Goal: Task Accomplishment & Management: Manage account settings

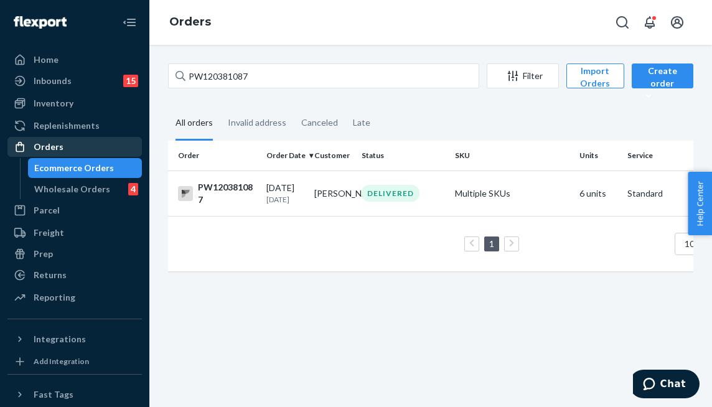
click at [105, 151] on div "Orders" at bounding box center [75, 146] width 132 height 17
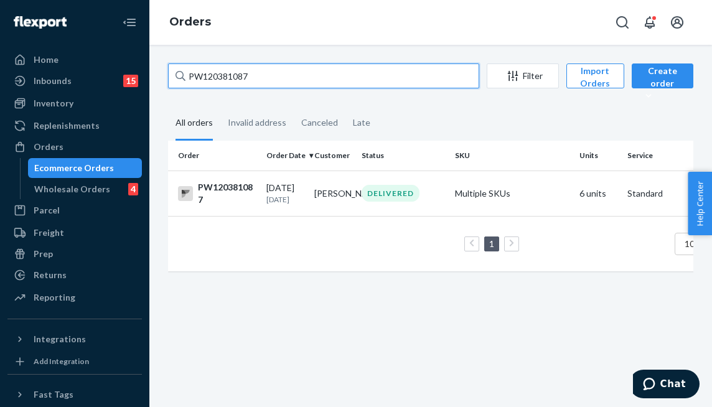
drag, startPoint x: 271, startPoint y: 74, endPoint x: 113, endPoint y: 45, distance: 161.4
click at [113, 45] on div "Home Inbounds 15 Shipping Plans Problems 15 Inventory Products Branded Packagin…" at bounding box center [356, 203] width 712 height 407
paste input "HRJXQX7P"
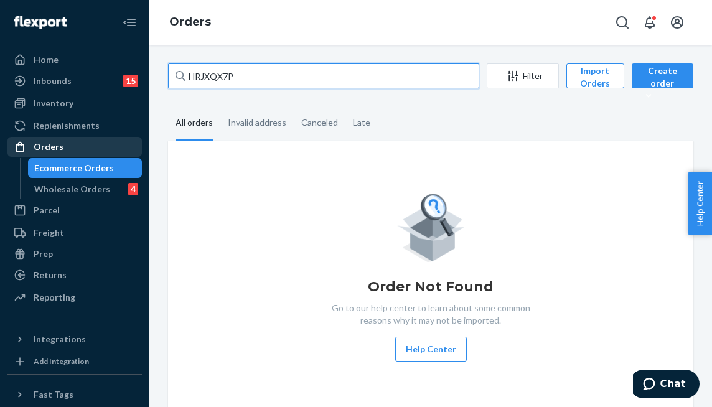
type input "HRJXQX7P"
drag, startPoint x: 239, startPoint y: 70, endPoint x: 144, endPoint y: 70, distance: 95.2
click at [144, 70] on div "Home Inbounds 15 Shipping Plans Problems 15 Inventory Products Branded Packagin…" at bounding box center [356, 203] width 712 height 407
paste input "text"
drag, startPoint x: 246, startPoint y: 77, endPoint x: -59, endPoint y: 80, distance: 305.0
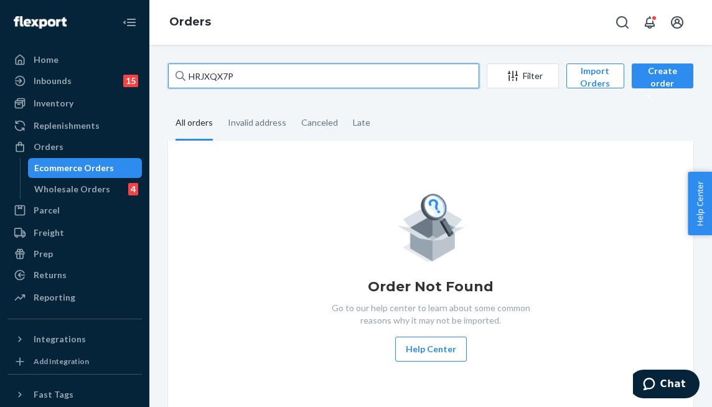
click at [0, 80] on html "Home Inbounds 15 Shipping Plans Problems 15 Inventory Products Branded Packagin…" at bounding box center [356, 203] width 712 height 407
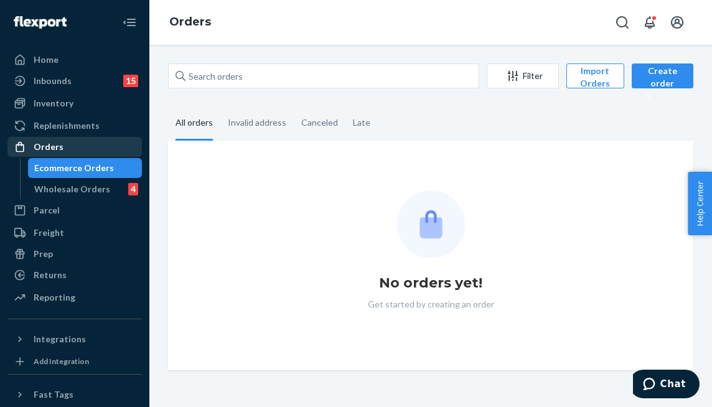
click at [92, 144] on div "Orders" at bounding box center [75, 146] width 132 height 17
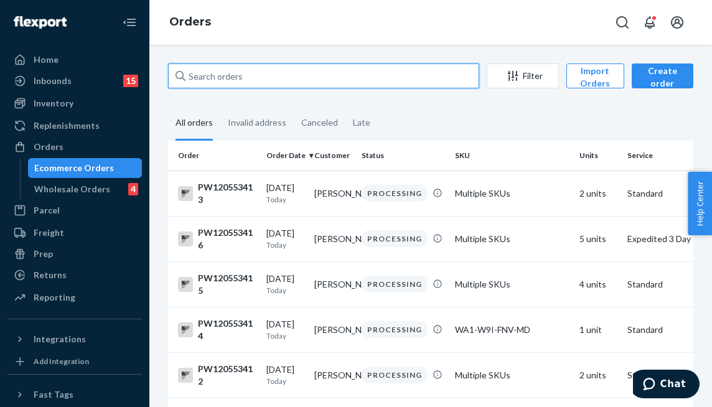
click at [253, 73] on input "text" at bounding box center [323, 75] width 311 height 25
paste input "HRJXQX7P"
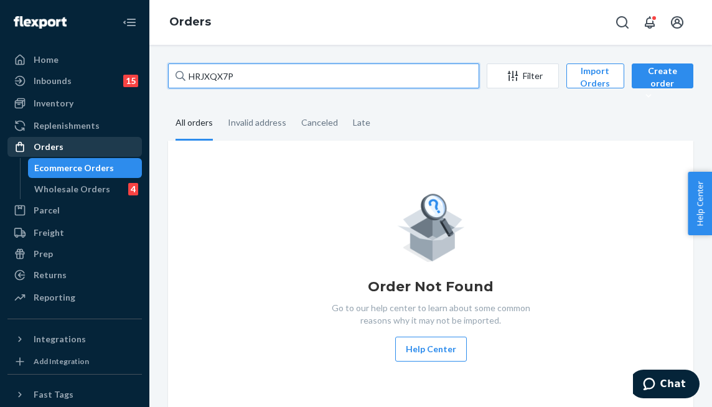
type input "HRJXQX7P"
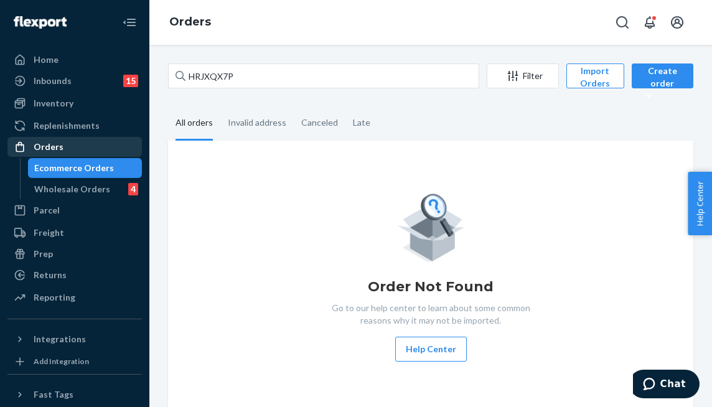
click at [89, 145] on div "Orders" at bounding box center [75, 146] width 132 height 17
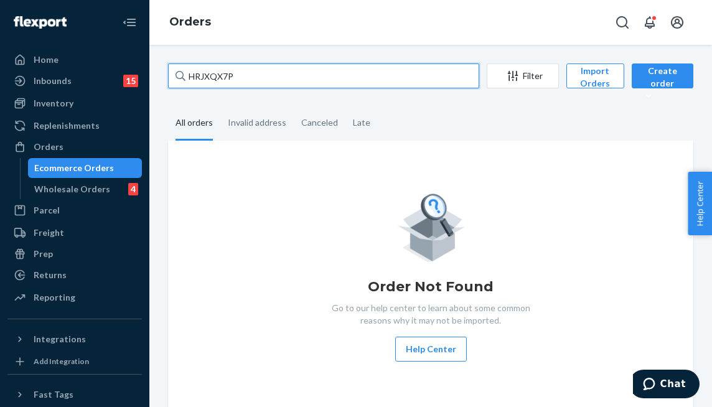
click at [234, 79] on input "HRJXQX7P" at bounding box center [323, 75] width 311 height 25
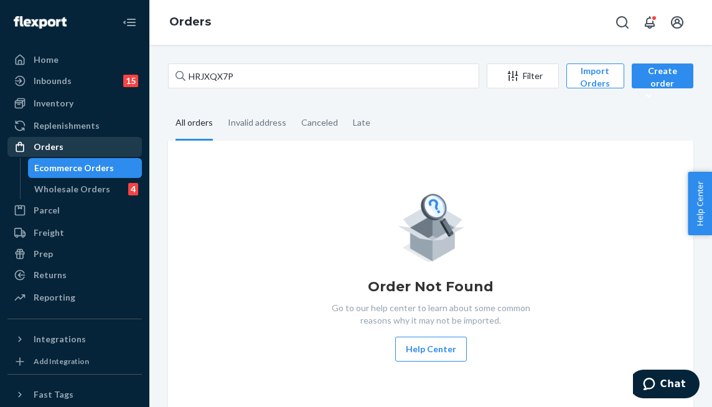
click at [30, 146] on div at bounding box center [24, 147] width 20 height 12
click at [37, 144] on div "Orders" at bounding box center [49, 147] width 30 height 12
click at [43, 143] on div "Orders" at bounding box center [49, 147] width 30 height 12
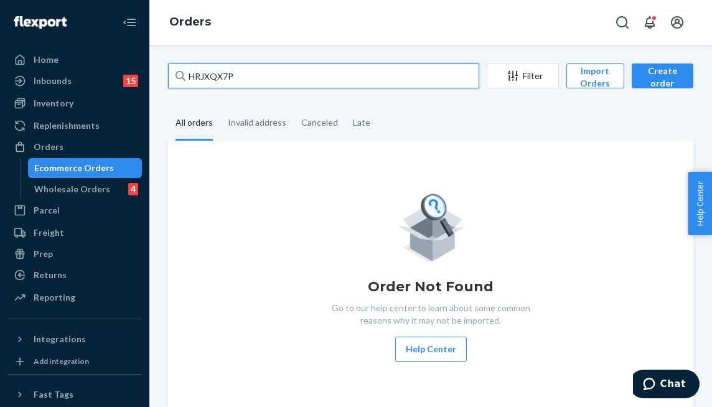
click at [251, 68] on input "HRJXQX7P" at bounding box center [323, 75] width 311 height 25
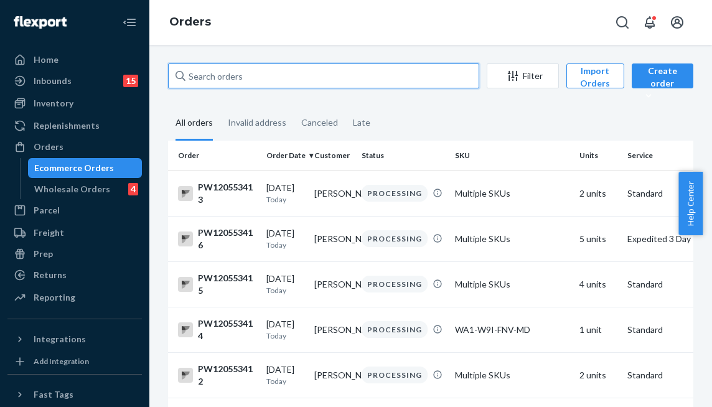
paste input "PW120513266"
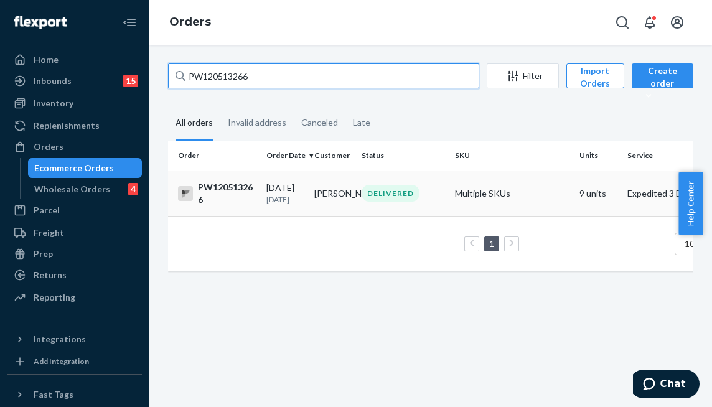
type input "PW120513266"
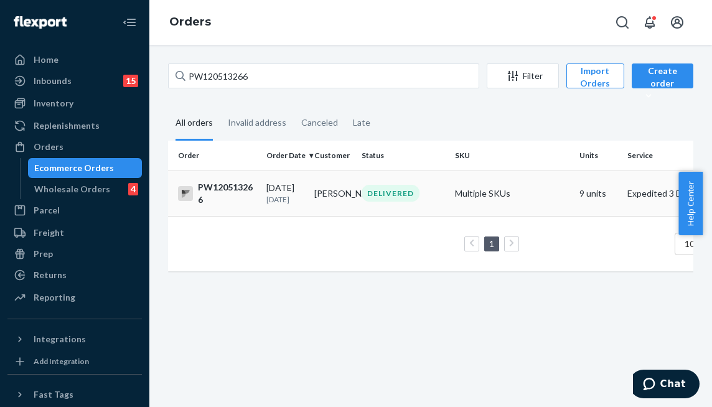
click at [442, 210] on td "DELIVERED" at bounding box center [403, 193] width 93 height 45
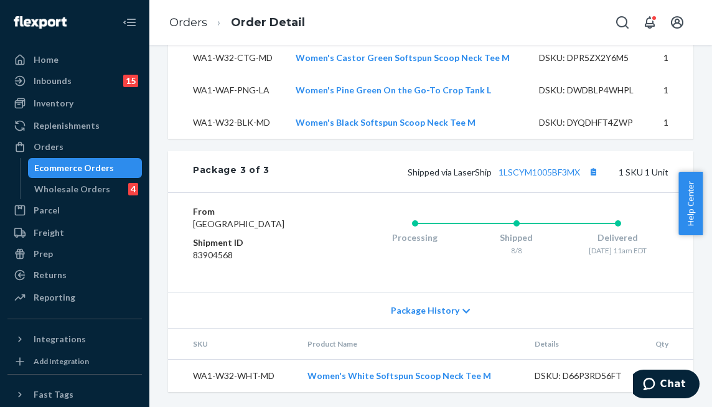
scroll to position [1474, 0]
click at [73, 145] on div "Orders" at bounding box center [75, 146] width 132 height 17
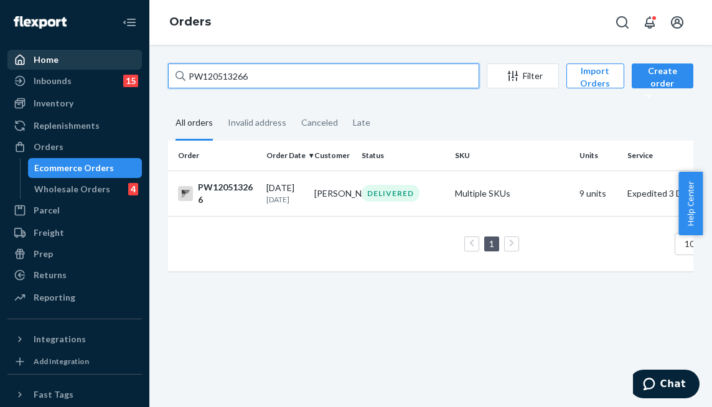
drag, startPoint x: 200, startPoint y: 67, endPoint x: 75, endPoint y: 59, distance: 125.4
click at [78, 60] on div "Home Inbounds 15 Shipping Plans Problems 15 Inventory Products Branded Packagin…" at bounding box center [356, 203] width 712 height 407
paste input "32383"
type input "PW120532383"
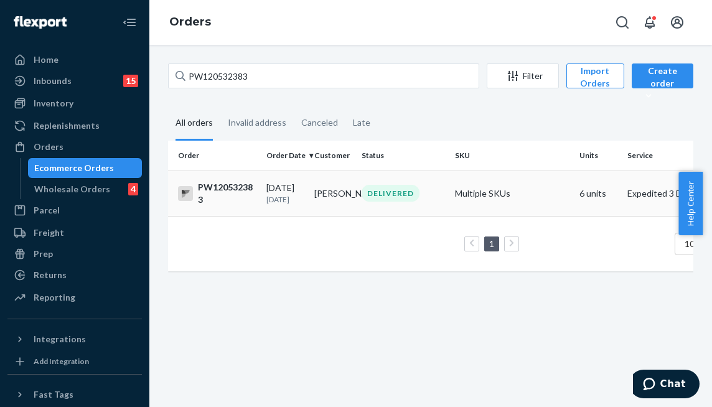
click at [442, 181] on td "DELIVERED" at bounding box center [403, 193] width 93 height 45
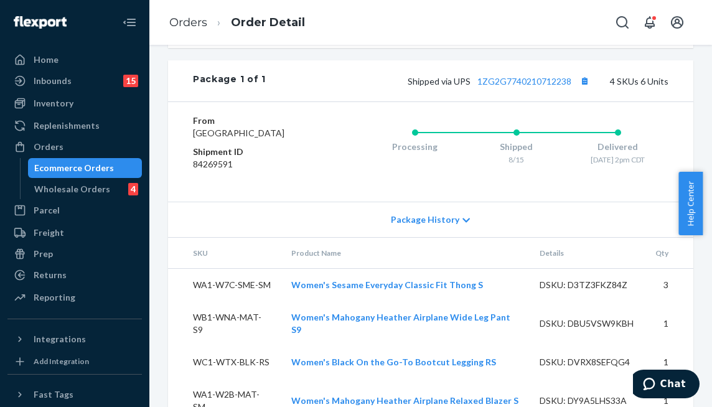
scroll to position [670, 0]
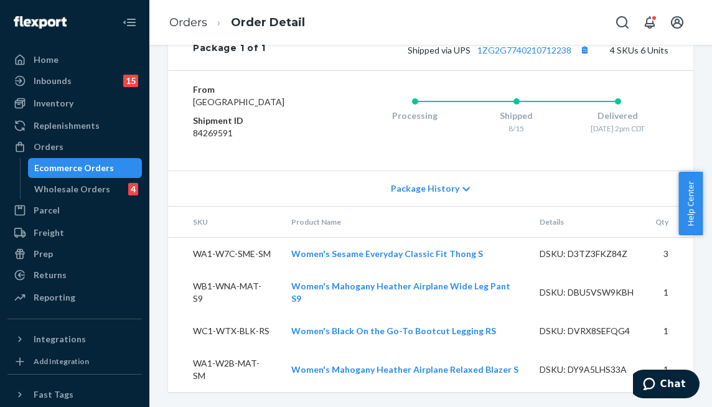
click at [158, 166] on div "Website Order # PW120532383 • Expedited 3 Day / $81.41 View Details Submit Clai…" at bounding box center [430, 226] width 563 height 362
click at [60, 143] on div "Orders" at bounding box center [49, 147] width 30 height 12
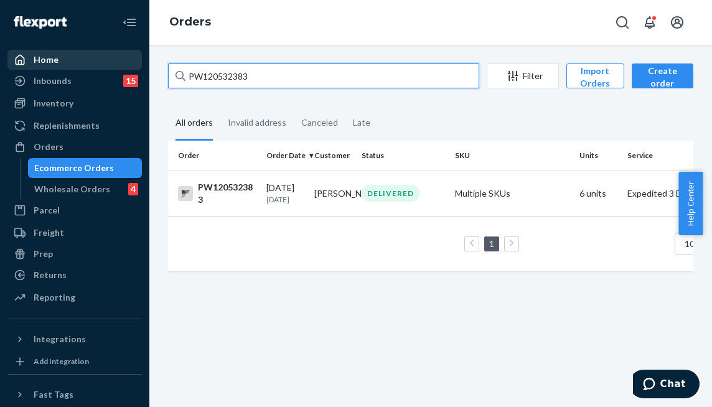
drag, startPoint x: 277, startPoint y: 67, endPoint x: 111, endPoint y: 67, distance: 165.5
click at [111, 67] on div "Home Inbounds 15 Shipping Plans Problems 15 Inventory Products Branded Packagin…" at bounding box center [356, 203] width 712 height 407
click at [299, 74] on input "PW120532383" at bounding box center [323, 75] width 311 height 25
drag, startPoint x: 262, startPoint y: 77, endPoint x: 121, endPoint y: 40, distance: 145.4
click at [129, 58] on div "Home Inbounds 15 Shipping Plans Problems 15 Inventory Products Branded Packagin…" at bounding box center [356, 203] width 712 height 407
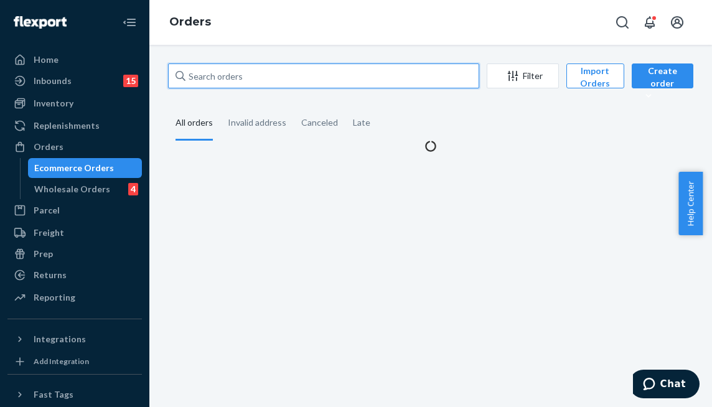
paste input "PW120532383"
type input "PW120532383"
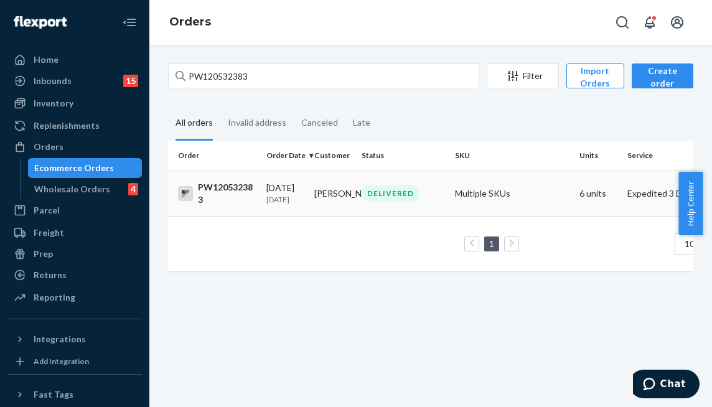
click at [403, 200] on div "DELIVERED" at bounding box center [391, 193] width 58 height 17
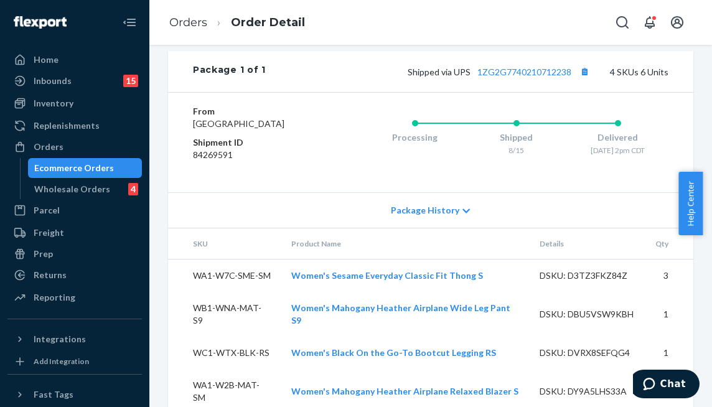
scroll to position [670, 0]
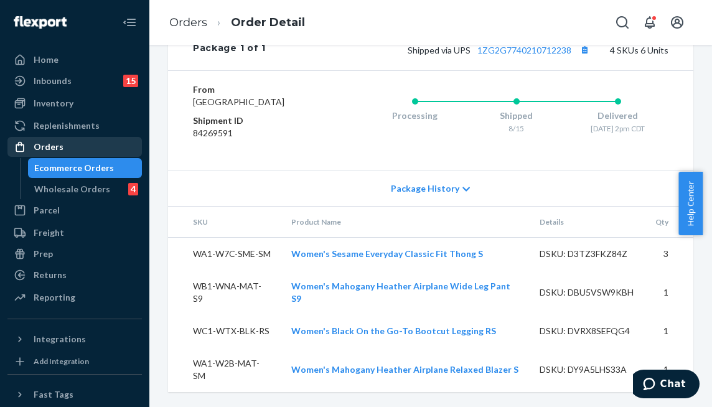
click at [43, 146] on div "Orders" at bounding box center [49, 147] width 30 height 12
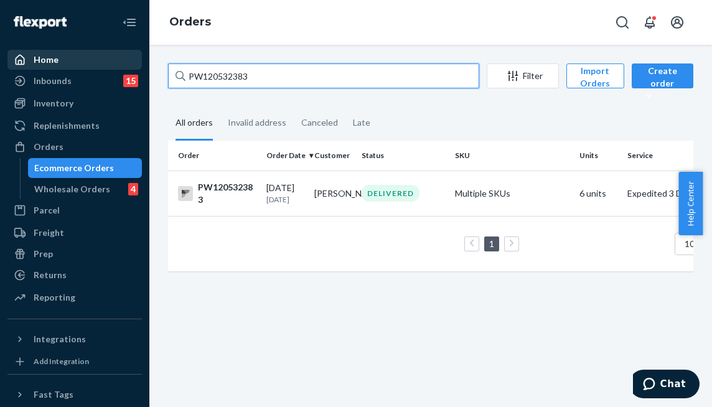
drag, startPoint x: 307, startPoint y: 78, endPoint x: 123, endPoint y: 54, distance: 185.7
click at [123, 54] on div "Home Inbounds 15 Shipping Plans Problems 15 Inventory Products Branded Packagin…" at bounding box center [356, 203] width 712 height 407
paste input "45882"
type input "PW120545882"
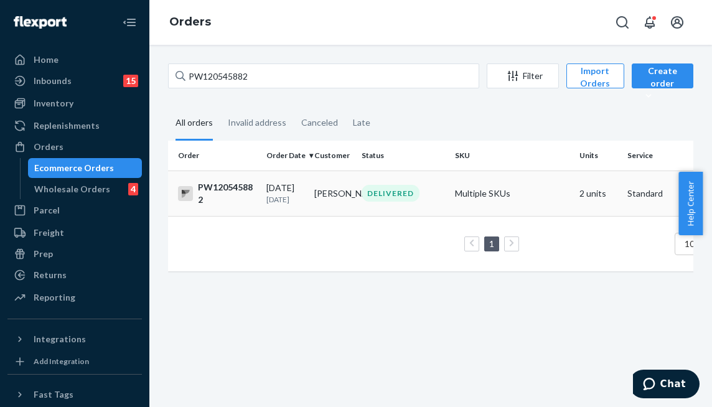
click at [322, 190] on td "[PERSON_NAME]" at bounding box center [333, 193] width 48 height 45
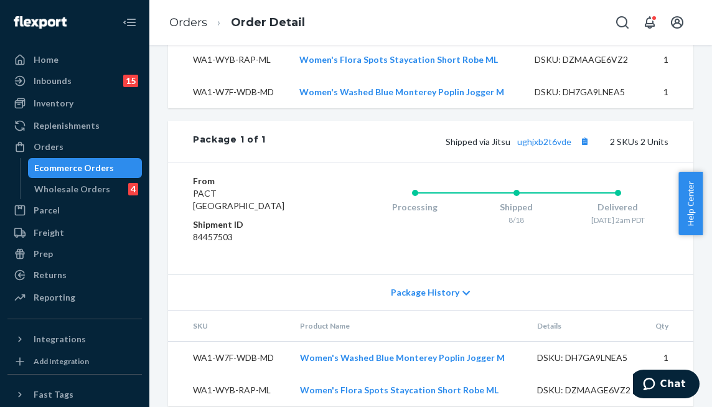
scroll to position [503, 0]
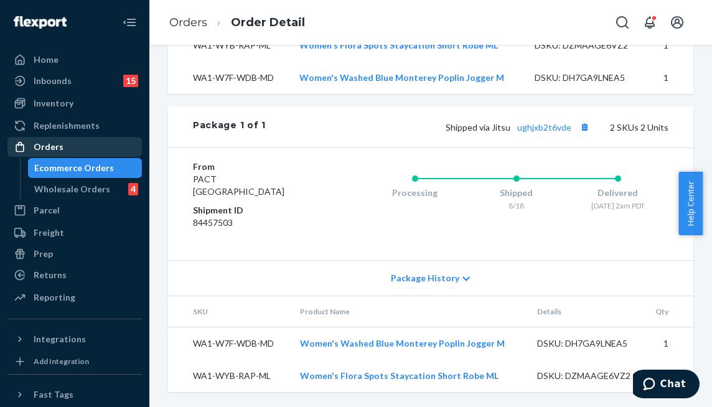
click at [75, 146] on div "Orders" at bounding box center [75, 146] width 132 height 17
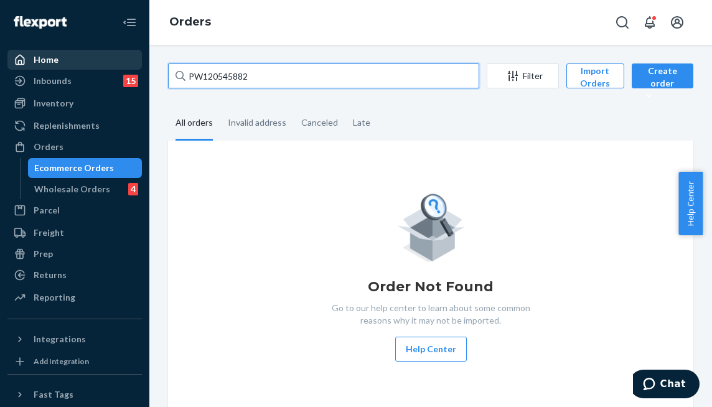
drag, startPoint x: 279, startPoint y: 71, endPoint x: 128, endPoint y: 66, distance: 150.7
click at [128, 66] on div "Home Inbounds 15 Shipping Plans Problems 15 Inventory Products Branded Packagin…" at bounding box center [356, 203] width 712 height 407
paste input "418463"
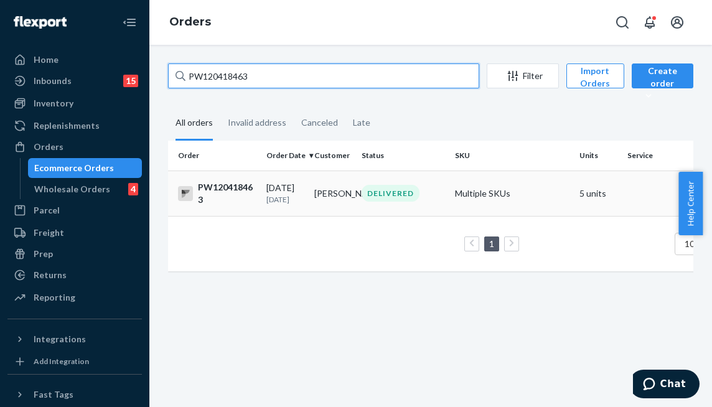
type input "PW120418463"
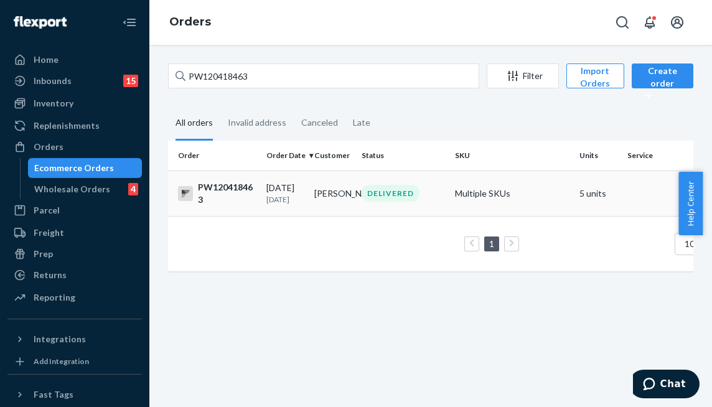
click at [378, 194] on div "DELIVERED" at bounding box center [391, 193] width 58 height 17
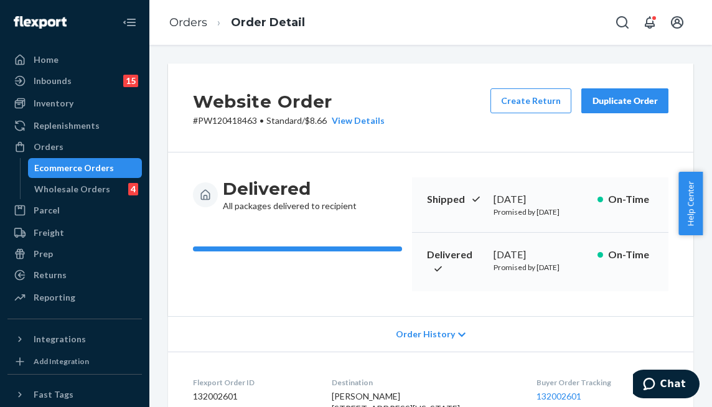
click at [416, 93] on div "Website Order # PW120418463 • Standard / $8.66 View Details Create Return Dupli…" at bounding box center [430, 107] width 525 height 89
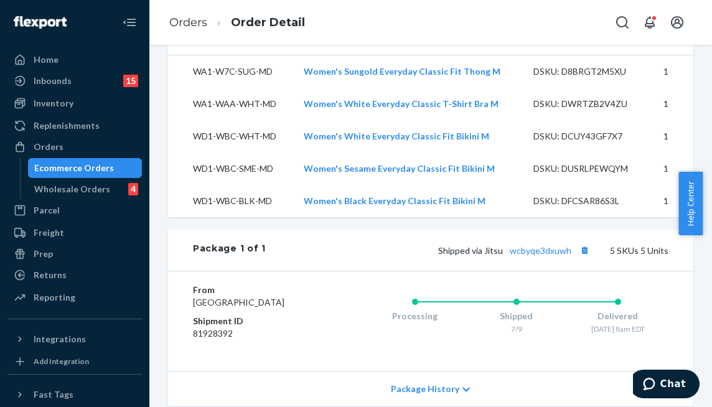
scroll to position [705, 0]
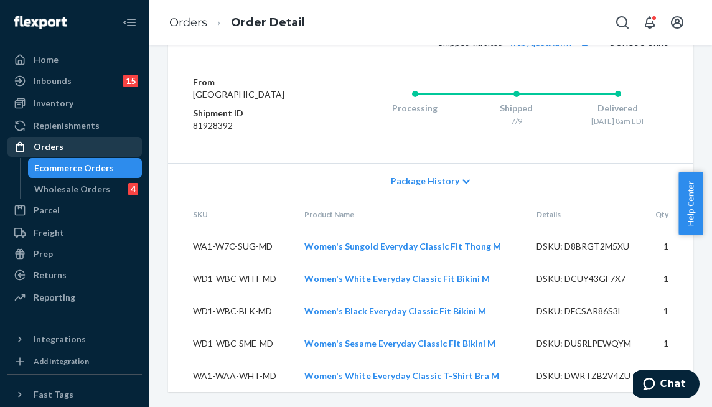
click at [82, 147] on div "Orders" at bounding box center [75, 146] width 132 height 17
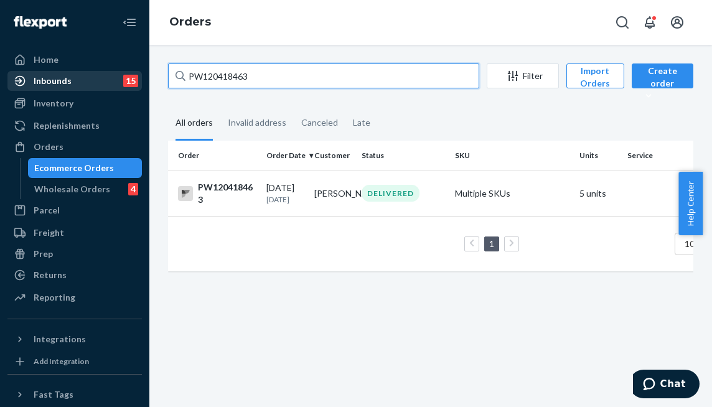
drag, startPoint x: 284, startPoint y: 75, endPoint x: 60, endPoint y: 75, distance: 224.0
click at [61, 76] on div "Home Inbounds 15 Shipping Plans Problems 15 Inventory Products Branded Packagin…" at bounding box center [356, 203] width 712 height 407
type input "pw120418663"
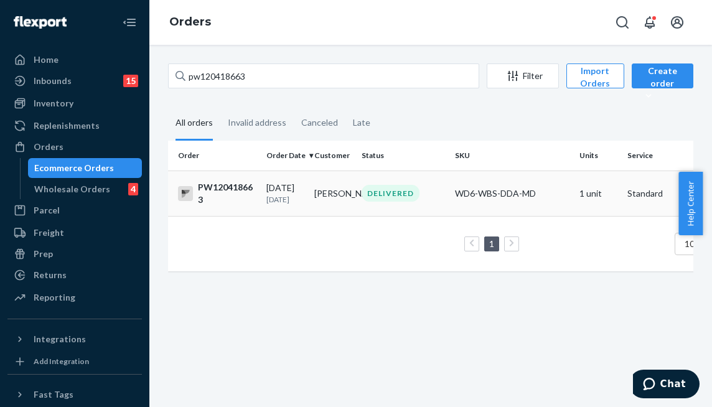
click at [337, 191] on td "[PERSON_NAME]" at bounding box center [333, 193] width 48 height 45
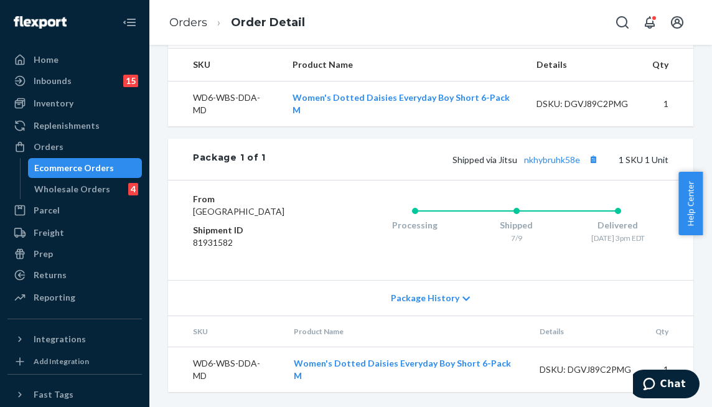
scroll to position [47, 0]
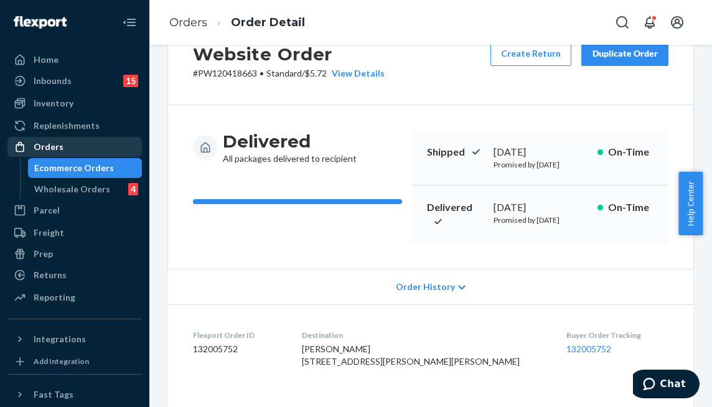
click at [62, 149] on div "Orders" at bounding box center [75, 146] width 132 height 17
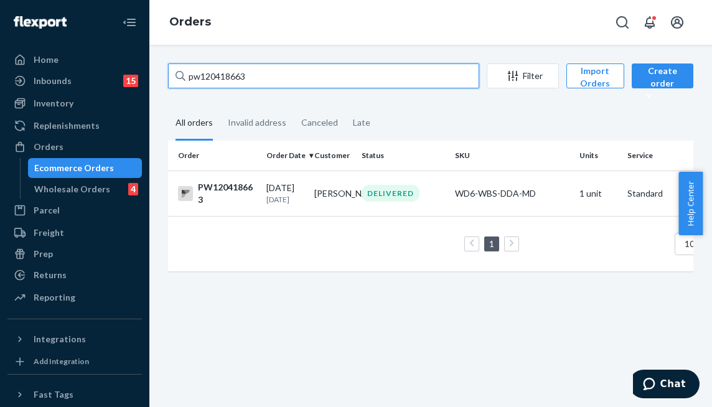
drag, startPoint x: 264, startPoint y: 77, endPoint x: 134, endPoint y: 77, distance: 129.5
click at [134, 77] on div "Home Inbounds 15 Shipping Plans Problems 15 Inventory Products Branded Packagin…" at bounding box center [356, 203] width 712 height 407
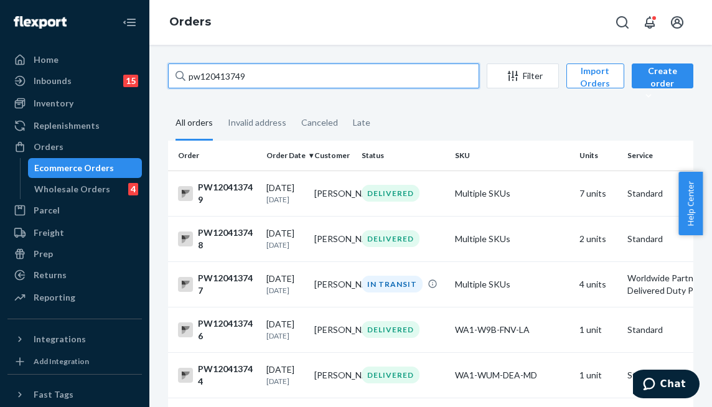
type input "pw120413749"
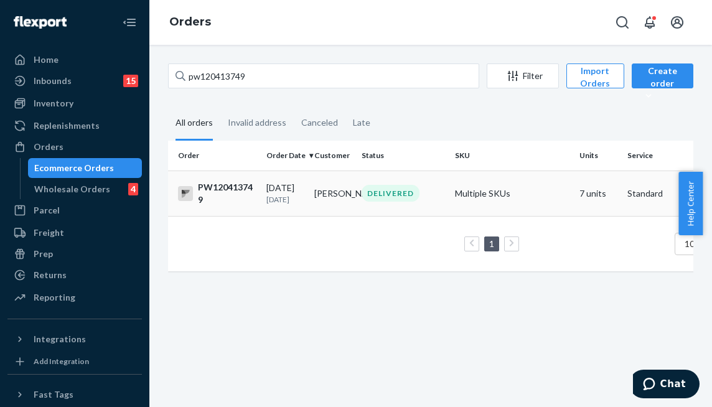
click at [334, 197] on td "[PERSON_NAME]" at bounding box center [333, 193] width 48 height 45
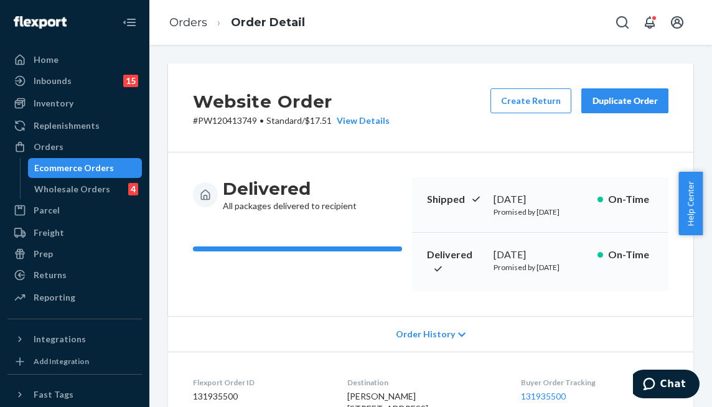
click at [370, 154] on div "Delivered All packages delivered to recipient Shipped [DATE] Promised by [DATE]…" at bounding box center [430, 234] width 525 height 164
click at [105, 148] on div "Orders" at bounding box center [75, 146] width 132 height 17
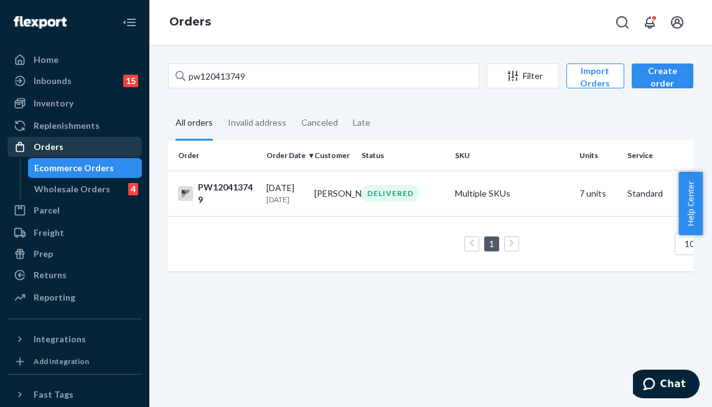
click at [106, 149] on div "Orders" at bounding box center [75, 146] width 132 height 17
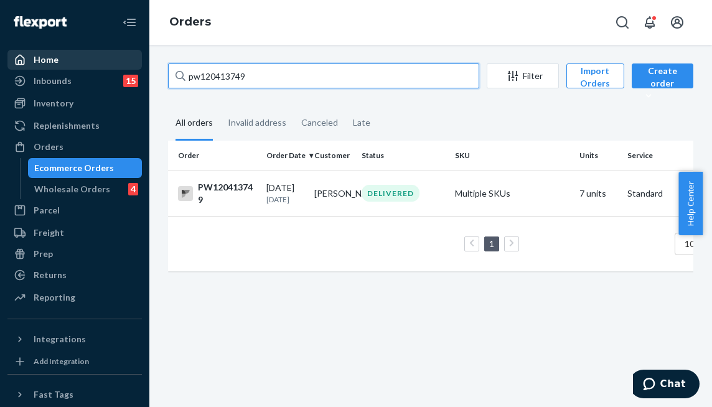
drag, startPoint x: 268, startPoint y: 69, endPoint x: 99, endPoint y: 65, distance: 169.3
click at [100, 67] on div "Home Inbounds 15 Shipping Plans Problems 15 Inventory Products Branded Packagin…" at bounding box center [356, 203] width 712 height 407
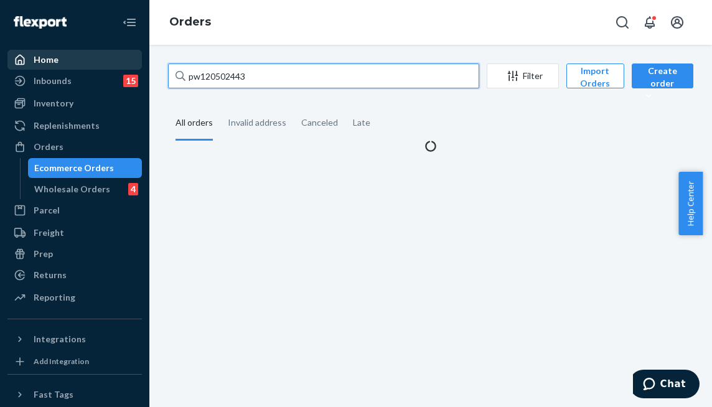
type input "pw120502443"
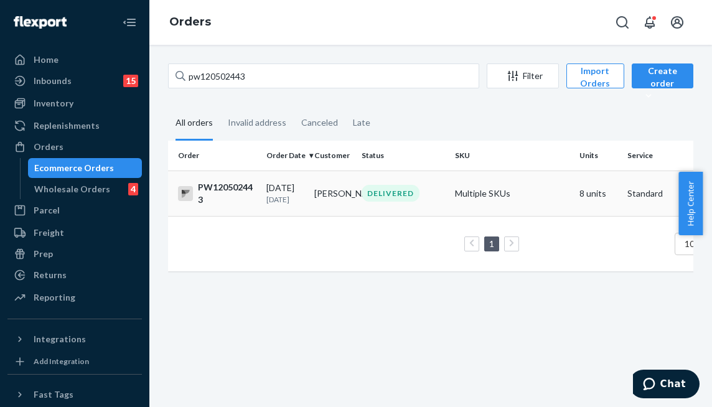
click at [321, 207] on td "[PERSON_NAME]" at bounding box center [333, 193] width 48 height 45
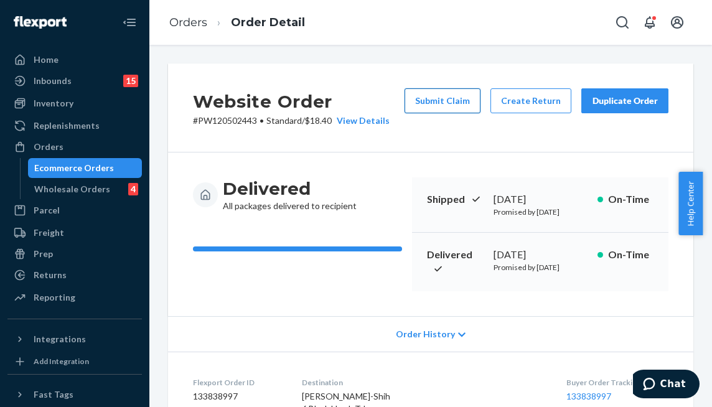
click at [425, 103] on button "Submit Claim" at bounding box center [443, 100] width 76 height 25
drag, startPoint x: 256, startPoint y: 120, endPoint x: 198, endPoint y: 119, distance: 58.5
click at [198, 119] on p "# PW120502443 • Standard / $18.40 View Details" at bounding box center [291, 121] width 197 height 12
copy p "PW120502443"
click at [454, 99] on button "Submit Claim" at bounding box center [443, 100] width 76 height 25
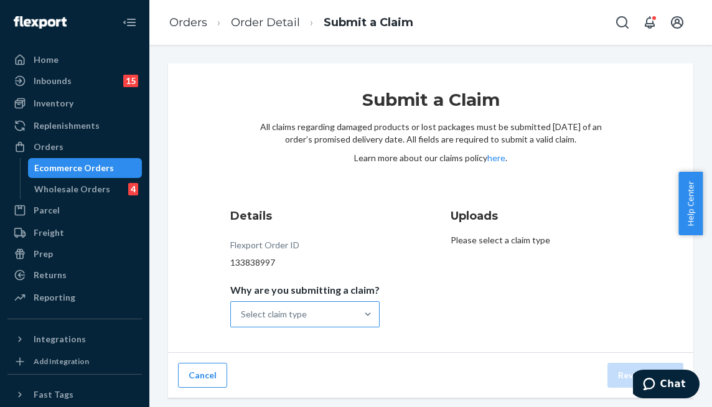
click at [337, 322] on div "Select claim type" at bounding box center [294, 314] width 126 height 25
click at [242, 321] on input "Why are you submitting a claim? Select claim type" at bounding box center [241, 314] width 1 height 12
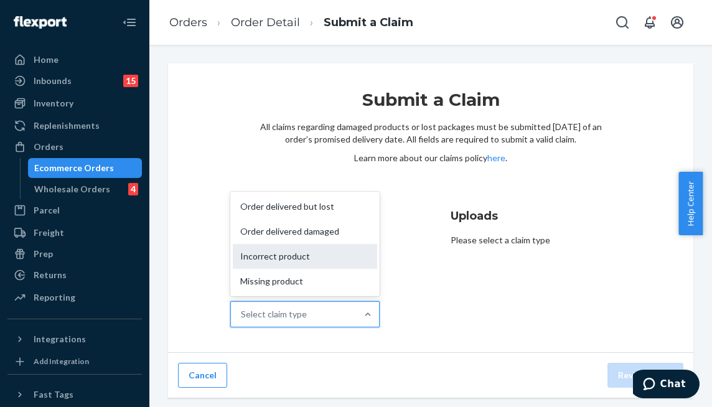
click at [327, 254] on div "Incorrect product" at bounding box center [305, 256] width 144 height 25
click at [242, 308] on input "Why are you submitting a claim? option Incorrect product focused, 3 of 4. 4 res…" at bounding box center [241, 314] width 1 height 12
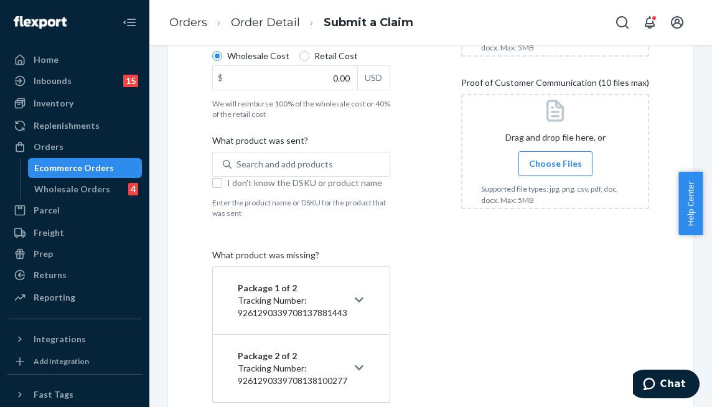
scroll to position [311, 0]
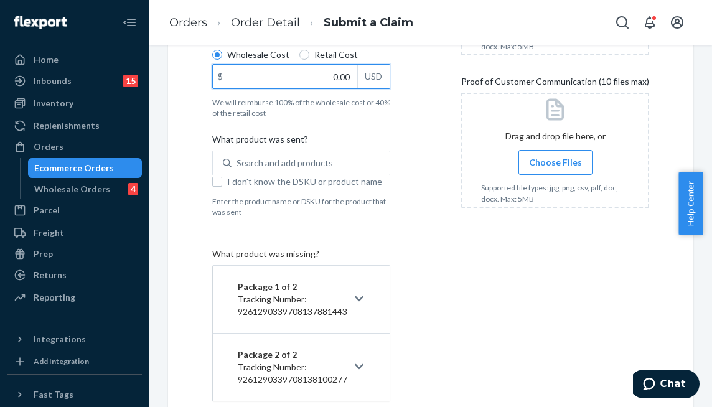
click at [319, 79] on input "0.00" at bounding box center [285, 77] width 144 height 24
click at [325, 74] on input "0.00" at bounding box center [285, 77] width 144 height 24
drag, startPoint x: 336, startPoint y: 75, endPoint x: 355, endPoint y: 78, distance: 18.8
click at [355, 78] on div "$ 0.00 USD" at bounding box center [301, 76] width 178 height 25
type input "20.00"
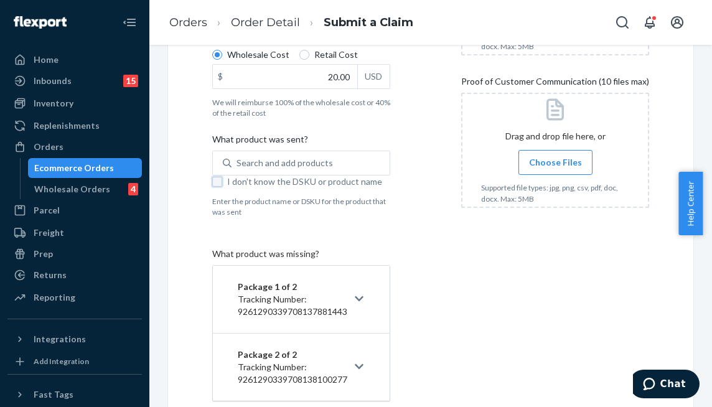
click at [212, 180] on input "I don't know the DSKU or product name" at bounding box center [217, 182] width 10 height 10
checkbox input "true"
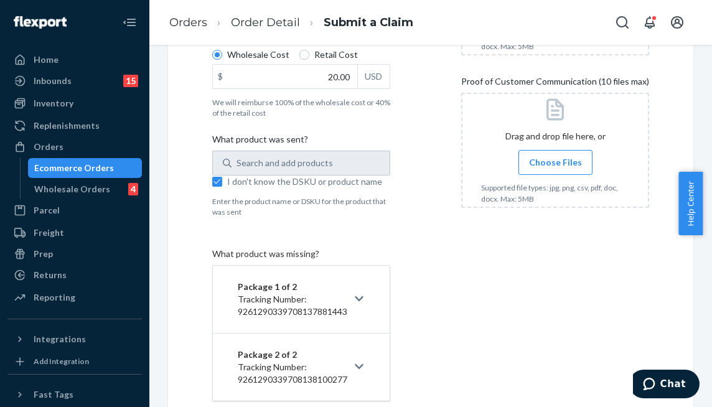
click at [363, 284] on button "Package 1 of 2 Tracking Number: 9261290339708137881443" at bounding box center [301, 299] width 177 height 67
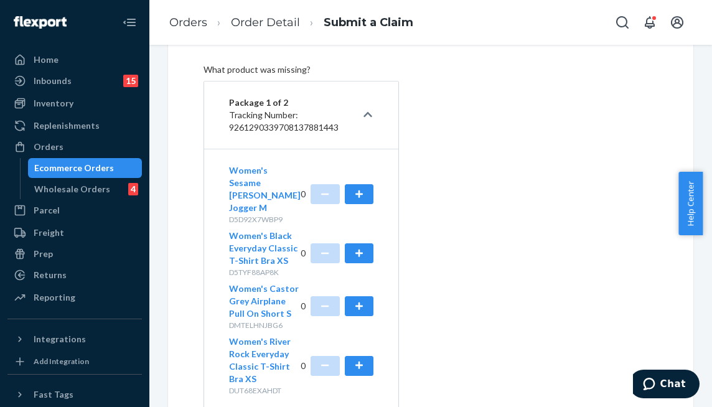
scroll to position [498, 0]
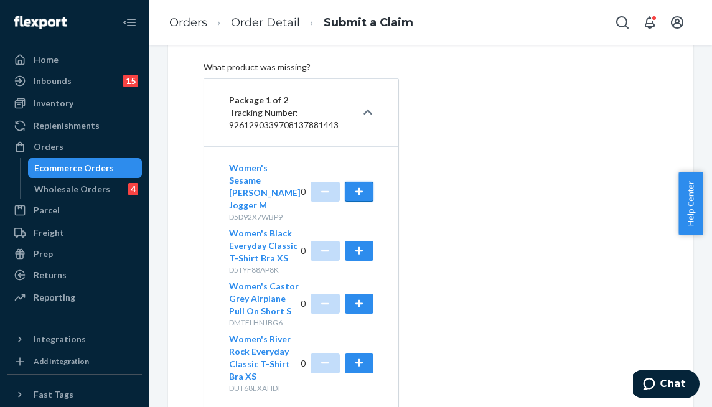
click at [350, 194] on button "button" at bounding box center [359, 192] width 29 height 20
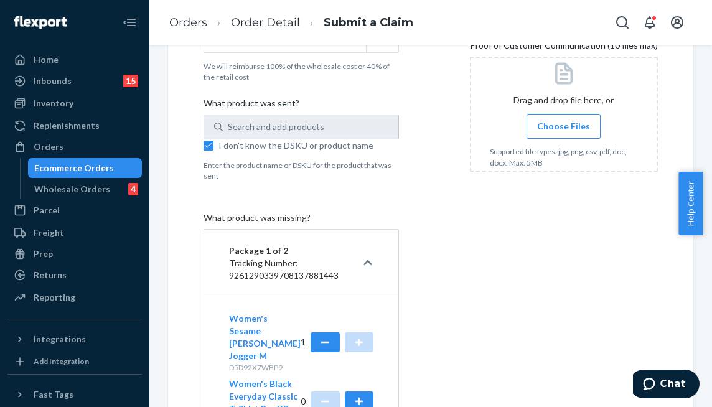
scroll to position [36, 0]
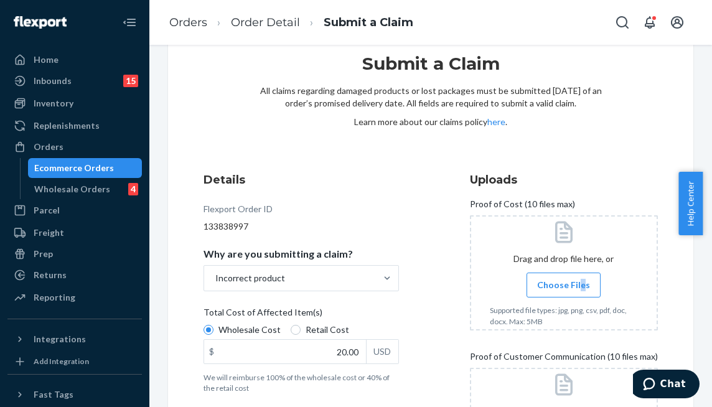
click at [570, 279] on span "Choose Files" at bounding box center [563, 285] width 53 height 12
click at [546, 288] on span "Choose Files" at bounding box center [563, 285] width 53 height 12
click at [563, 288] on input "Choose Files" at bounding box center [563, 285] width 1 height 14
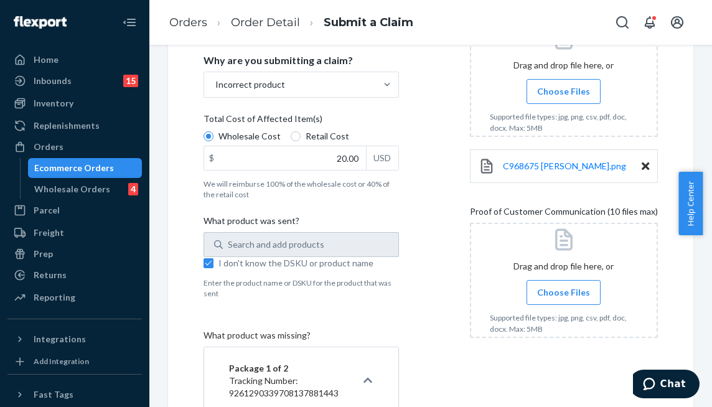
scroll to position [347, 0]
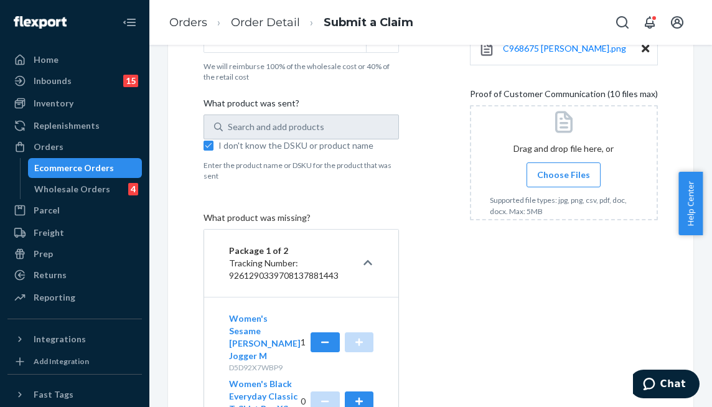
click at [566, 176] on span "Choose Files" at bounding box center [563, 175] width 53 height 12
click at [564, 176] on input "Choose Files" at bounding box center [563, 175] width 1 height 14
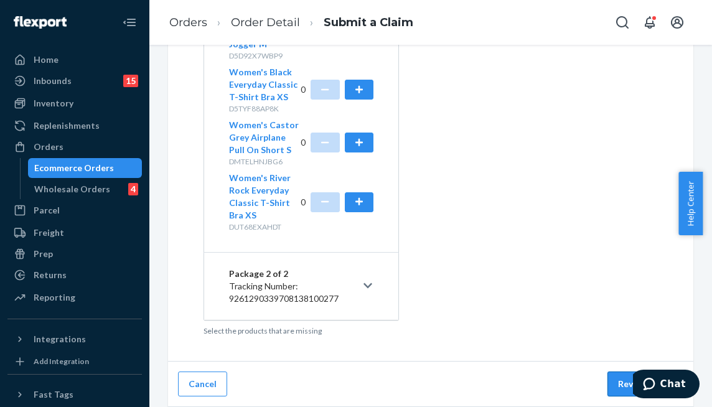
click at [614, 381] on button "Review Claim" at bounding box center [645, 384] width 76 height 25
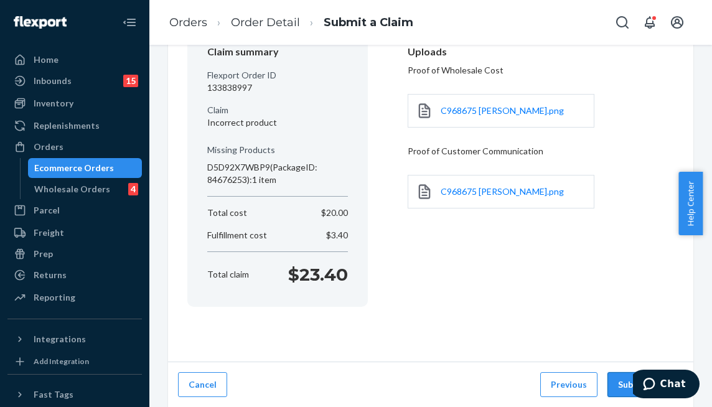
click at [615, 385] on button "Submit Claim" at bounding box center [645, 384] width 76 height 25
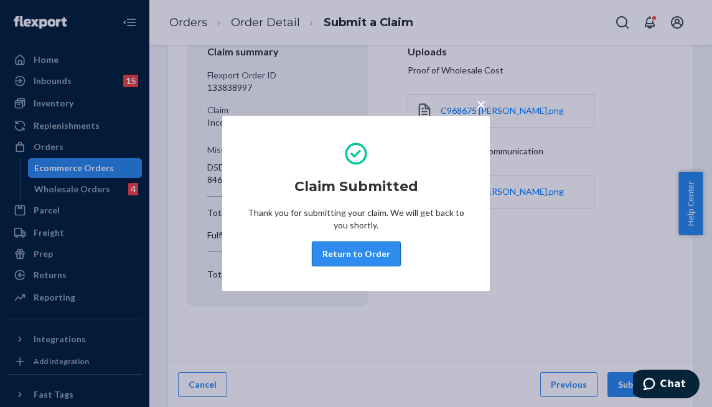
click at [371, 248] on button "Return to Order" at bounding box center [356, 253] width 89 height 25
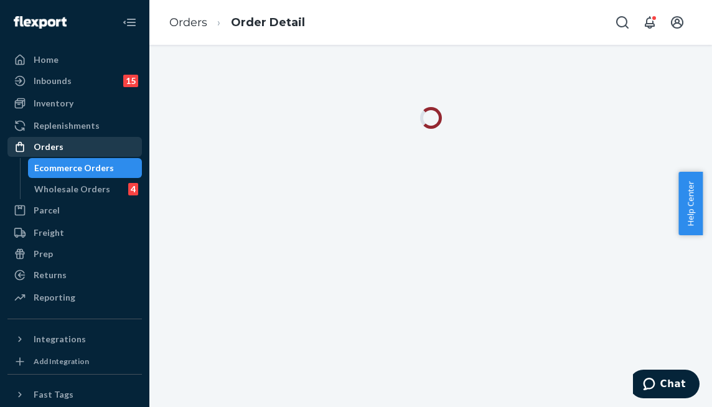
click at [95, 144] on div "Orders" at bounding box center [75, 146] width 132 height 17
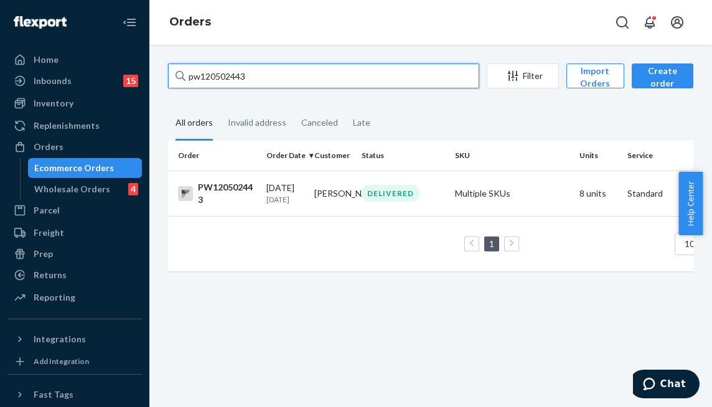
drag, startPoint x: 273, startPoint y: 76, endPoint x: 118, endPoint y: 70, distance: 154.5
click at [124, 70] on div "Home Inbounds 15 Shipping Plans Problems 15 Inventory Products Branded Packagin…" at bounding box center [356, 203] width 712 height 407
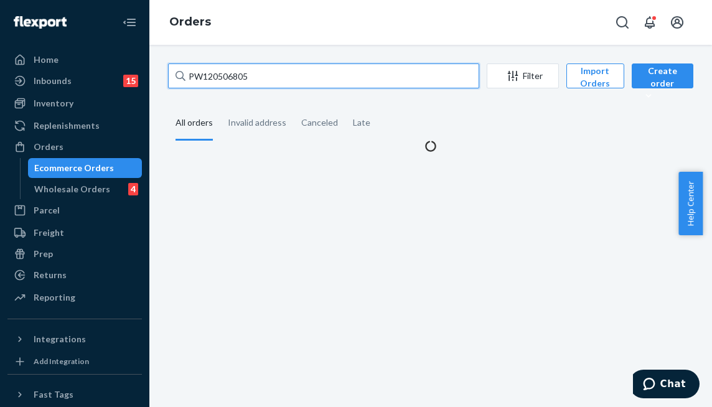
type input "PW120506805"
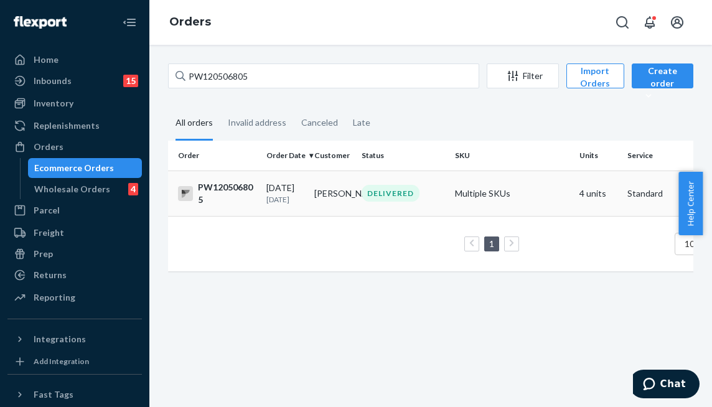
click at [344, 204] on td "[PERSON_NAME]" at bounding box center [333, 193] width 48 height 45
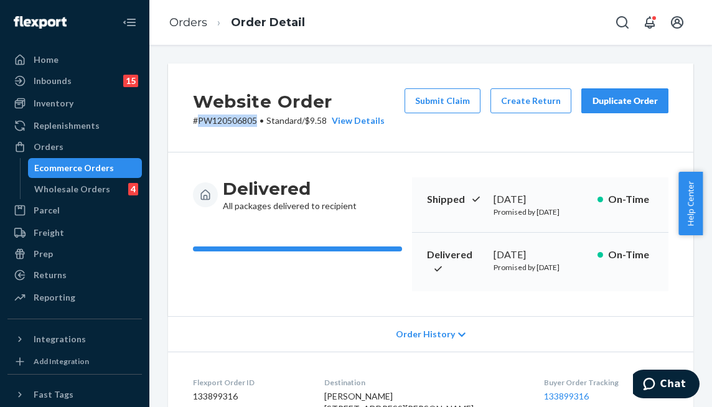
drag, startPoint x: 256, startPoint y: 123, endPoint x: 199, endPoint y: 126, distance: 56.7
click at [199, 126] on p "# PW120506805 • Standard / $9.58 View Details" at bounding box center [289, 121] width 192 height 12
copy p "PW120506805"
click at [428, 101] on button "Submit Claim" at bounding box center [443, 100] width 76 height 25
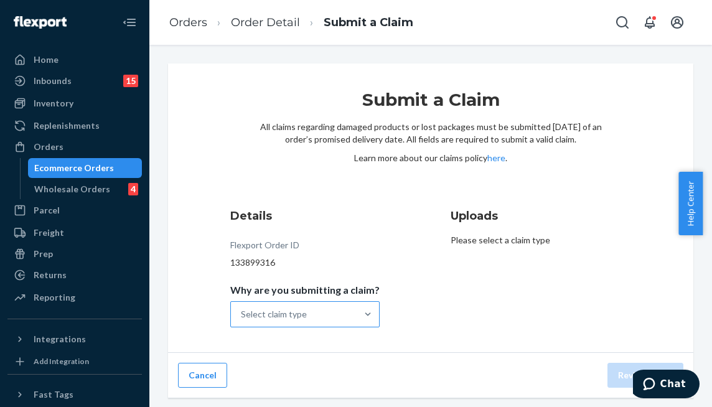
click at [329, 312] on div "Select claim type" at bounding box center [294, 314] width 126 height 25
click at [242, 312] on input "Why are you submitting a claim? Select claim type" at bounding box center [241, 314] width 1 height 12
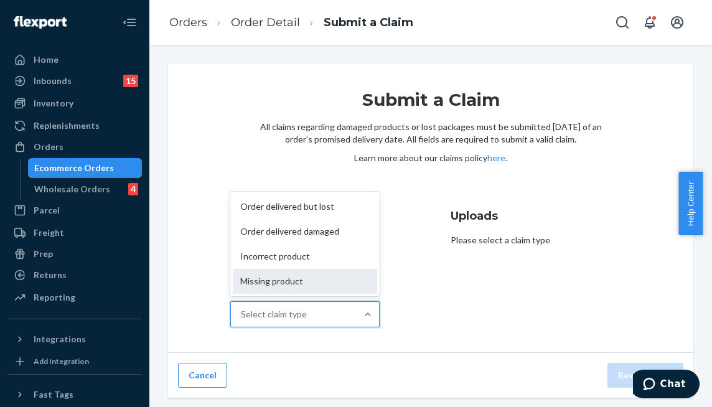
click at [325, 281] on div "Missing product" at bounding box center [305, 281] width 144 height 25
click at [242, 308] on input "Why are you submitting a claim? option Missing product focused, 4 of 4. 4 resul…" at bounding box center [241, 314] width 1 height 12
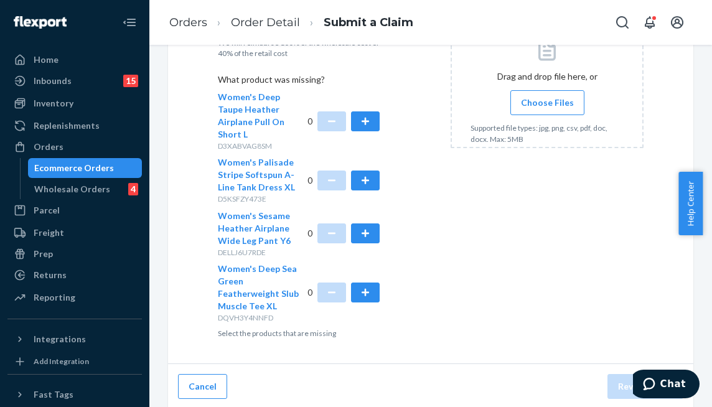
scroll to position [373, 0]
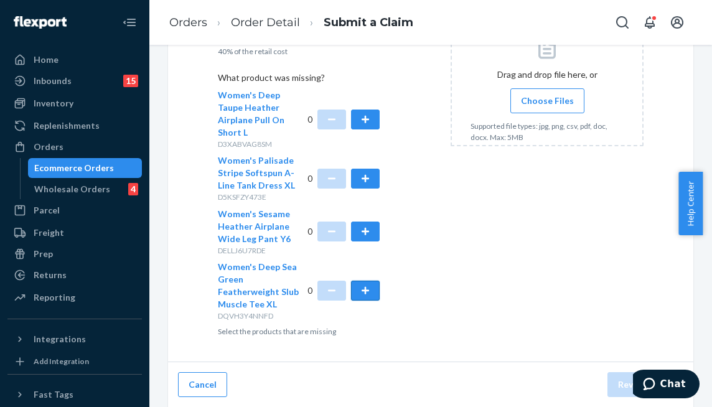
click at [367, 288] on button "button" at bounding box center [365, 291] width 29 height 20
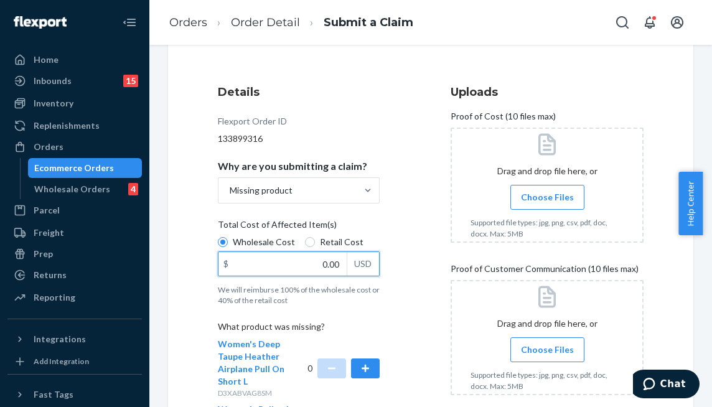
click at [314, 266] on input "0.00" at bounding box center [282, 264] width 128 height 24
type input "20.00"
click at [430, 206] on div "Details Flexport Order ID 133899316 Why are you submitting a claim? Missing pro…" at bounding box center [431, 335] width 426 height 502
click at [547, 199] on input "Choose Files" at bounding box center [547, 197] width 1 height 14
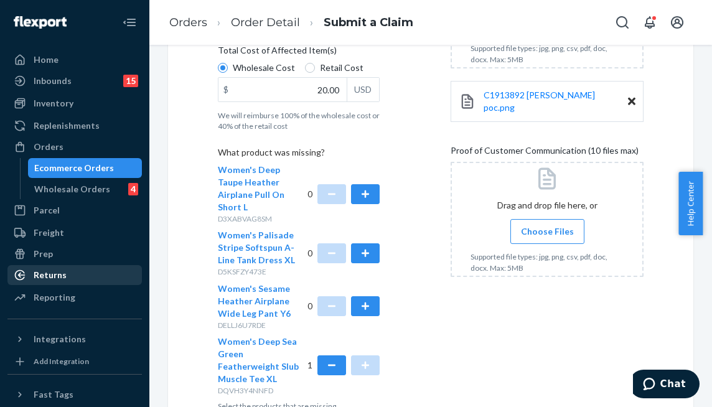
scroll to position [373, 0]
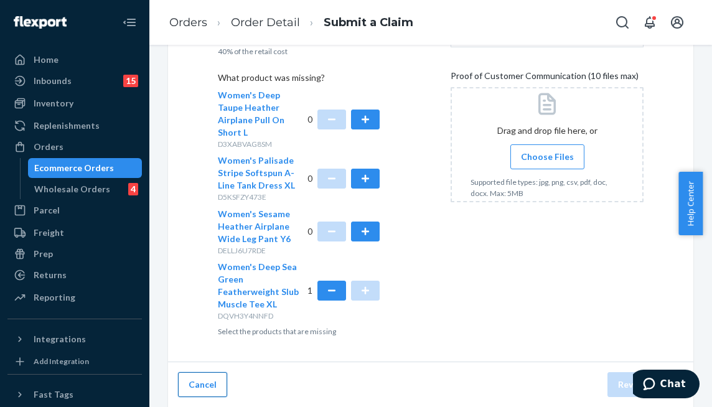
click at [217, 380] on button "Cancel" at bounding box center [202, 384] width 49 height 25
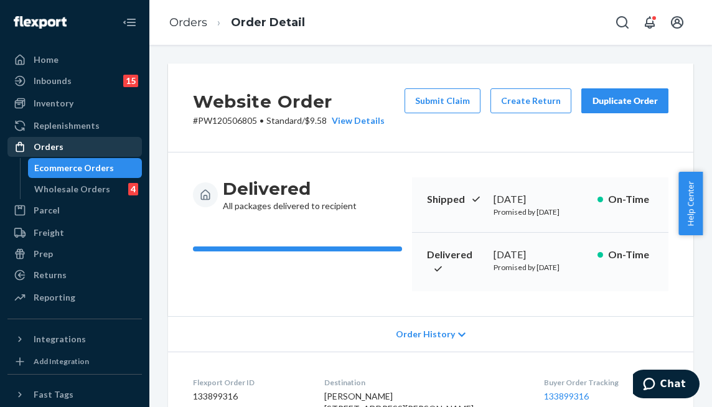
click at [80, 142] on div "Orders" at bounding box center [75, 146] width 132 height 17
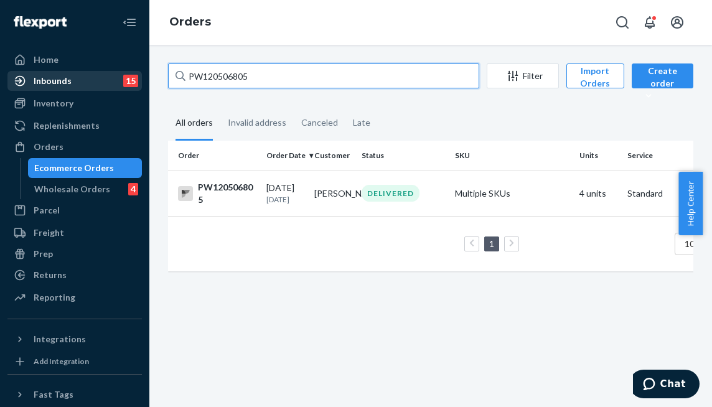
drag, startPoint x: 266, startPoint y: 76, endPoint x: 118, endPoint y: 72, distance: 148.2
click at [122, 73] on div "Home Inbounds 15 Shipping Plans Problems 15 Inventory Products Branded Packagin…" at bounding box center [356, 203] width 712 height 407
type input "pw120413749"
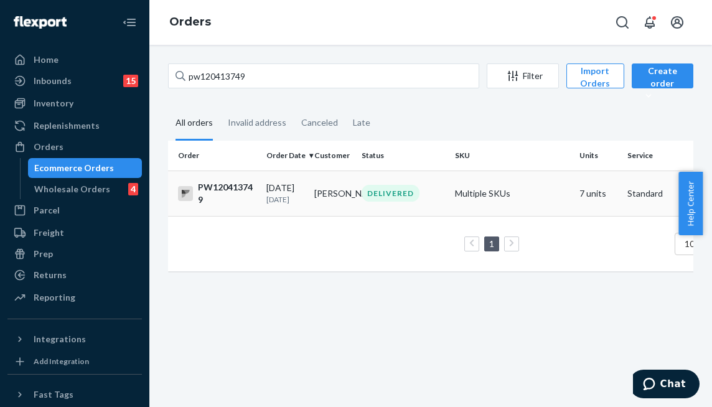
click at [373, 184] on td "DELIVERED" at bounding box center [403, 193] width 93 height 45
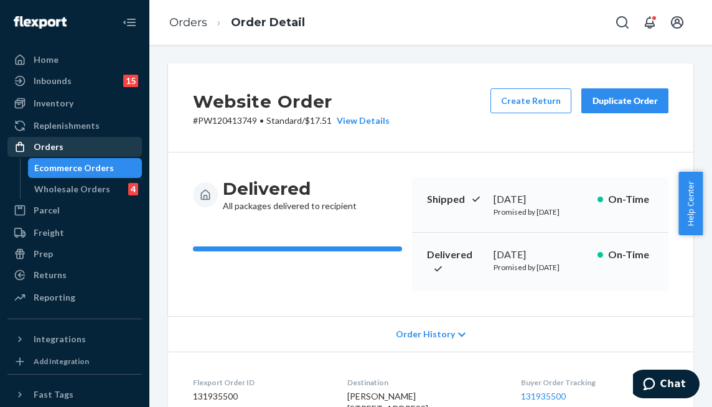
click at [66, 143] on div "Orders" at bounding box center [75, 146] width 132 height 17
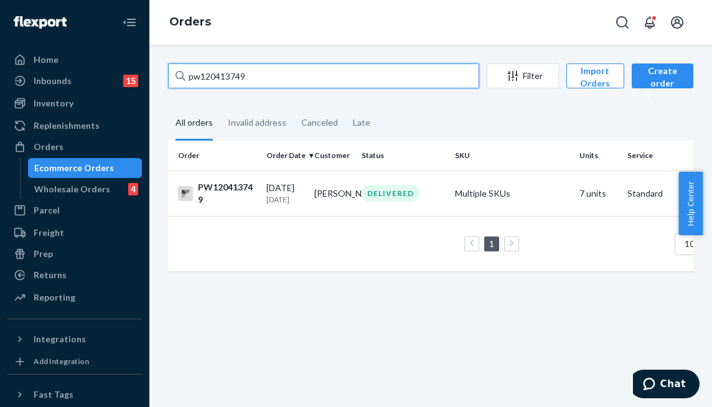
drag, startPoint x: 266, startPoint y: 73, endPoint x: 75, endPoint y: 36, distance: 194.6
click at [86, 42] on div "Home Inbounds 15 Shipping Plans Problems 15 Inventory Products Branded Packagin…" at bounding box center [356, 203] width 712 height 407
type input "["
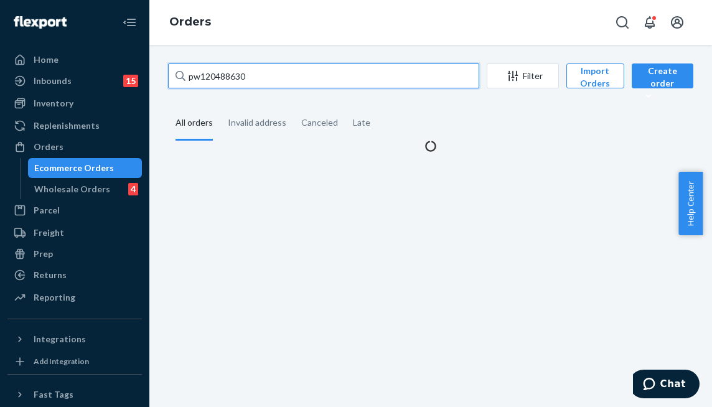
type input "pw120488630"
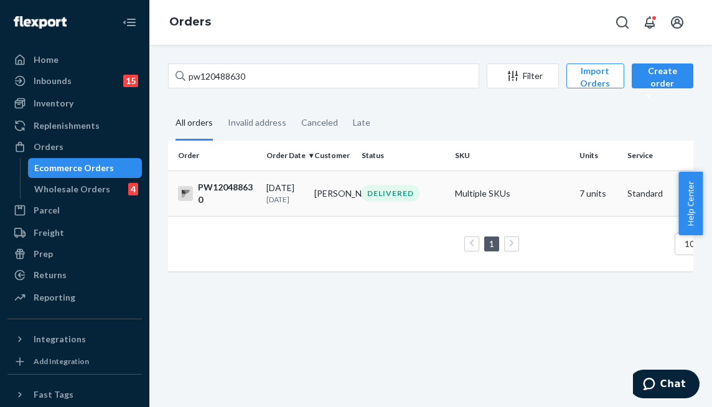
click at [350, 199] on td "[PERSON_NAME]" at bounding box center [333, 193] width 48 height 45
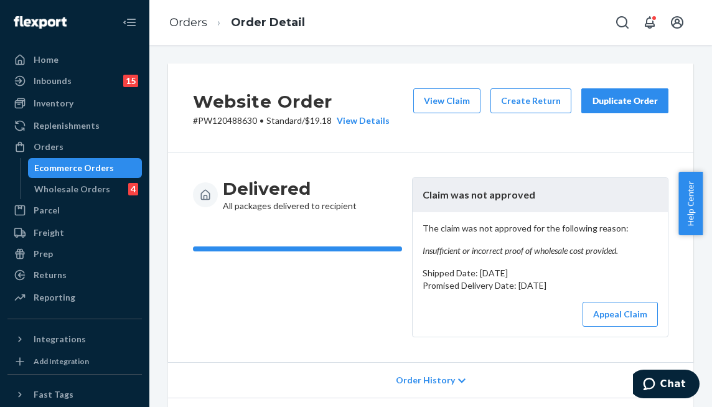
click at [360, 153] on div "Delivered All packages delivered to recipient Claim was not approved The claim …" at bounding box center [430, 257] width 525 height 210
click at [612, 318] on button "Appeal Claim" at bounding box center [620, 314] width 75 height 25
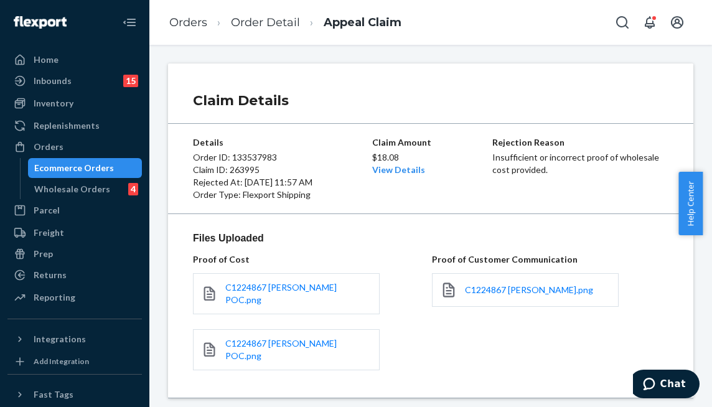
click at [396, 220] on div "Claim Details Details Order ID: 133537983 Claim ID: 263995 Rejected At: [DATE] …" at bounding box center [430, 224] width 525 height 322
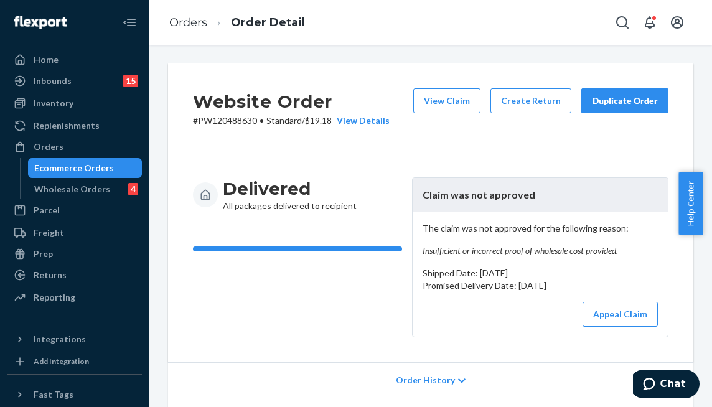
drag, startPoint x: 370, startPoint y: 263, endPoint x: 345, endPoint y: 207, distance: 61.6
click at [370, 263] on div "Delivered All packages delivered to recipient" at bounding box center [297, 257] width 209 height 160
drag, startPoint x: 256, startPoint y: 120, endPoint x: 200, endPoint y: 122, distance: 56.7
click at [200, 122] on p "# PW120488630 • Standard / $19.18 View Details" at bounding box center [291, 121] width 197 height 12
copy p "PW120488630"
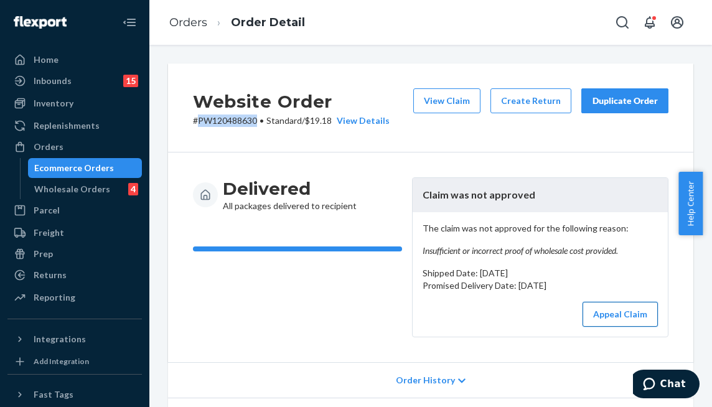
click at [624, 306] on button "Appeal Claim" at bounding box center [620, 314] width 75 height 25
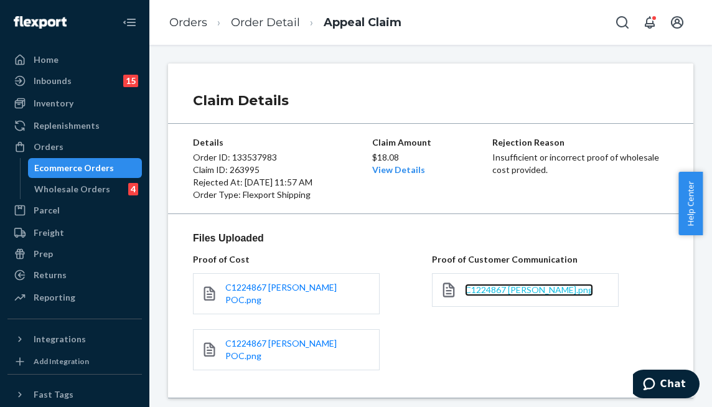
click at [538, 287] on span "C1224867 [PERSON_NAME].png" at bounding box center [529, 289] width 128 height 11
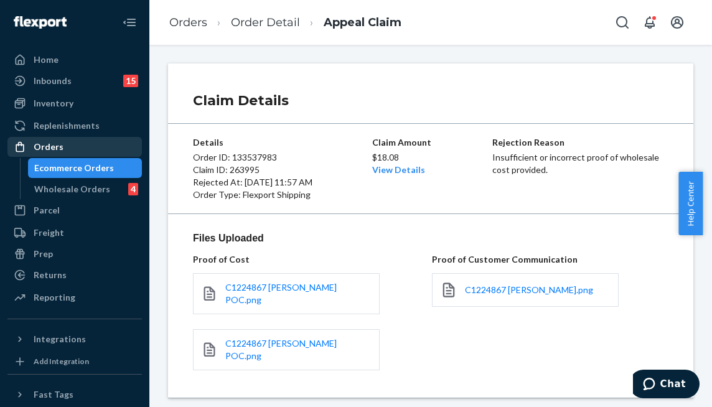
click at [63, 143] on div "Orders" at bounding box center [75, 146] width 132 height 17
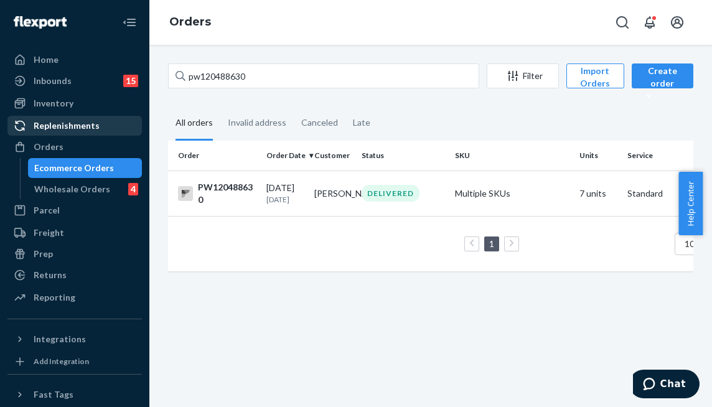
click at [70, 129] on div "Replenishments" at bounding box center [67, 125] width 66 height 12
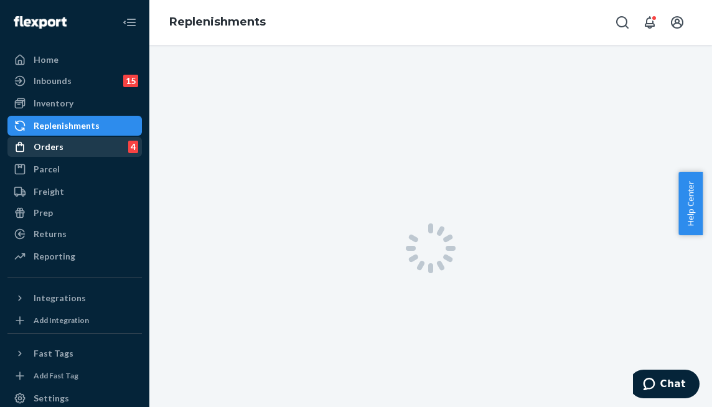
click at [70, 146] on div "Orders 4" at bounding box center [75, 146] width 132 height 17
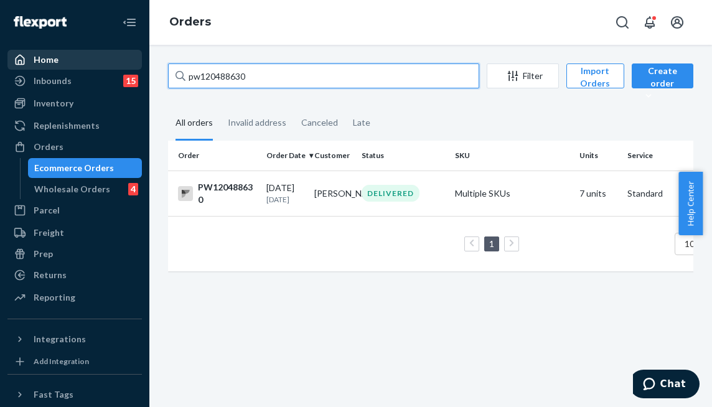
drag, startPoint x: 266, startPoint y: 80, endPoint x: 53, endPoint y: 67, distance: 213.9
click at [53, 67] on div "Home Inbounds 15 Shipping Plans Problems 15 Inventory Products Branded Packagin…" at bounding box center [356, 203] width 712 height 407
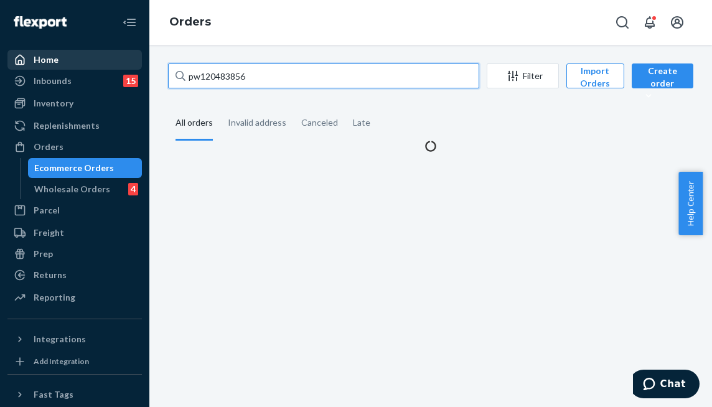
type input "pw120483856"
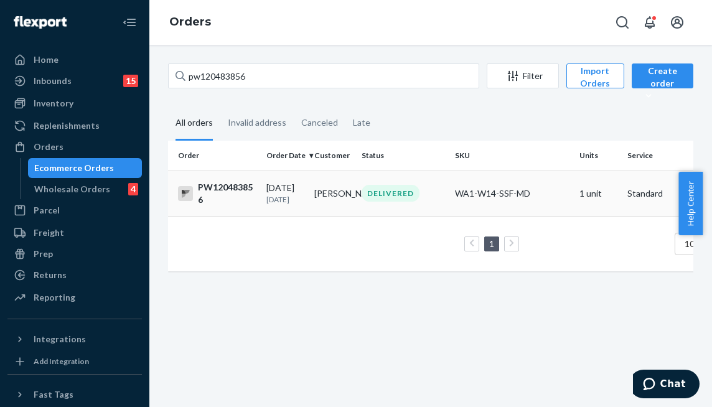
click at [365, 190] on div "DELIVERED" at bounding box center [391, 193] width 58 height 17
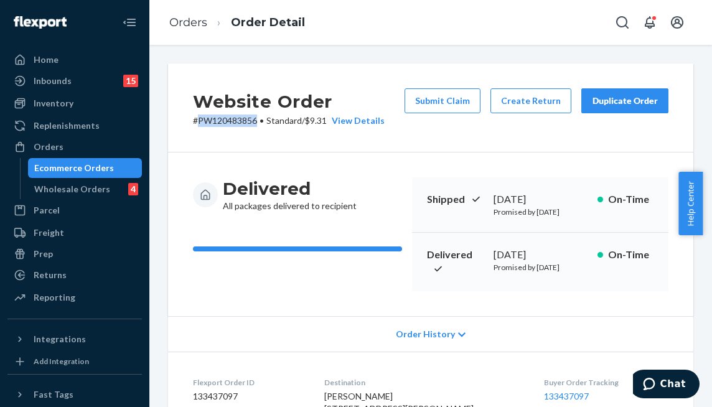
drag, startPoint x: 255, startPoint y: 119, endPoint x: 196, endPoint y: 124, distance: 58.7
click at [196, 124] on p "# PW120483856 • Standard / $9.31 View Details" at bounding box center [289, 121] width 192 height 12
copy p "PW120483856"
click at [426, 105] on button "Submit Claim" at bounding box center [443, 100] width 76 height 25
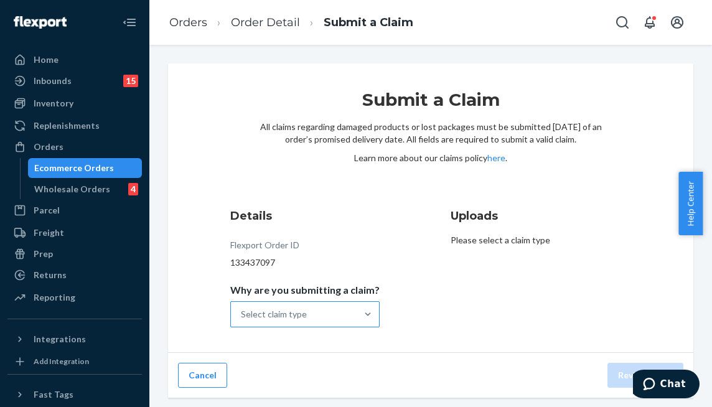
click at [373, 307] on div at bounding box center [368, 314] width 22 height 25
click at [242, 308] on input "Why are you submitting a claim? Select claim type" at bounding box center [241, 314] width 1 height 12
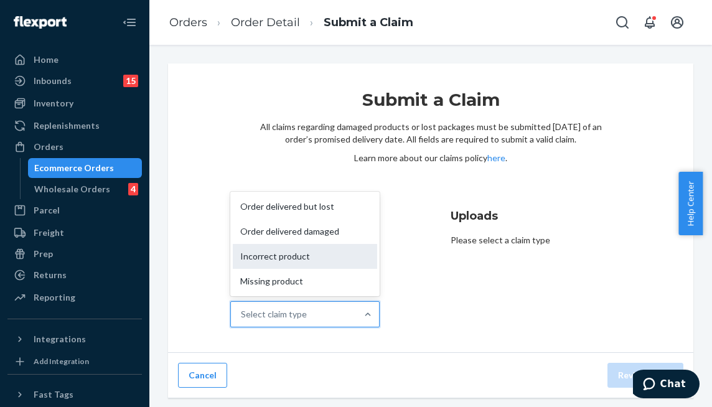
click at [344, 261] on div "Incorrect product" at bounding box center [305, 256] width 144 height 25
click at [242, 308] on input "Why are you submitting a claim? option Incorrect product focused, 3 of 4. 4 res…" at bounding box center [241, 314] width 1 height 12
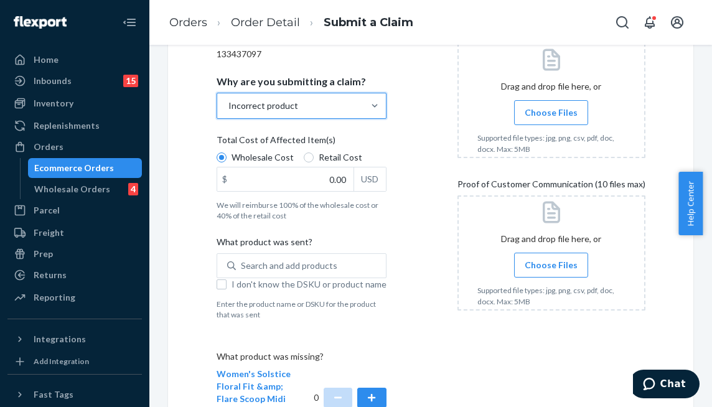
scroll to position [249, 0]
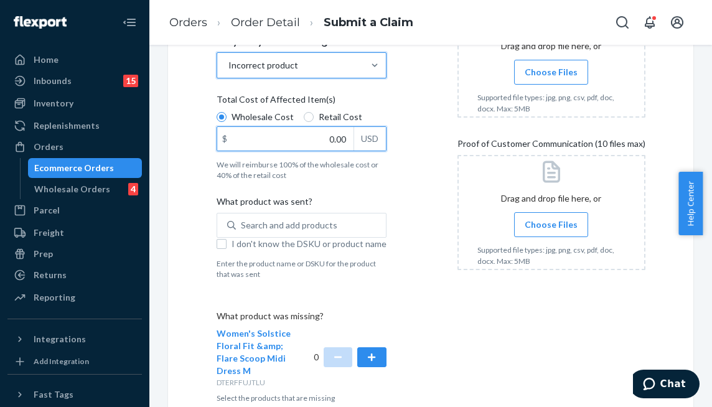
click at [309, 134] on input "0.00" at bounding box center [285, 139] width 136 height 24
type input "78.00"
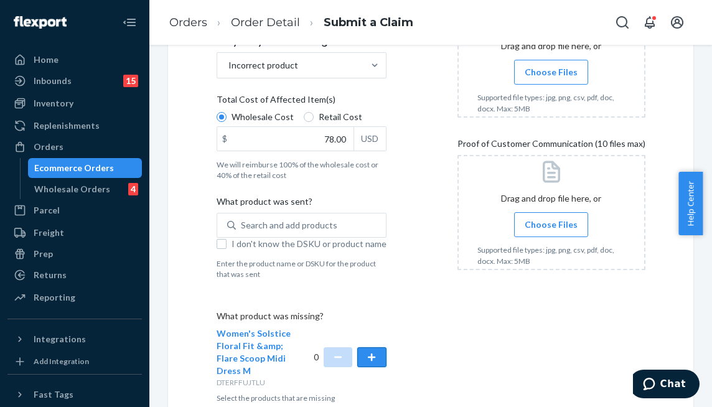
click at [368, 363] on button "button" at bounding box center [371, 357] width 29 height 20
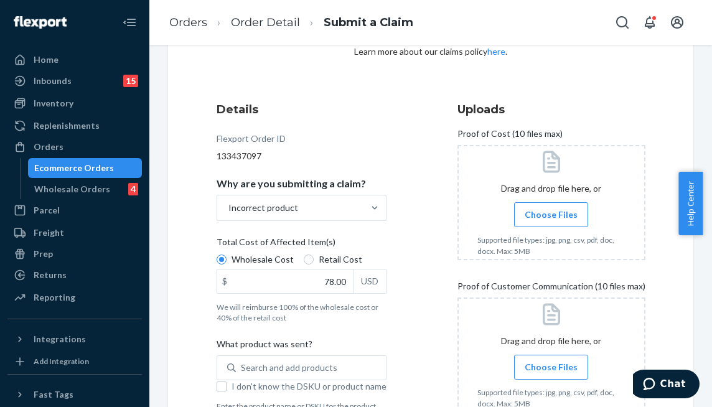
scroll to position [187, 0]
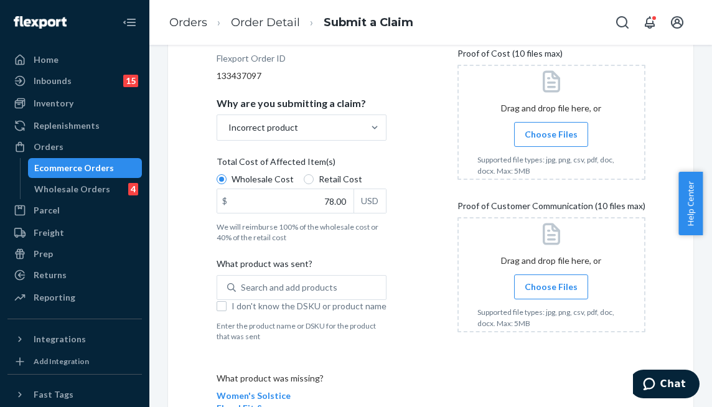
click at [557, 131] on span "Choose Files" at bounding box center [551, 134] width 53 height 12
click at [551, 131] on input "Choose Files" at bounding box center [551, 135] width 1 height 14
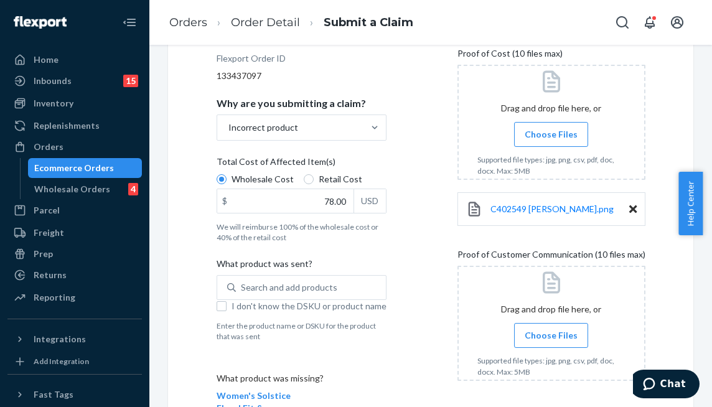
click at [559, 329] on span "Choose Files" at bounding box center [551, 335] width 53 height 12
click at [551, 329] on input "Choose Files" at bounding box center [551, 336] width 1 height 14
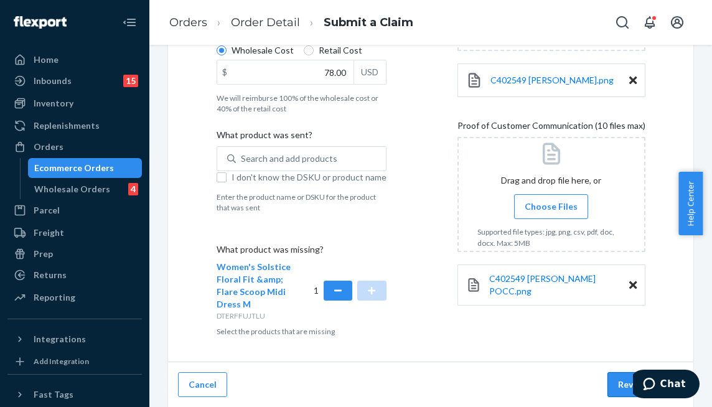
click at [625, 374] on button "Review Claim" at bounding box center [645, 384] width 76 height 25
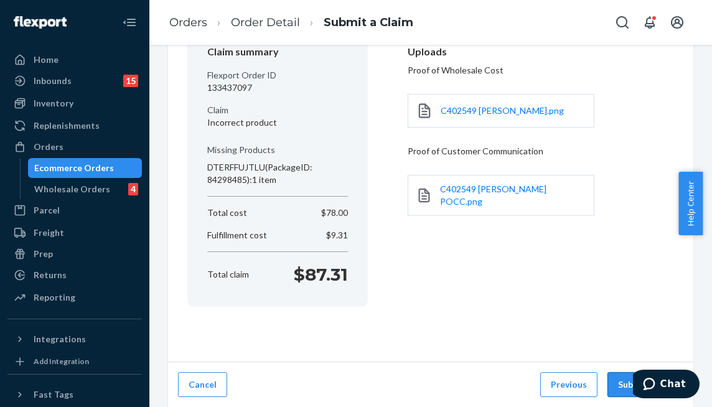
click at [625, 374] on button "Submit Claim" at bounding box center [645, 384] width 76 height 25
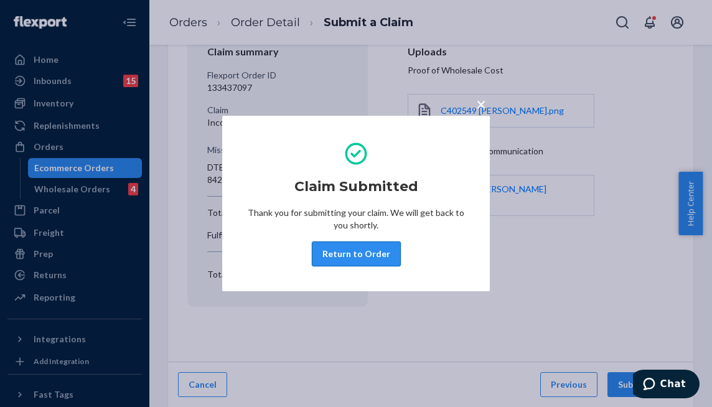
click at [367, 244] on button "Return to Order" at bounding box center [356, 253] width 89 height 25
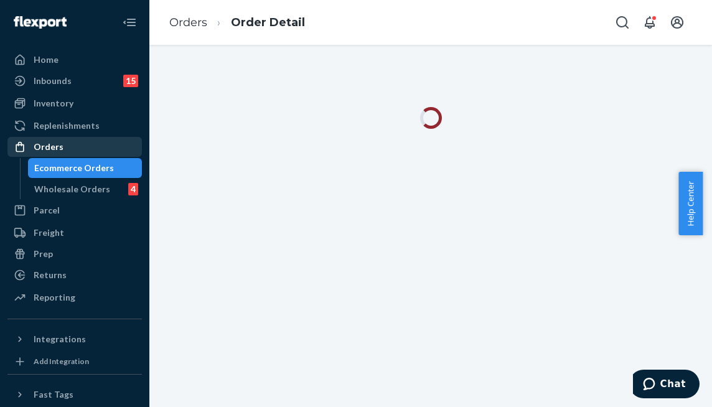
click at [96, 147] on div "Orders" at bounding box center [75, 146] width 132 height 17
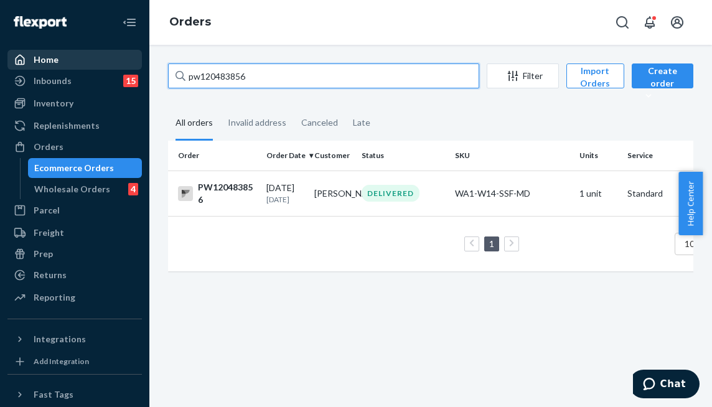
drag, startPoint x: 200, startPoint y: 67, endPoint x: 78, endPoint y: 54, distance: 122.0
click at [80, 54] on div "Home Inbounds 15 Shipping Plans Problems 15 Inventory Products Branded Packagin…" at bounding box center [356, 203] width 712 height 407
click at [291, 83] on input "pw120483856" at bounding box center [323, 75] width 311 height 25
drag, startPoint x: 274, startPoint y: 75, endPoint x: 139, endPoint y: 82, distance: 134.6
click at [139, 82] on div "Home Inbounds 15 Shipping Plans Problems 15 Inventory Products Branded Packagin…" at bounding box center [356, 203] width 712 height 407
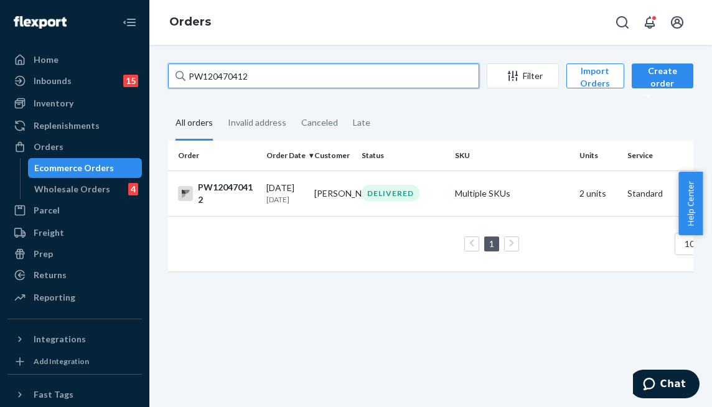
type input "PW120470412"
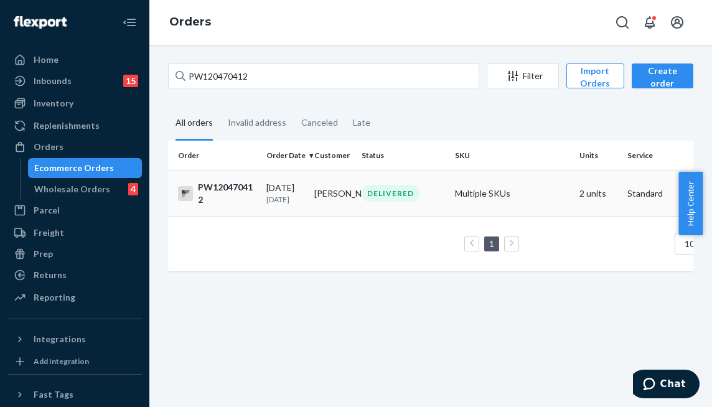
click at [360, 200] on div "DELIVERED" at bounding box center [403, 193] width 88 height 17
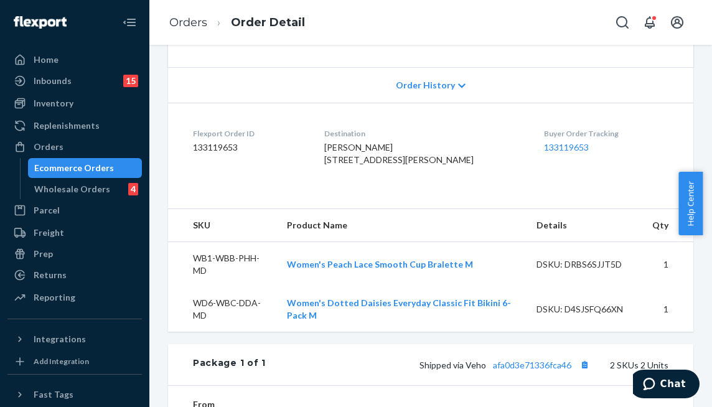
scroll to position [535, 0]
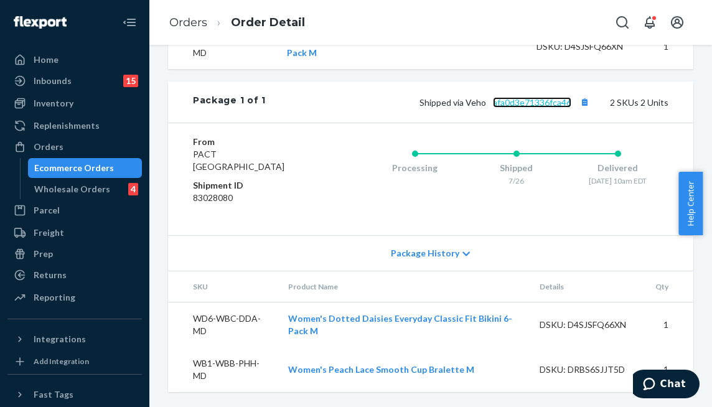
click at [513, 103] on link "afa0d3e71336fca46" at bounding box center [532, 102] width 78 height 11
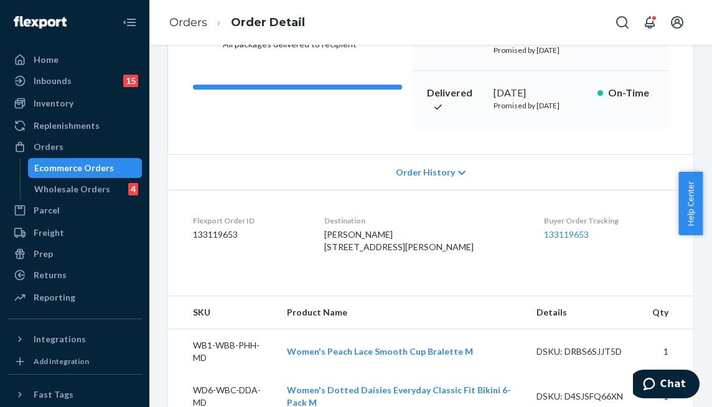
scroll to position [0, 0]
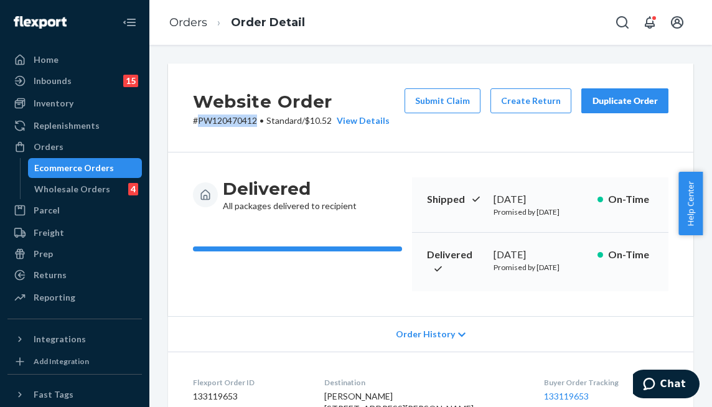
drag, startPoint x: 259, startPoint y: 117, endPoint x: 199, endPoint y: 120, distance: 60.4
click at [199, 120] on p "# PW120470412 • Standard / $10.52 View Details" at bounding box center [291, 121] width 197 height 12
copy p "PW120470412"
click at [441, 95] on button "Submit Claim" at bounding box center [443, 100] width 76 height 25
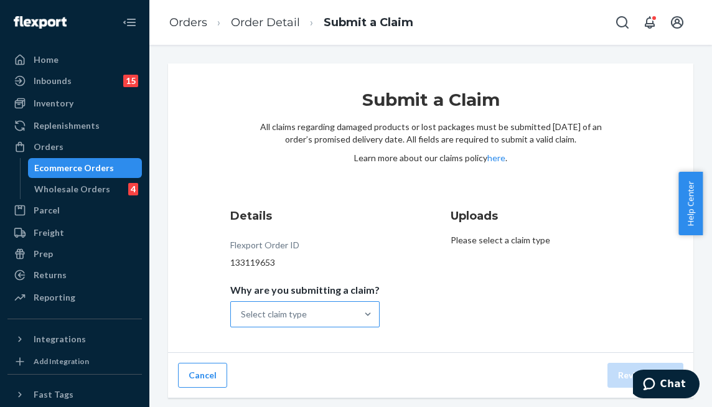
click at [349, 316] on div "Select claim type" at bounding box center [294, 314] width 126 height 25
click at [242, 316] on input "Why are you submitting a claim? Select claim type" at bounding box center [241, 314] width 1 height 12
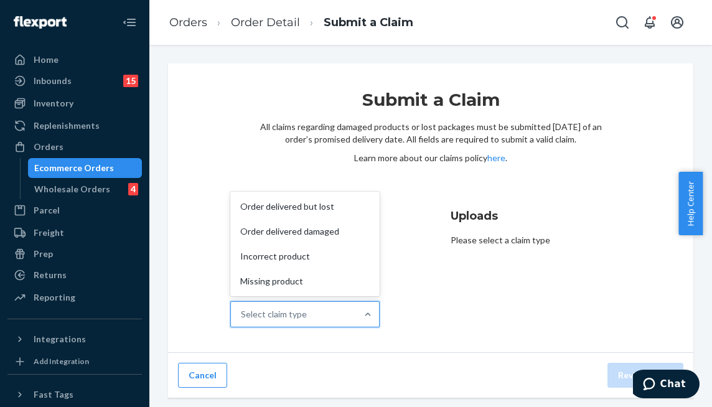
click at [398, 286] on div "Details Flexport Order ID 133119653 Why are you submitting a claim? option Inco…" at bounding box center [320, 267] width 180 height 134
click at [344, 212] on div "Order delivered but lost" at bounding box center [305, 206] width 144 height 25
click at [242, 308] on input "Why are you submitting a claim? option Order delivered but lost focused, 1 of 4…" at bounding box center [241, 314] width 1 height 12
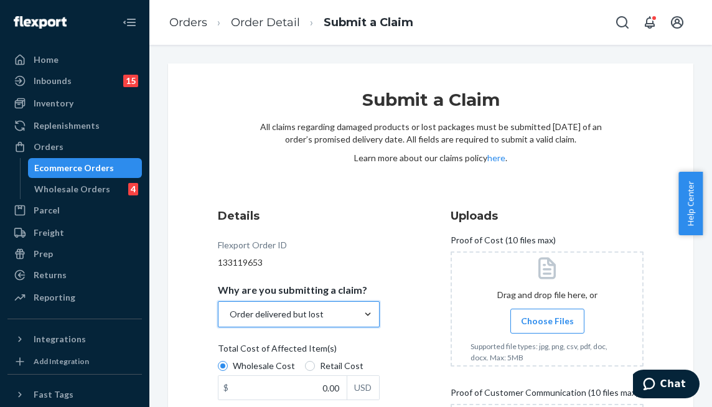
scroll to position [62, 0]
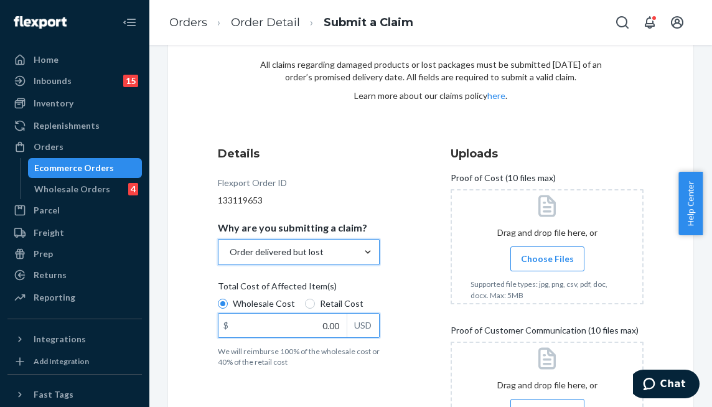
click at [306, 332] on input "0.00" at bounding box center [282, 326] width 128 height 24
type input "94.00"
click at [525, 258] on span "Choose Files" at bounding box center [547, 259] width 53 height 12
click at [547, 258] on input "Choose Files" at bounding box center [547, 259] width 1 height 14
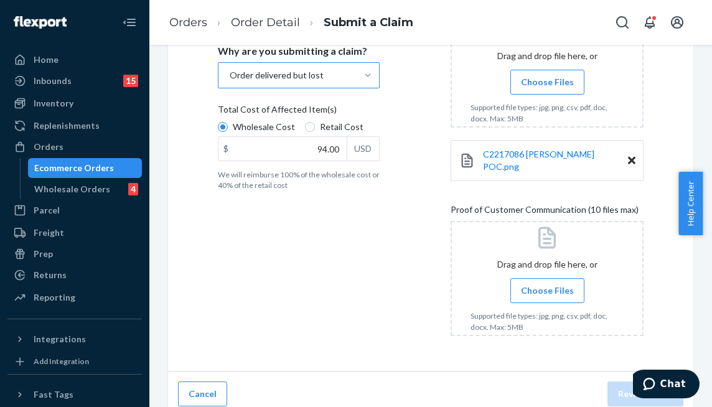
scroll to position [241, 0]
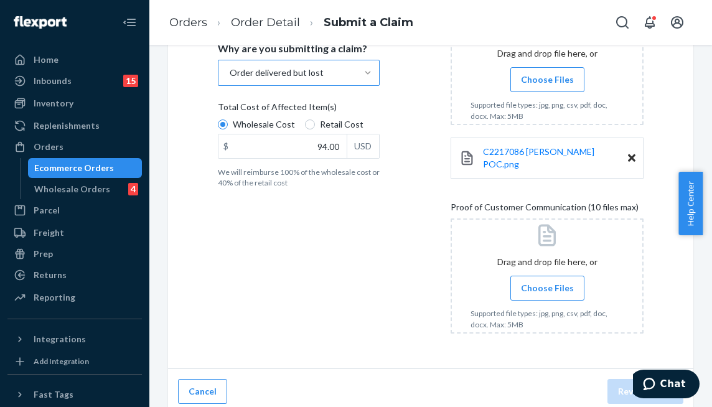
click at [553, 282] on span "Choose Files" at bounding box center [547, 288] width 53 height 12
click at [548, 281] on input "Choose Files" at bounding box center [547, 288] width 1 height 14
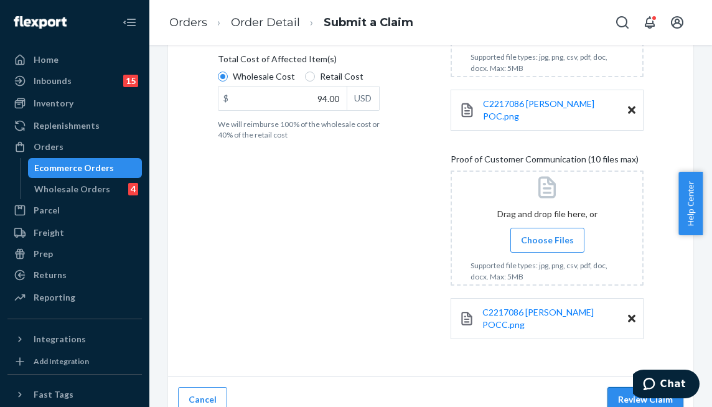
click at [624, 387] on button "Review Claim" at bounding box center [645, 399] width 76 height 25
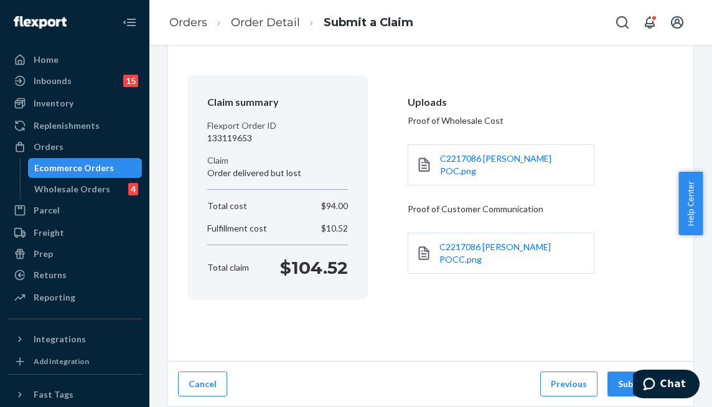
scroll to position [68, 0]
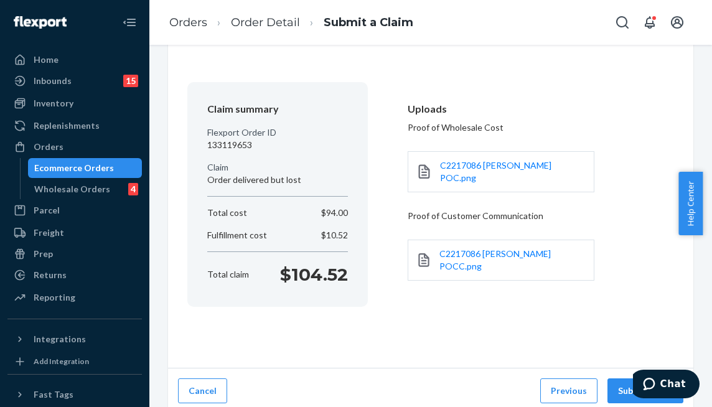
click at [624, 386] on button "Submit Claim" at bounding box center [645, 390] width 76 height 25
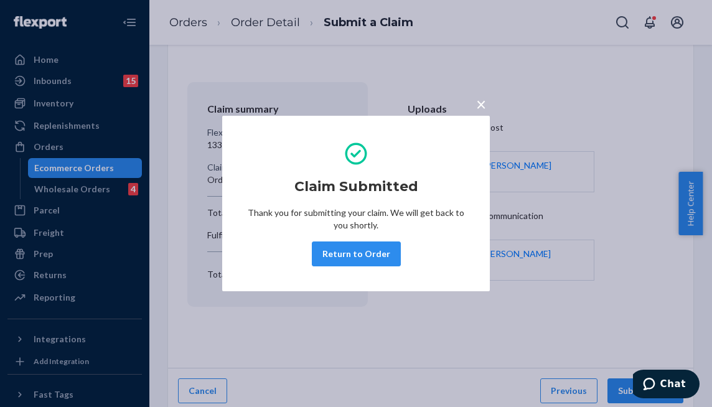
click at [480, 107] on span "×" at bounding box center [481, 103] width 10 height 21
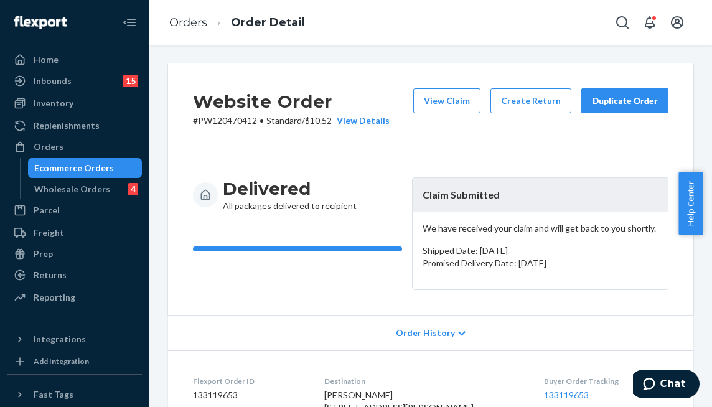
click at [95, 160] on div "Ecommerce Orders" at bounding box center [85, 167] width 112 height 17
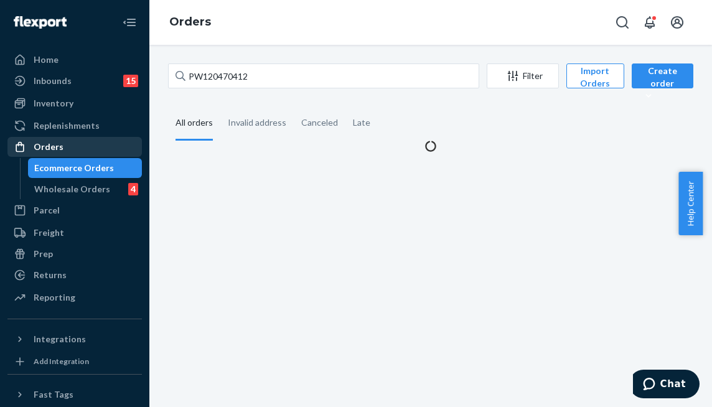
click at [90, 143] on div "Orders" at bounding box center [75, 146] width 132 height 17
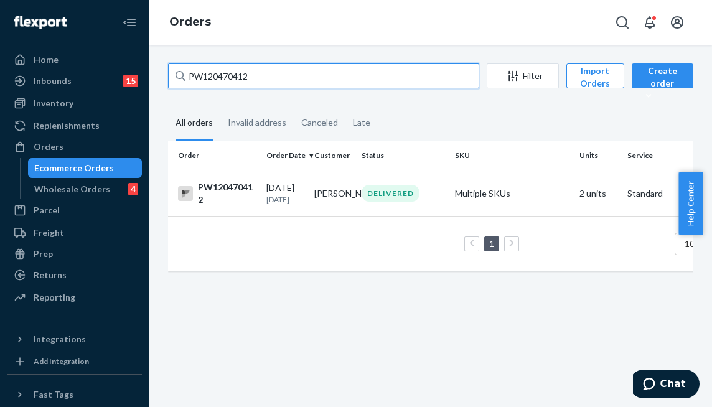
drag, startPoint x: 269, startPoint y: 74, endPoint x: 47, endPoint y: 29, distance: 226.0
click at [56, 47] on div "Home Inbounds 15 Shipping Plans Problems 15 Inventory Products Branded Packagin…" at bounding box center [356, 203] width 712 height 407
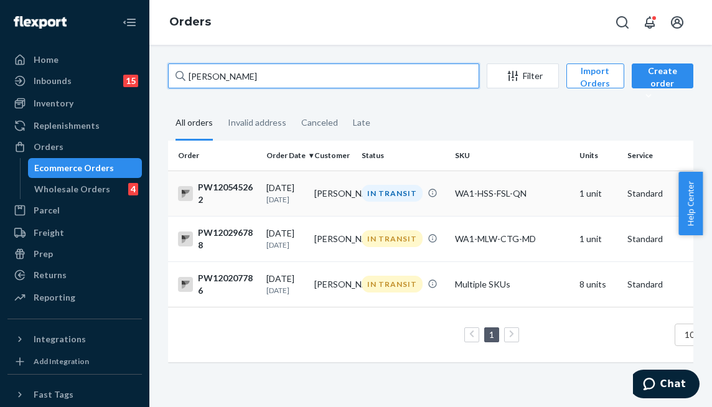
scroll to position [62, 0]
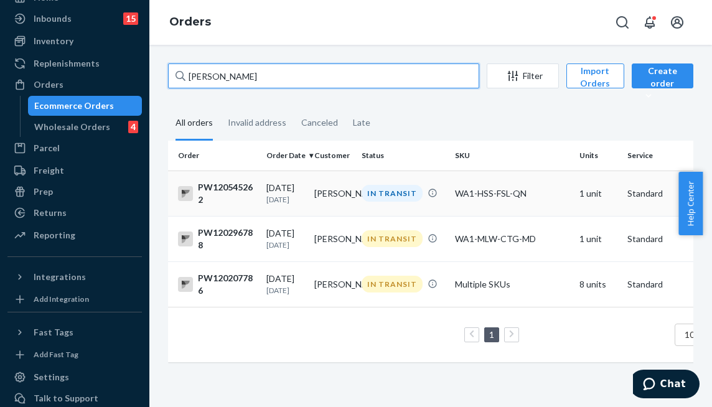
type input "[PERSON_NAME]"
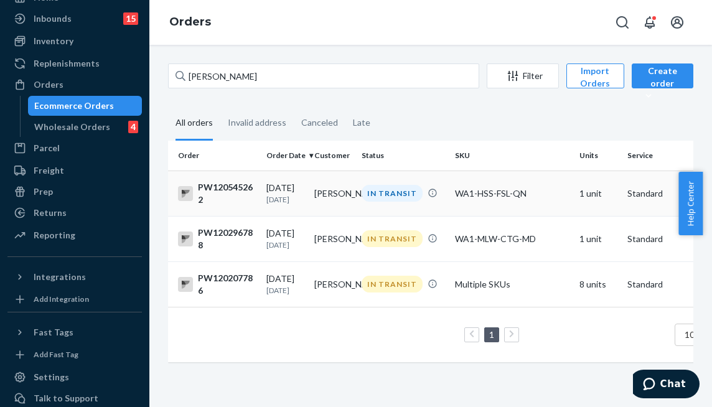
click at [405, 174] on td "IN TRANSIT" at bounding box center [403, 193] width 93 height 45
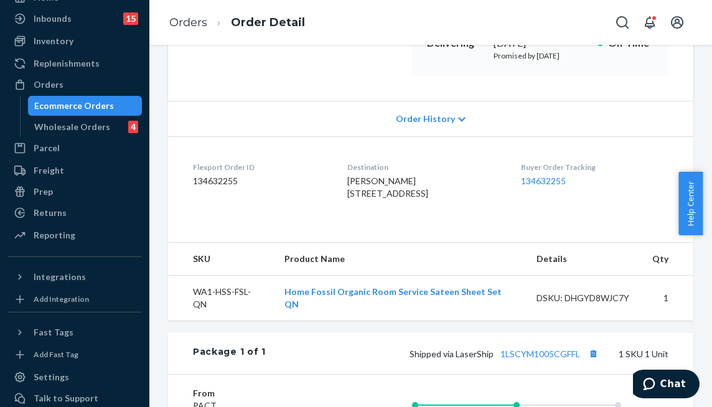
scroll to position [438, 0]
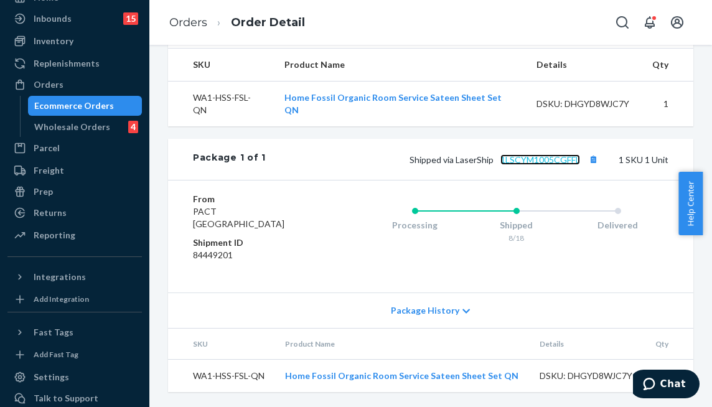
click at [522, 157] on link "1LSCYM1005CGFFL" at bounding box center [540, 159] width 80 height 11
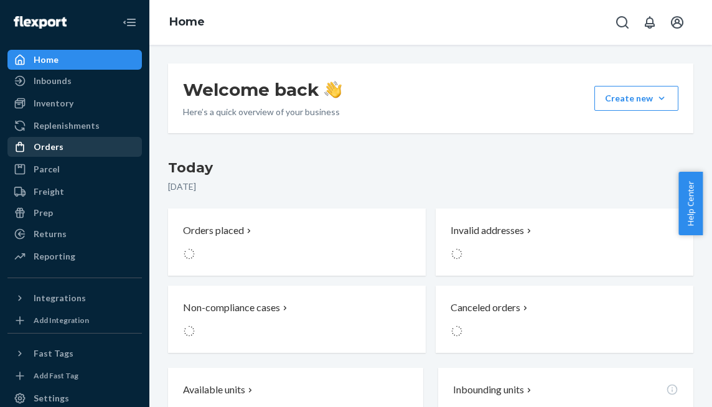
click at [70, 141] on div "Orders" at bounding box center [75, 146] width 132 height 17
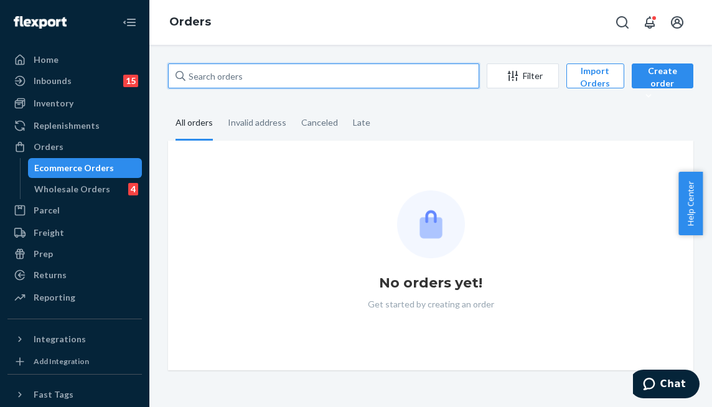
click at [265, 75] on input "text" at bounding box center [323, 75] width 311 height 25
paste input "PW120531469"
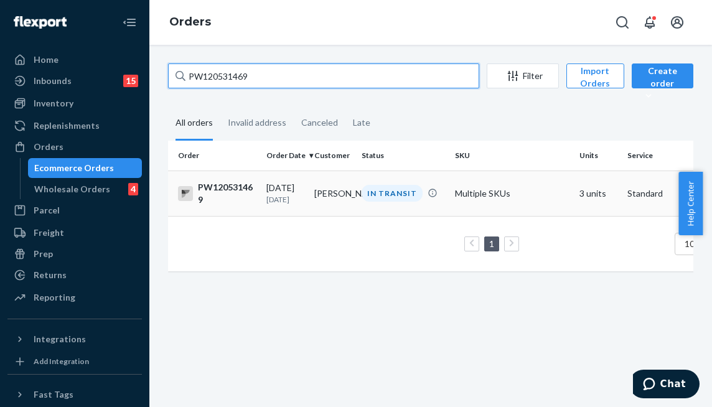
type input "PW120531469"
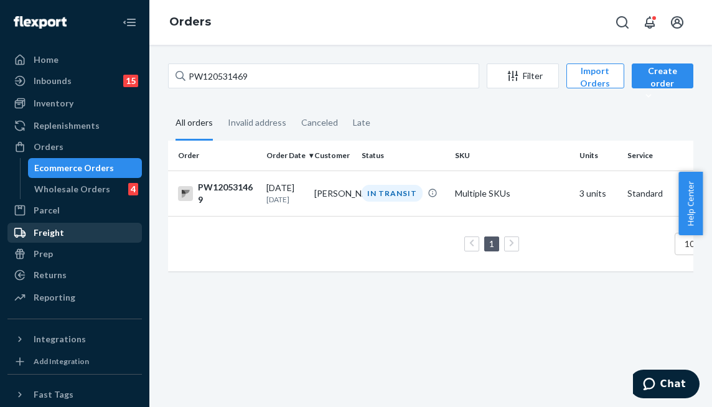
drag, startPoint x: 389, startPoint y: 200, endPoint x: 30, endPoint y: 228, distance: 360.2
click at [390, 200] on div "IN TRANSIT" at bounding box center [392, 193] width 61 height 17
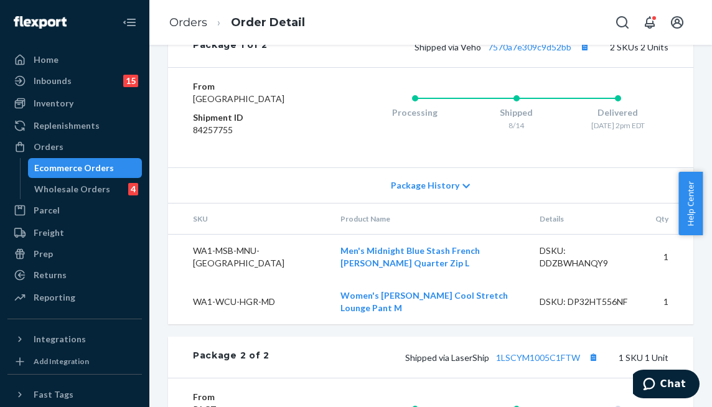
scroll to position [826, 0]
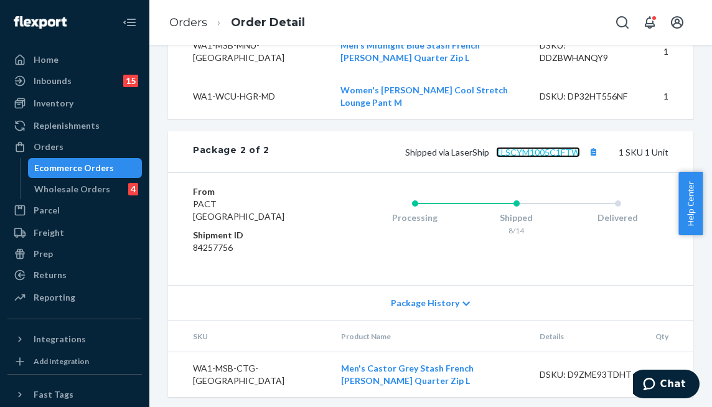
click at [537, 157] on link "1LSCYM1005C1FTW" at bounding box center [538, 152] width 84 height 11
click at [644, 240] on div "Delivered" at bounding box center [617, 215] width 101 height 50
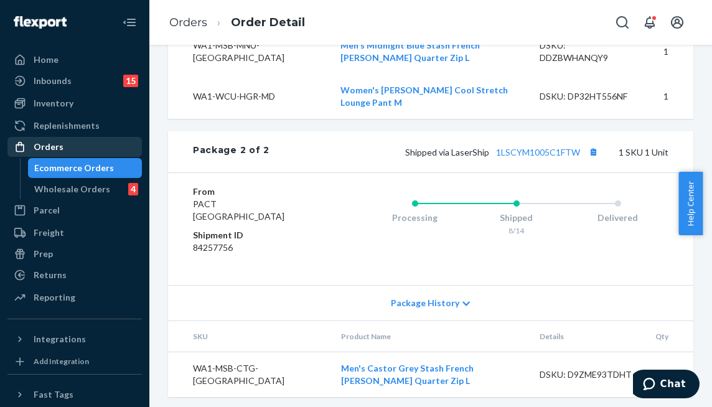
click at [56, 156] on div "Orders" at bounding box center [75, 146] width 132 height 17
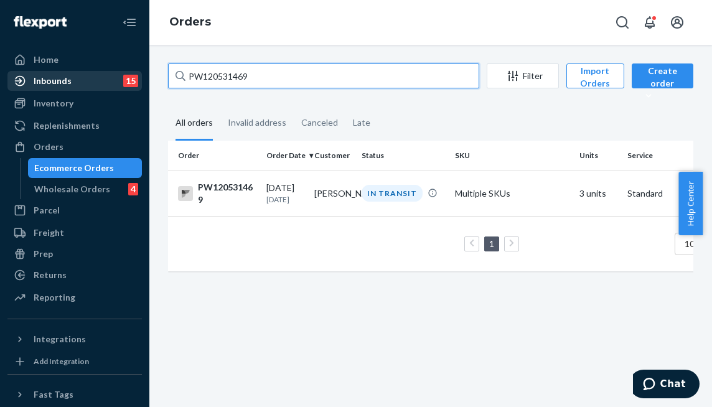
drag, startPoint x: 275, startPoint y: 79, endPoint x: 124, endPoint y: 72, distance: 150.8
click at [124, 72] on div "Home Inbounds 15 Shipping Plans Problems 15 Inventory Products Branded Packagin…" at bounding box center [356, 203] width 712 height 407
paste input "6970"
type input "PW120536970"
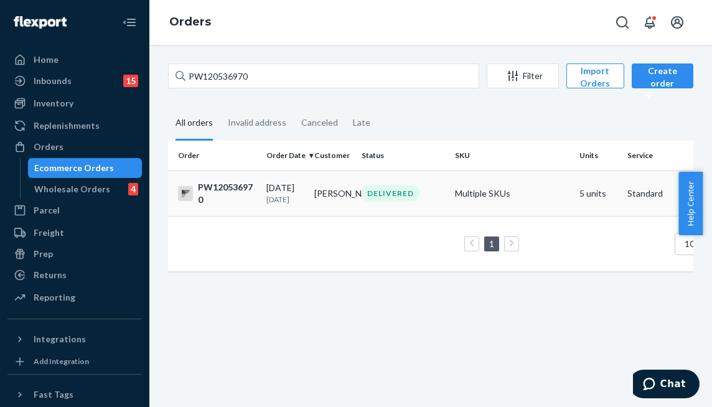
click at [339, 194] on td "Debra Smith" at bounding box center [333, 193] width 48 height 45
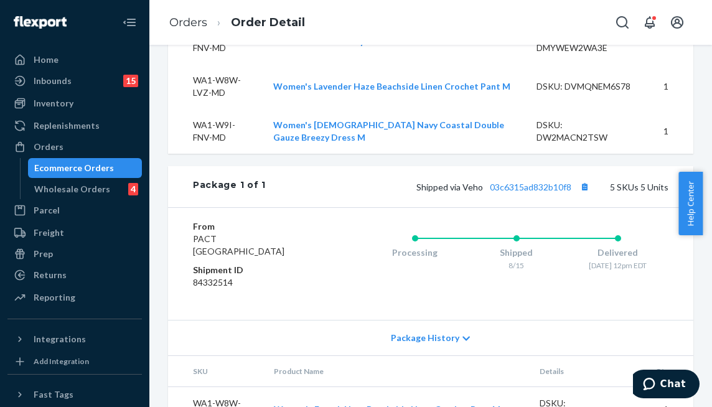
scroll to position [560, 0]
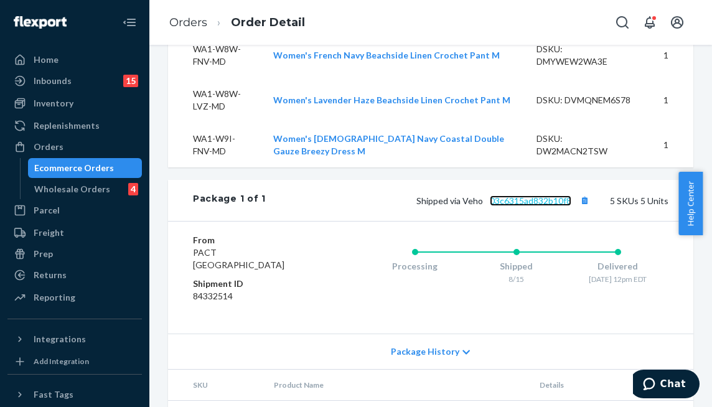
click at [535, 206] on link "03c6315ad832b10f8" at bounding box center [531, 200] width 82 height 11
click at [73, 148] on div "Orders" at bounding box center [75, 146] width 132 height 17
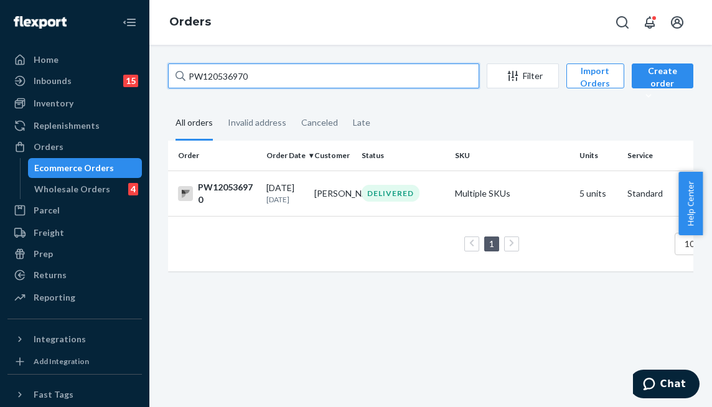
drag, startPoint x: 256, startPoint y: 69, endPoint x: 169, endPoint y: 73, distance: 86.6
click at [169, 73] on input "PW120536970" at bounding box center [323, 75] width 311 height 25
paste input "lawdeb@aol.com"
type input "lawdeb@aol.com"
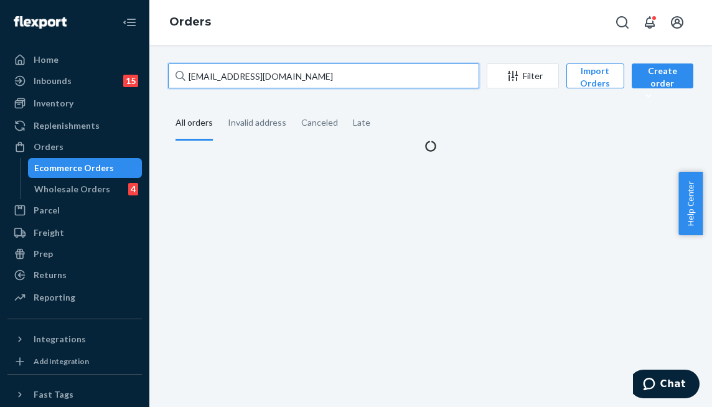
drag, startPoint x: 294, startPoint y: 76, endPoint x: 134, endPoint y: 77, distance: 160.0
click at [134, 77] on div "Home Inbounds 15 Shipping Plans Problems 15 Inventory Products Branded Packagin…" at bounding box center [356, 203] width 712 height 407
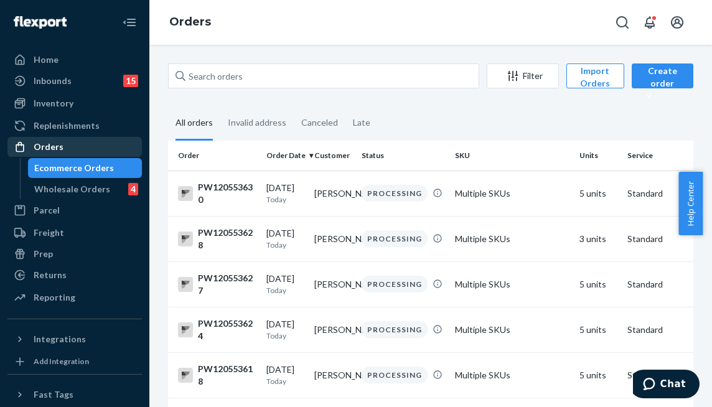
click at [74, 149] on div "Orders" at bounding box center [75, 146] width 132 height 17
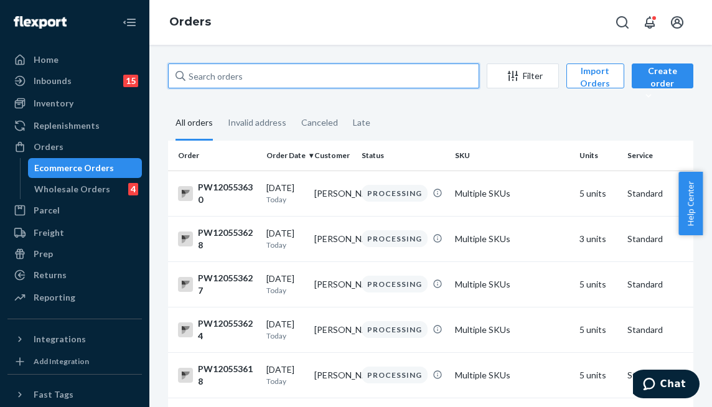
click at [276, 71] on input "text" at bounding box center [323, 75] width 311 height 25
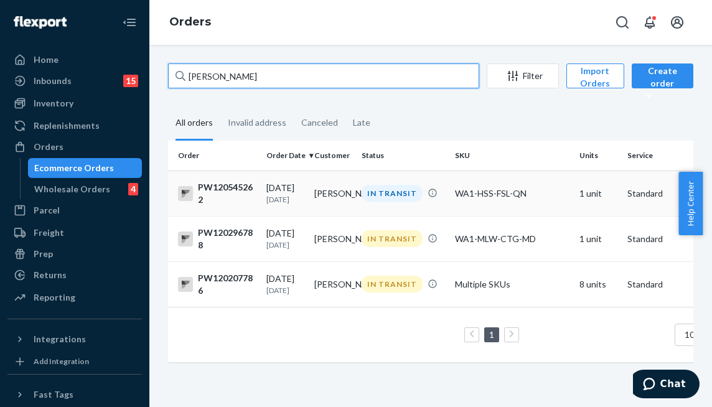
type input "[PERSON_NAME]"
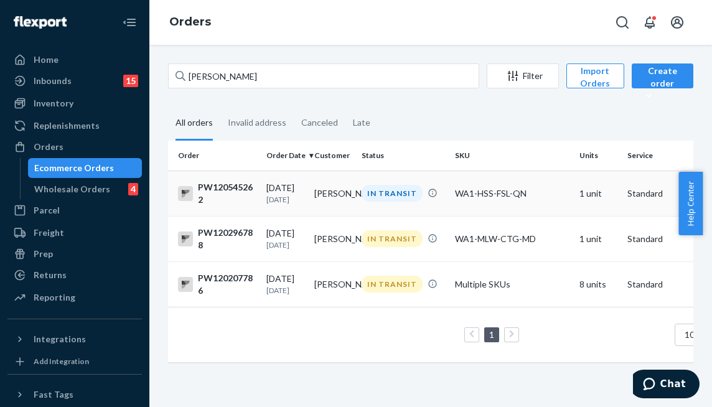
click at [377, 195] on div "IN TRANSIT" at bounding box center [392, 193] width 61 height 17
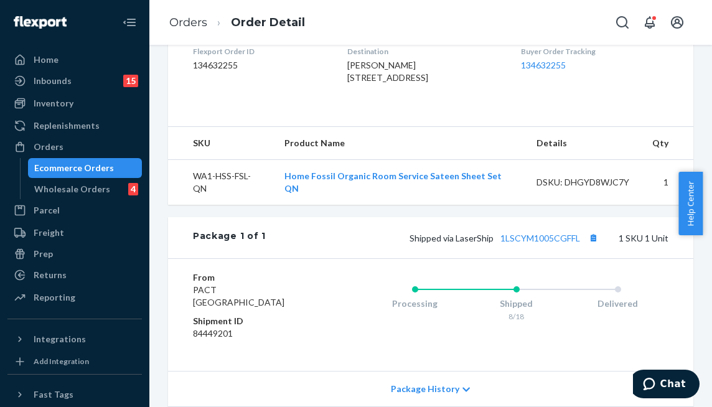
scroll to position [436, 0]
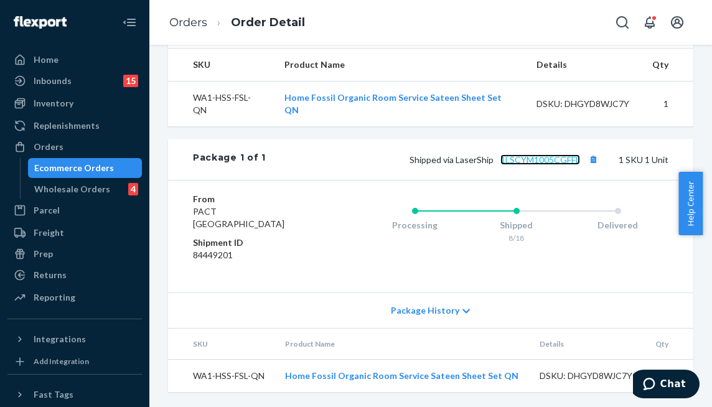
click at [537, 163] on link "1LSCYM1005CGFFL" at bounding box center [540, 159] width 80 height 11
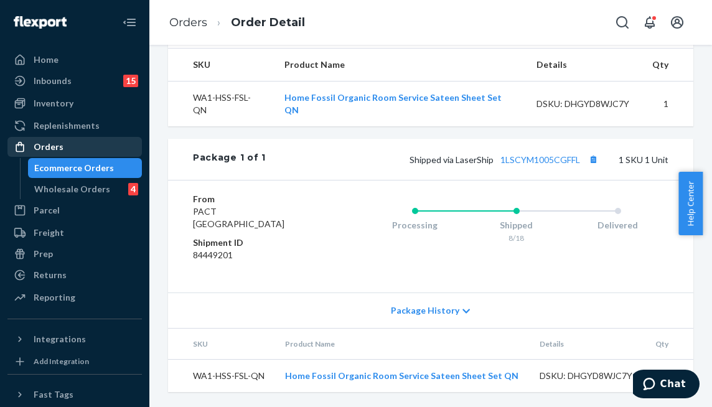
click at [64, 150] on div "Orders" at bounding box center [75, 146] width 132 height 17
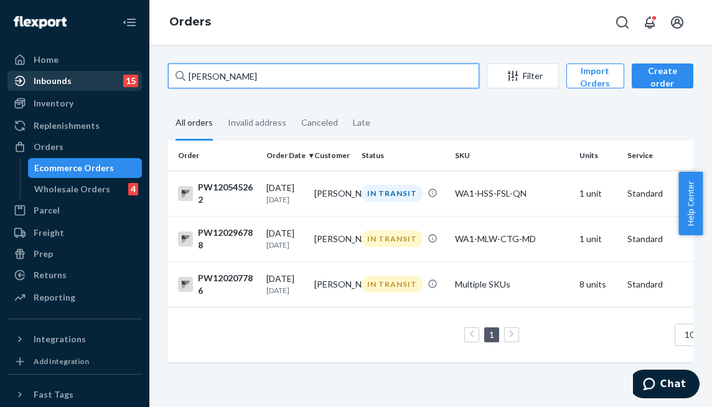
drag, startPoint x: 190, startPoint y: 69, endPoint x: 111, endPoint y: 75, distance: 79.9
click at [111, 75] on div "Home Inbounds 15 Shipping Plans Problems 15 Inventory Products Branded Packagin…" at bounding box center [356, 203] width 712 height 407
paste input "PW120513266"
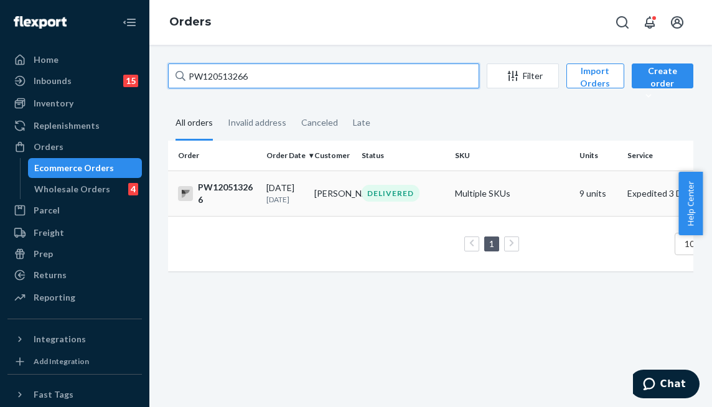
type input "PW120513266"
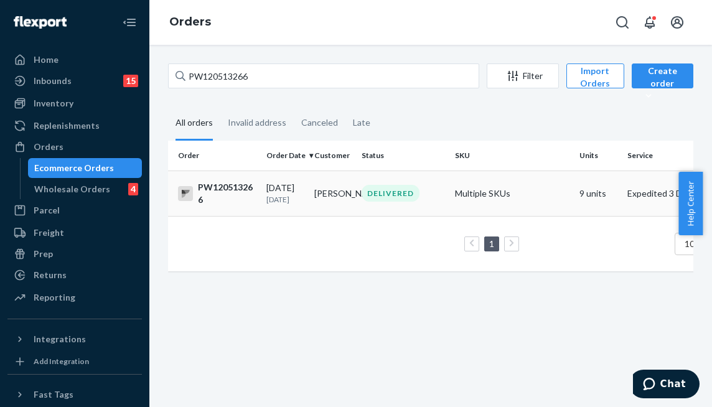
click at [345, 213] on td "[PERSON_NAME]" at bounding box center [333, 193] width 48 height 45
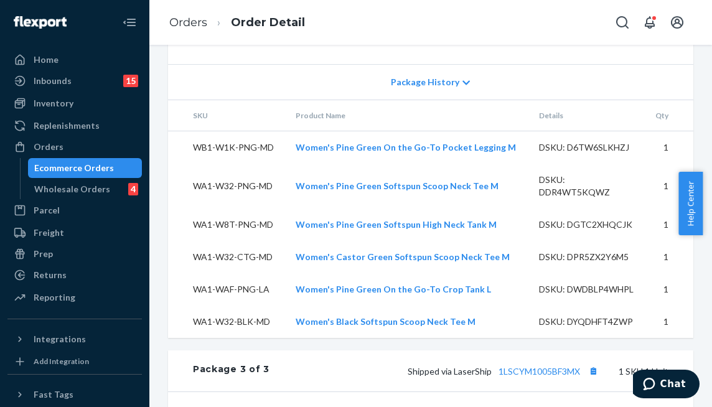
scroll to position [1474, 0]
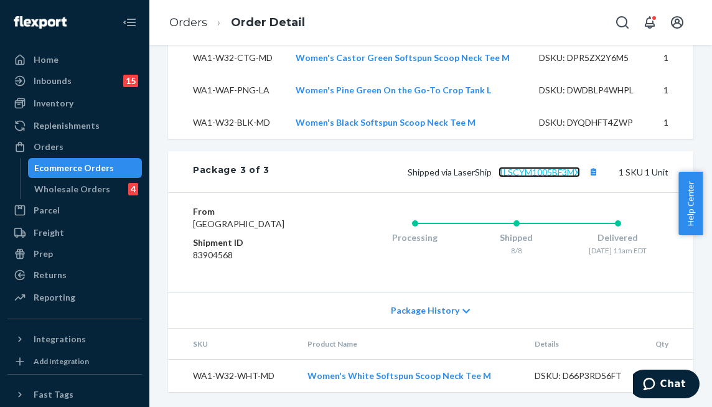
click at [525, 167] on link "1LSCYM1005BF3MX" at bounding box center [540, 172] width 82 height 11
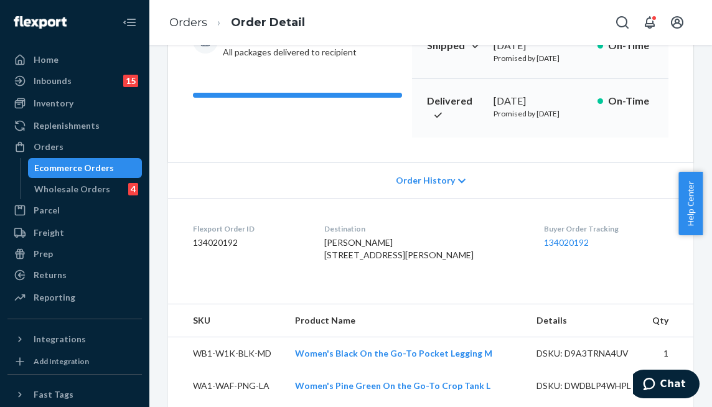
scroll to position [0, 0]
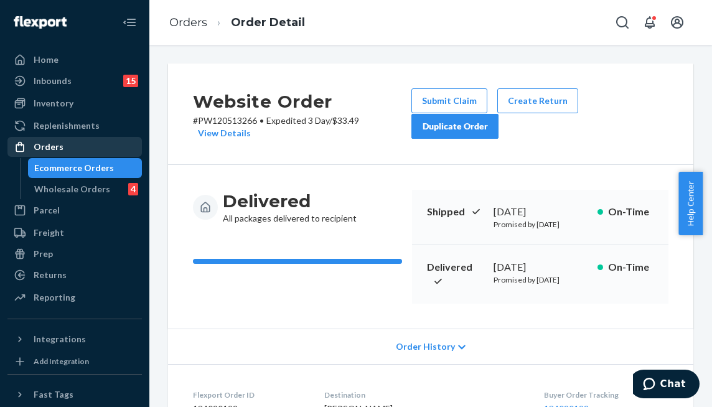
click at [68, 149] on div "Orders" at bounding box center [75, 146] width 132 height 17
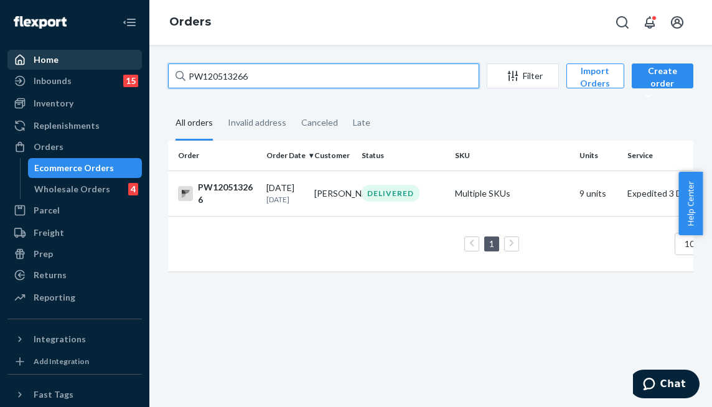
drag, startPoint x: 291, startPoint y: 71, endPoint x: 126, endPoint y: 62, distance: 165.2
click at [126, 62] on div "Home Inbounds 15 Shipping Plans Problems 15 Inventory Products Branded Packagin…" at bounding box center [356, 203] width 712 height 407
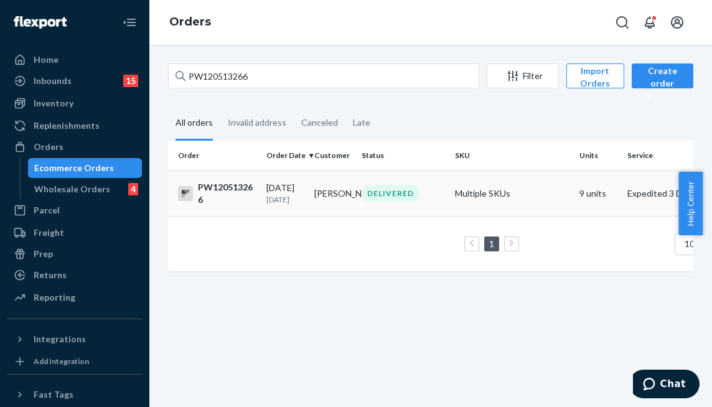
click at [351, 205] on td "[PERSON_NAME]" at bounding box center [333, 193] width 48 height 45
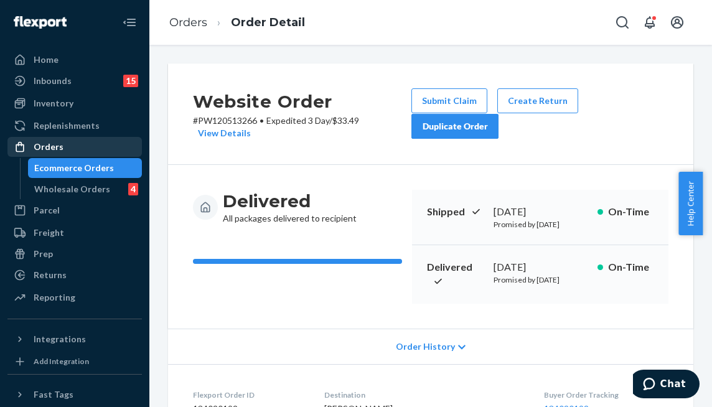
drag, startPoint x: 60, startPoint y: 143, endPoint x: 78, endPoint y: 143, distance: 17.4
click at [60, 143] on div "Orders" at bounding box center [49, 147] width 30 height 12
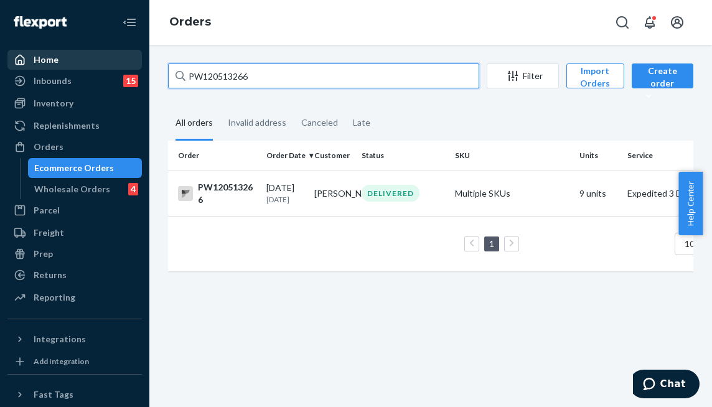
drag, startPoint x: 114, startPoint y: 49, endPoint x: 71, endPoint y: 54, distance: 43.2
click at [72, 52] on div "Home Inbounds 15 Shipping Plans Problems 15 Inventory Products Branded Packagin…" at bounding box center [356, 203] width 712 height 407
paste input "PW12051025"
type input "PW120510256"
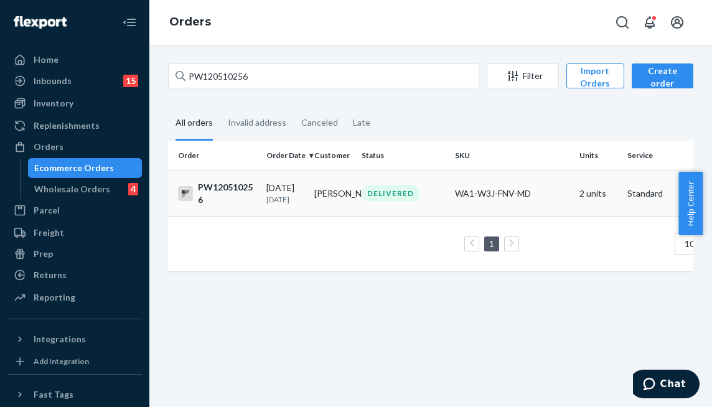
click at [400, 202] on div "DELIVERED" at bounding box center [391, 193] width 58 height 17
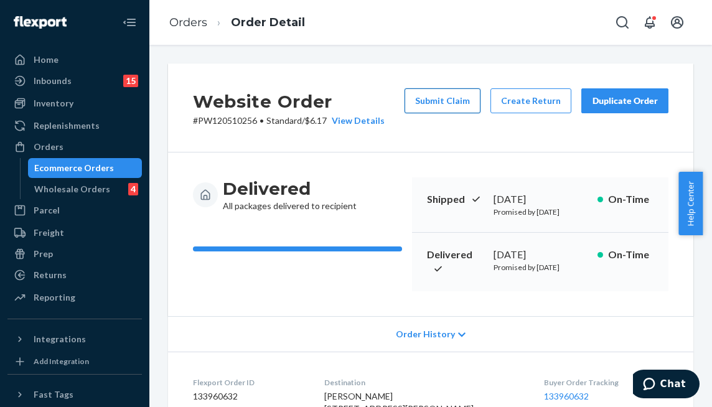
click at [422, 98] on button "Submit Claim" at bounding box center [443, 100] width 76 height 25
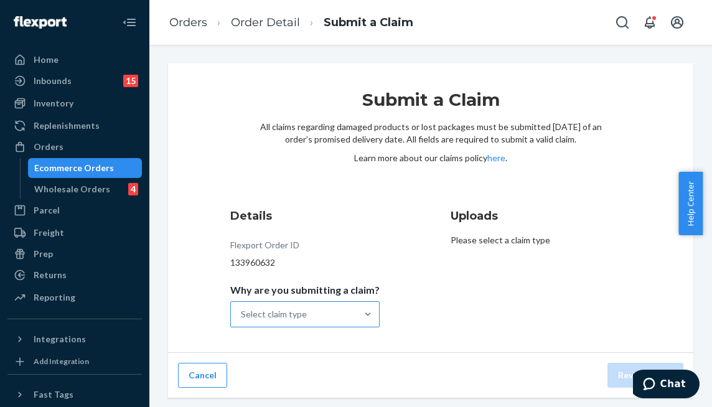
click at [348, 313] on div "Select claim type" at bounding box center [294, 314] width 126 height 25
click at [242, 313] on input "Why are you submitting a claim? Select claim type" at bounding box center [241, 314] width 1 height 12
drag, startPoint x: 339, startPoint y: 307, endPoint x: 345, endPoint y: 306, distance: 6.3
click at [344, 306] on div "Select claim type" at bounding box center [294, 314] width 126 height 25
click at [242, 308] on input "Why are you submitting a claim? Select claim type" at bounding box center [241, 314] width 1 height 12
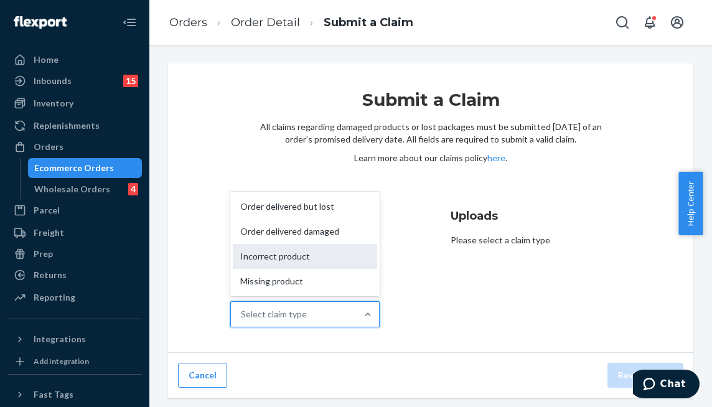
click at [296, 265] on div "Incorrect product" at bounding box center [305, 256] width 144 height 25
click at [242, 308] on input "Why are you submitting a claim? option Incorrect product focused, 3 of 4. 4 res…" at bounding box center [241, 314] width 1 height 12
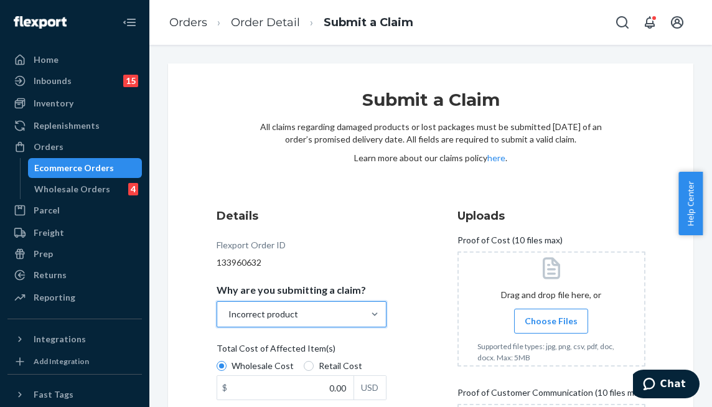
scroll to position [303, 0]
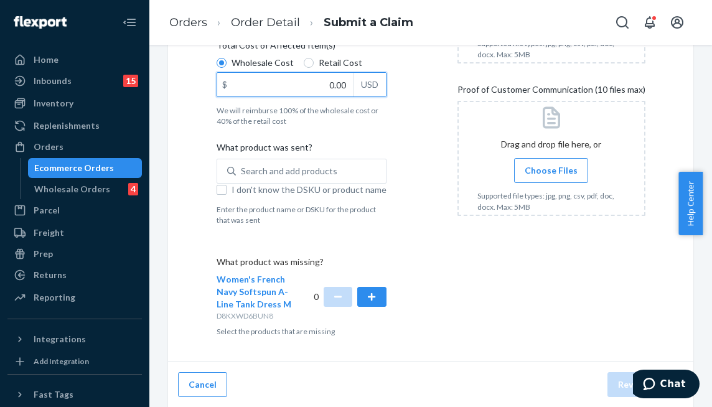
click at [291, 82] on input "0.00" at bounding box center [285, 85] width 136 height 24
type input "18.00"
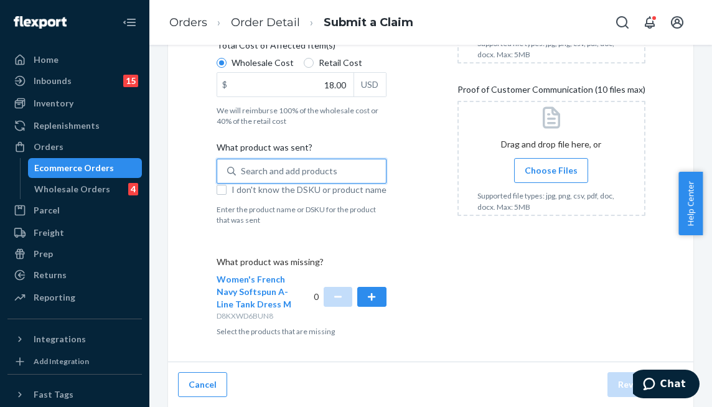
click at [279, 159] on div "Search and add products" at bounding box center [302, 171] width 170 height 25
click at [242, 165] on input "0 results available. Use Up and Down to choose options, press Enter to select t…" at bounding box center [241, 171] width 1 height 12
click at [262, 174] on div "Search and add products" at bounding box center [289, 171] width 96 height 12
click at [242, 174] on input "0 results available. Use Up and Down to choose options, press Enter to select t…" at bounding box center [241, 171] width 1 height 12
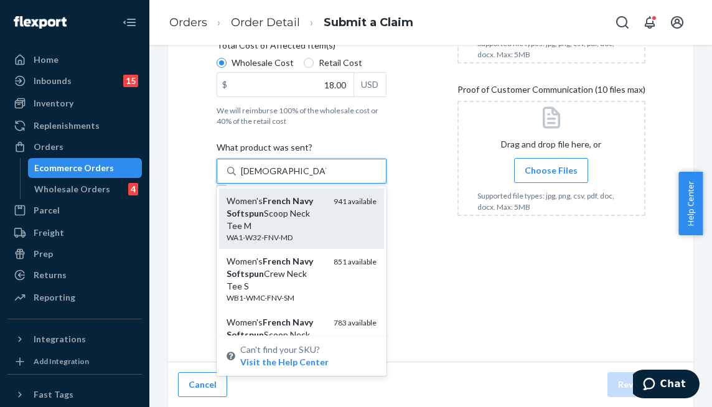
type input "french navy softspun tank"
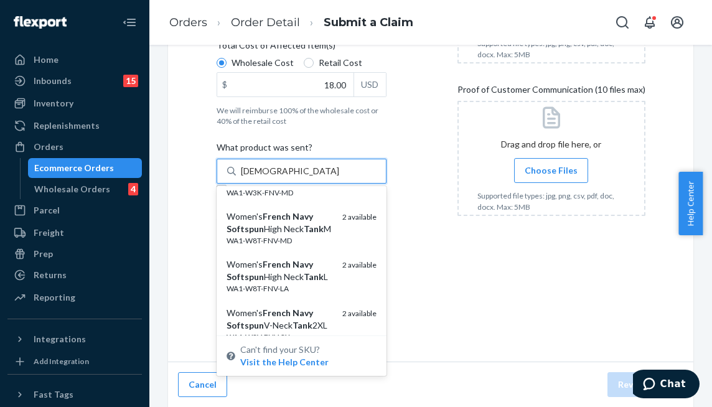
scroll to position [747, 0]
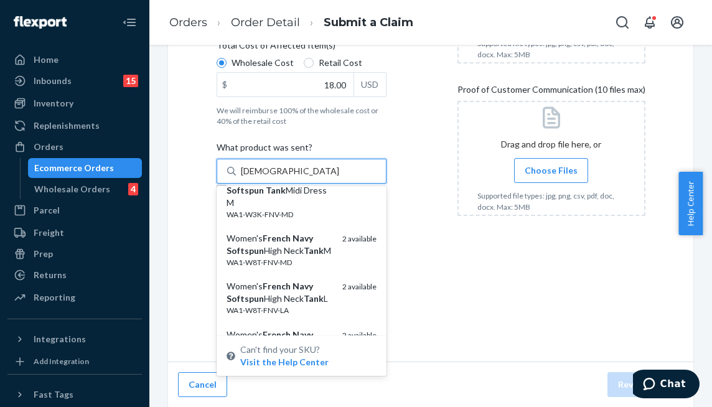
click at [342, 268] on div "2 available" at bounding box center [359, 249] width 34 height 35
click at [332, 177] on input "french navy softspun tank" at bounding box center [291, 171] width 100 height 12
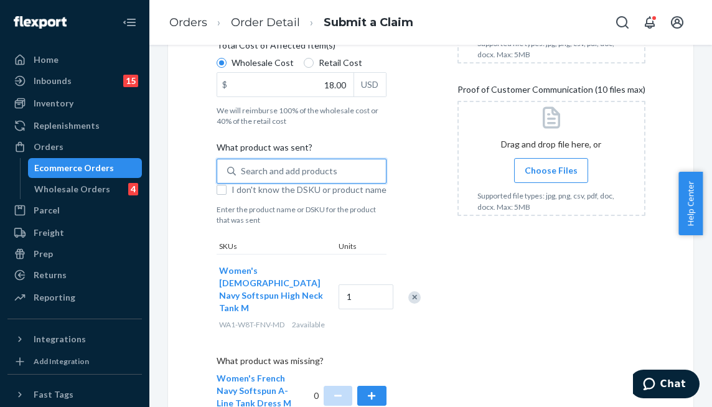
scroll to position [390, 0]
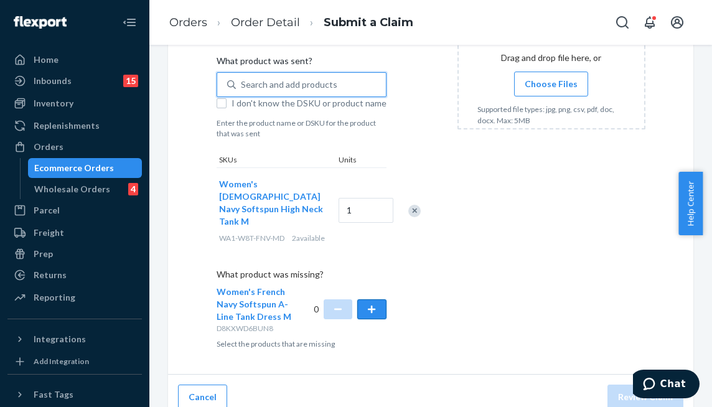
click at [386, 299] on button "button" at bounding box center [371, 309] width 29 height 20
click at [455, 300] on div "Details Flexport Order ID 133960632 Why are you submitting a claim? Incorrect p…" at bounding box center [431, 83] width 429 height 531
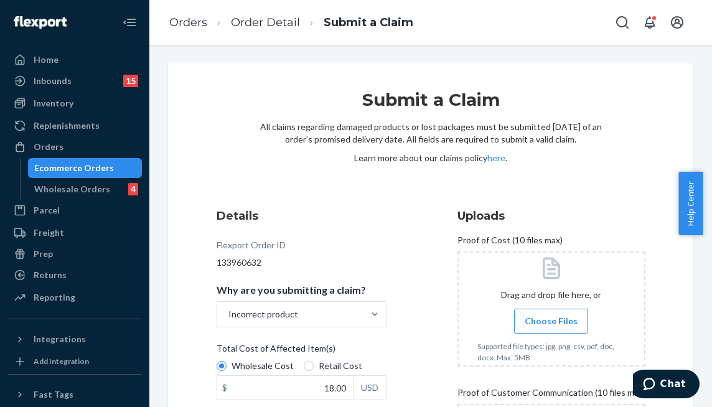
click at [559, 319] on span "Choose Files" at bounding box center [551, 321] width 53 height 12
click at [551, 319] on input "Choose Files" at bounding box center [551, 321] width 1 height 14
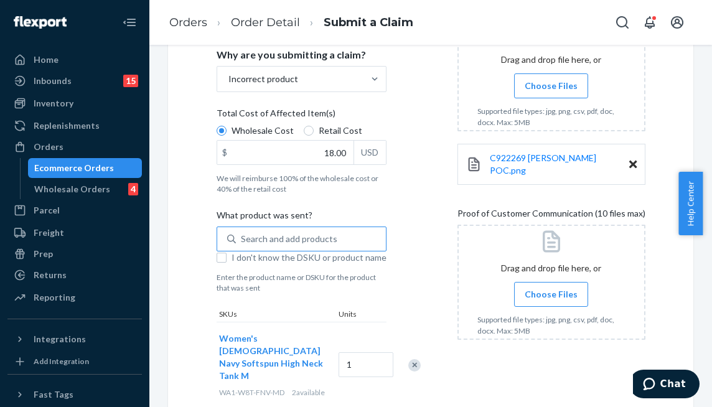
scroll to position [249, 0]
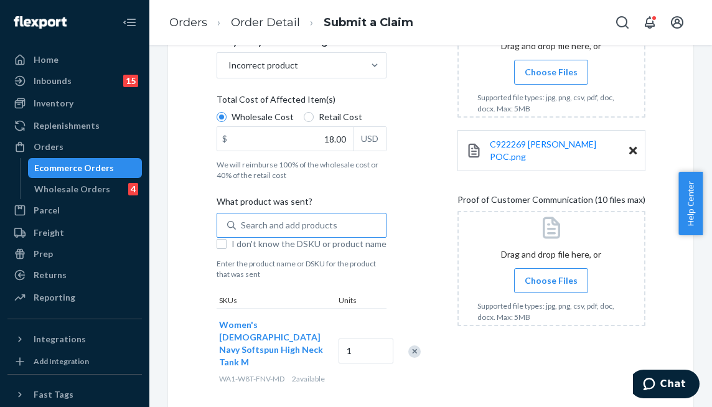
click at [563, 275] on span "Choose Files" at bounding box center [551, 280] width 53 height 12
click at [551, 275] on input "Choose Files" at bounding box center [551, 281] width 1 height 14
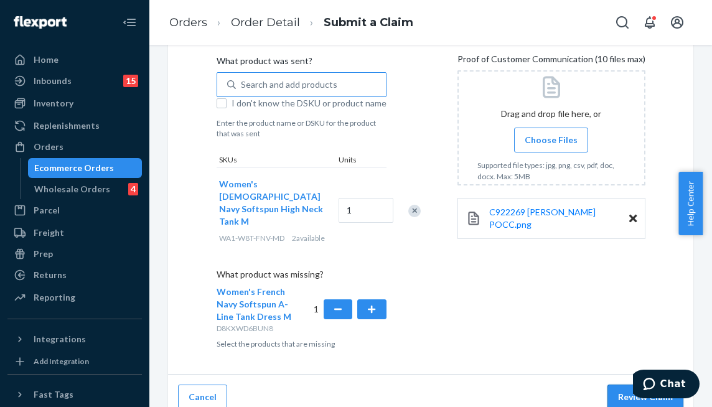
scroll to position [327, 0]
click at [607, 388] on button "Review Claim" at bounding box center [645, 397] width 76 height 25
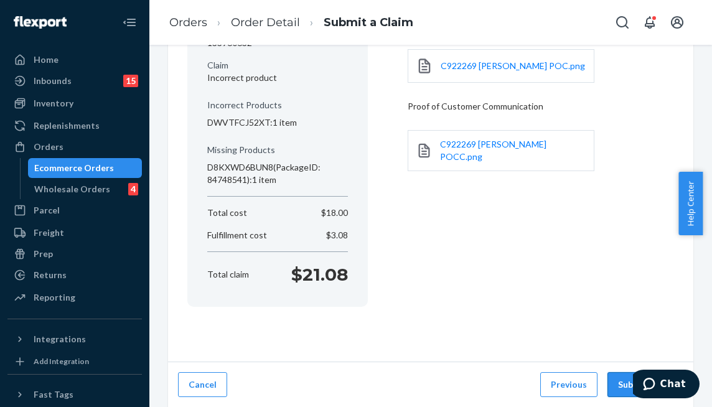
click at [609, 385] on button "Submit Claim" at bounding box center [645, 384] width 76 height 25
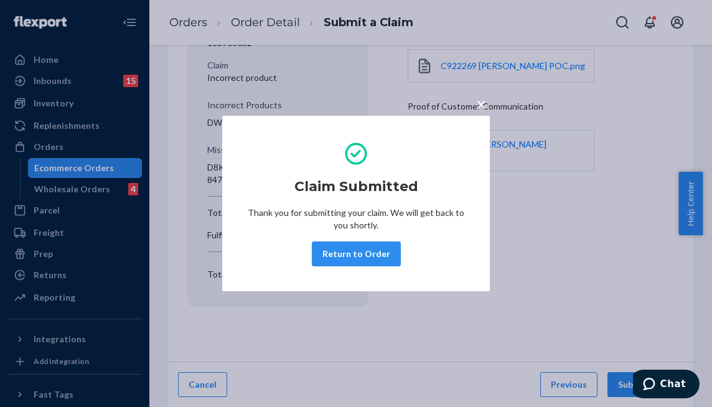
click at [359, 266] on div "Claim Submitted Thank you for submitting your claim. We will get back to you sh…" at bounding box center [356, 204] width 218 height 136
click at [358, 261] on button "Return to Order" at bounding box center [356, 253] width 89 height 25
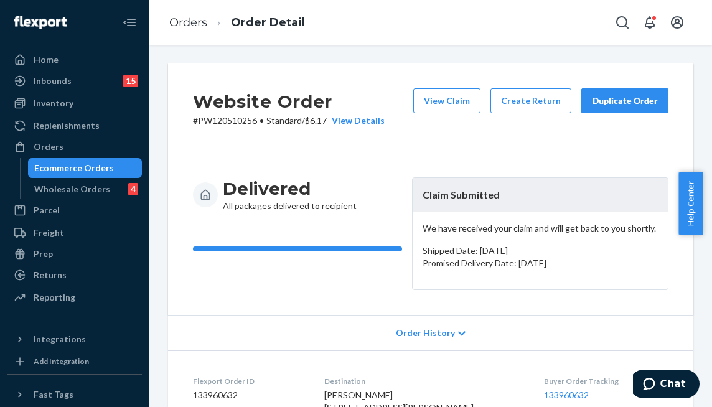
click at [341, 206] on div "Delivered All packages delivered to recipient" at bounding box center [290, 194] width 134 height 35
drag, startPoint x: 256, startPoint y: 121, endPoint x: 205, endPoint y: 120, distance: 50.4
click at [199, 121] on p "# PW120510256 • Standard / $6.17 View Details" at bounding box center [289, 121] width 192 height 12
copy p "PW120510256"
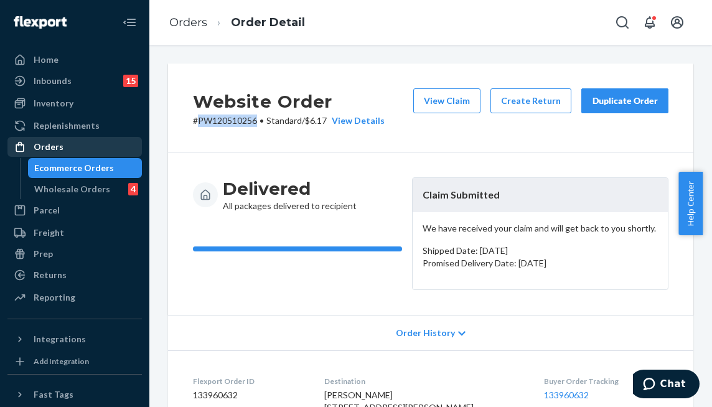
drag, startPoint x: 72, startPoint y: 143, endPoint x: 85, endPoint y: 154, distance: 17.2
click at [72, 142] on div "Orders" at bounding box center [75, 146] width 132 height 17
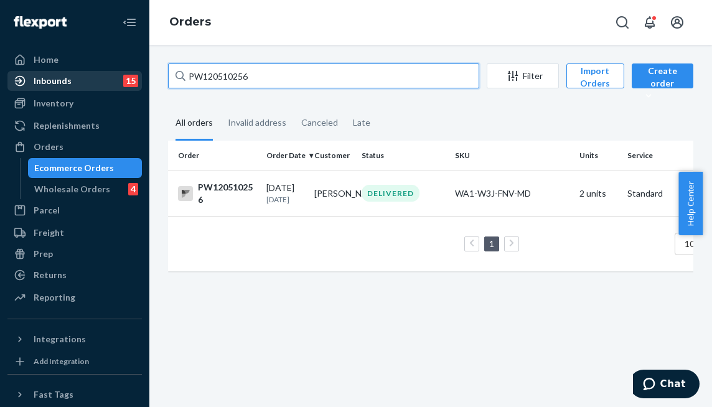
drag, startPoint x: 257, startPoint y: 77, endPoint x: 115, endPoint y: 71, distance: 142.7
click at [115, 71] on div "Home Inbounds 15 Shipping Plans Problems 15 Inventory Products Branded Packagin…" at bounding box center [356, 203] width 712 height 407
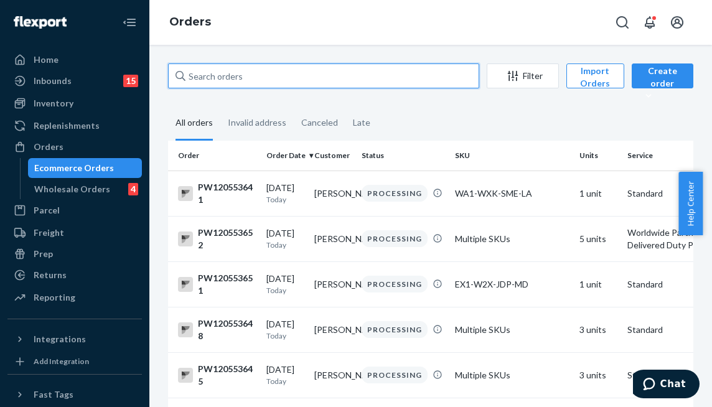
click at [286, 79] on input "text" at bounding box center [323, 75] width 311 height 25
paste input "PW120510256"
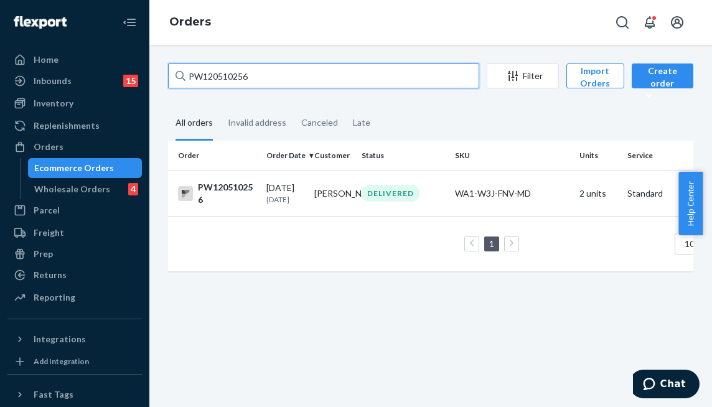
type input "PW120510256"
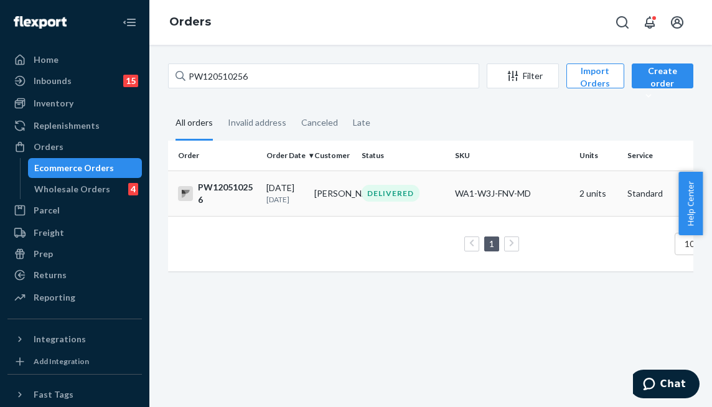
click at [373, 188] on td "DELIVERED" at bounding box center [403, 193] width 93 height 45
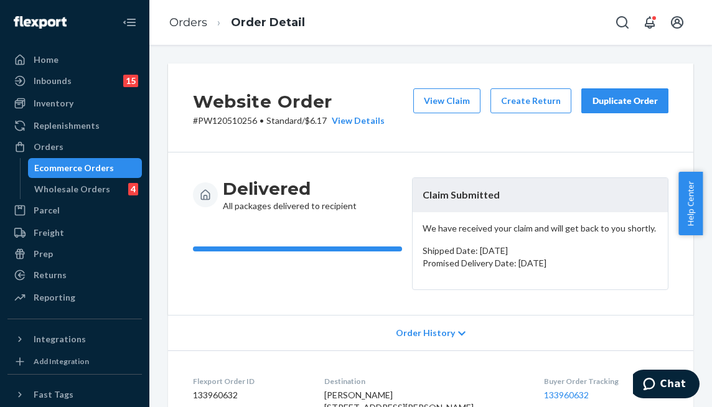
click at [385, 156] on div "Delivered All packages delivered to recipient Claim Submitted We have received …" at bounding box center [430, 233] width 525 height 162
drag, startPoint x: 50, startPoint y: 150, endPoint x: 64, endPoint y: 149, distance: 13.7
click at [50, 150] on div "Orders" at bounding box center [49, 147] width 30 height 12
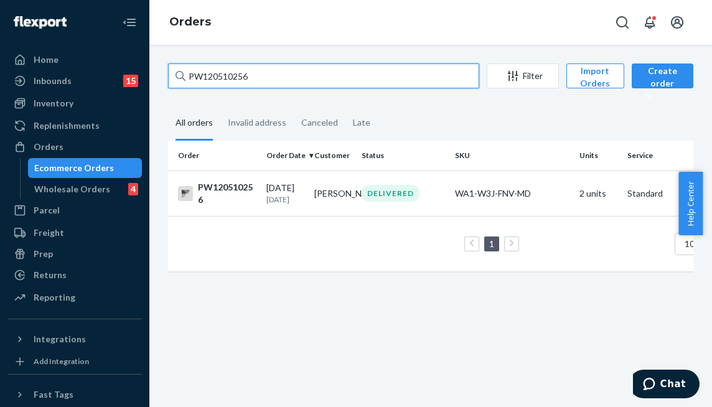
drag, startPoint x: 273, startPoint y: 79, endPoint x: 2, endPoint y: 80, distance: 270.1
click at [7, 78] on div "Home Inbounds 15 Shipping Plans Problems 15 Inventory Products Branded Packagin…" at bounding box center [356, 203] width 712 height 407
paste input "46695"
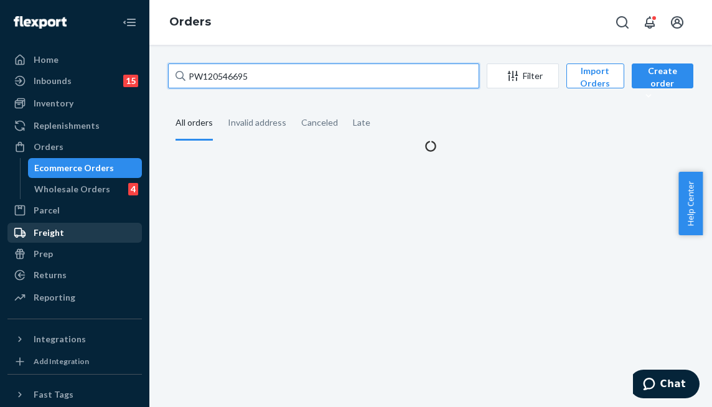
type input "PW120546695"
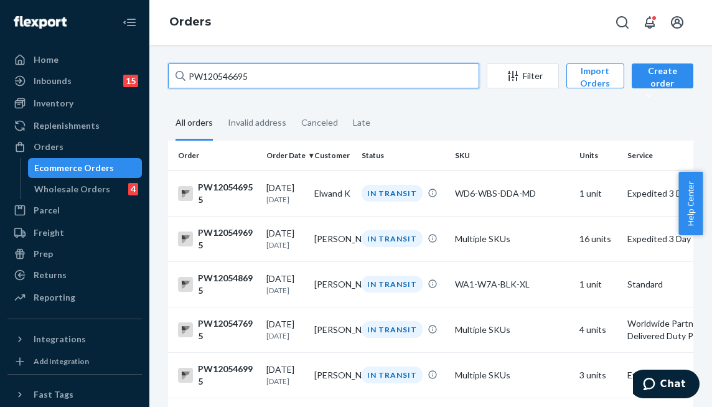
drag, startPoint x: 298, startPoint y: 72, endPoint x: 154, endPoint y: 62, distance: 144.1
click at [154, 62] on div "PW120546695 Filter Import Orders Create order Ecommerce order Removal order All…" at bounding box center [430, 226] width 563 height 362
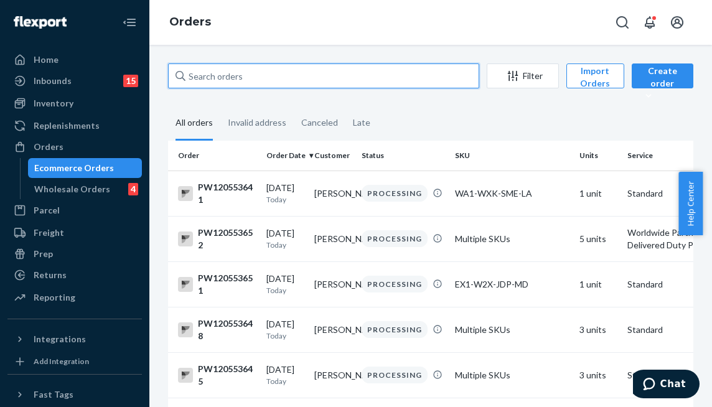
paste input "PW120546695"
type input "PW120546695"
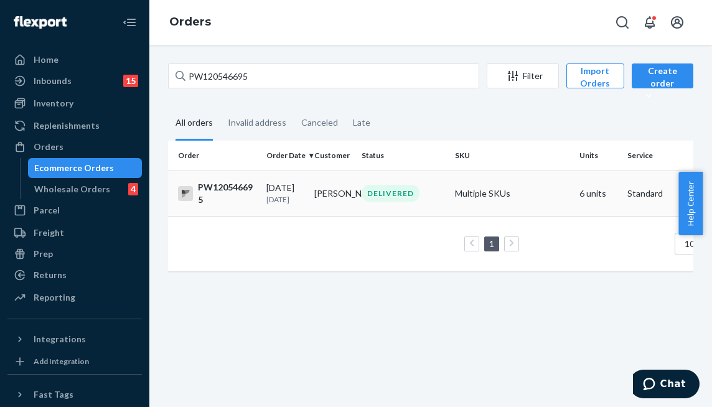
click at [330, 194] on td "Mary Eller" at bounding box center [333, 193] width 48 height 45
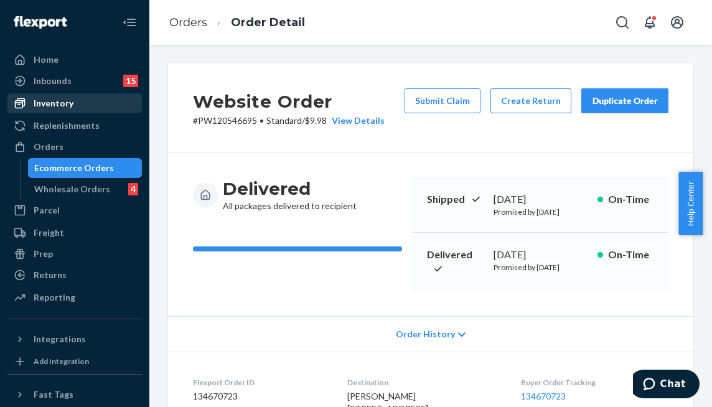
drag, startPoint x: 440, startPoint y: 103, endPoint x: 122, endPoint y: 93, distance: 318.2
click at [440, 103] on button "Submit Claim" at bounding box center [443, 100] width 76 height 25
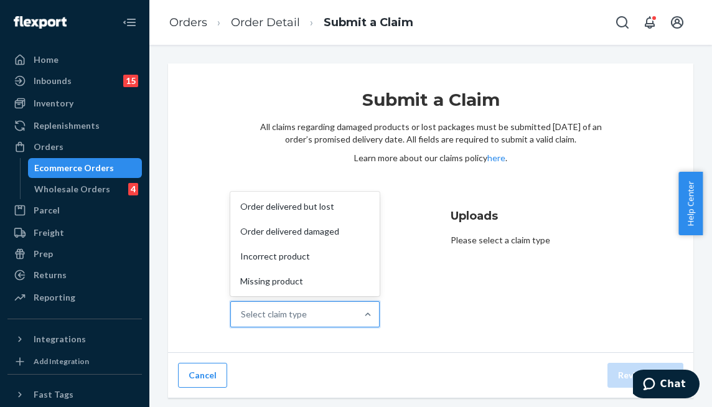
click at [334, 309] on div "Select claim type" at bounding box center [294, 314] width 126 height 25
click at [242, 309] on input "Why are you submitting a claim? option Order delivered but lost focused, 1 of 4…" at bounding box center [241, 314] width 1 height 12
click at [333, 257] on div "Incorrect product" at bounding box center [305, 256] width 144 height 25
click at [242, 308] on input "Why are you submitting a claim? option Incorrect product focused, 3 of 4. 4 res…" at bounding box center [241, 314] width 1 height 12
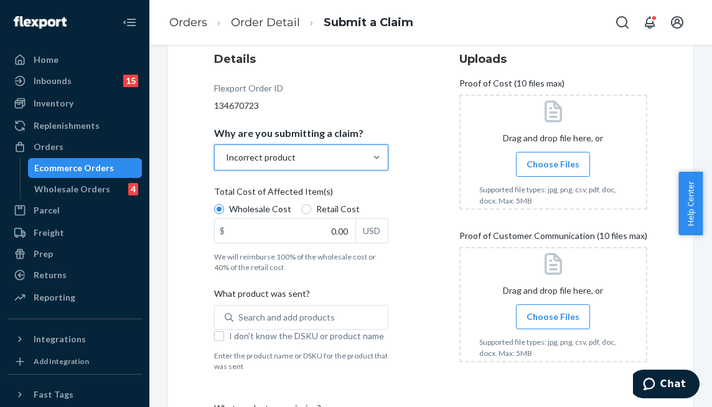
scroll to position [311, 0]
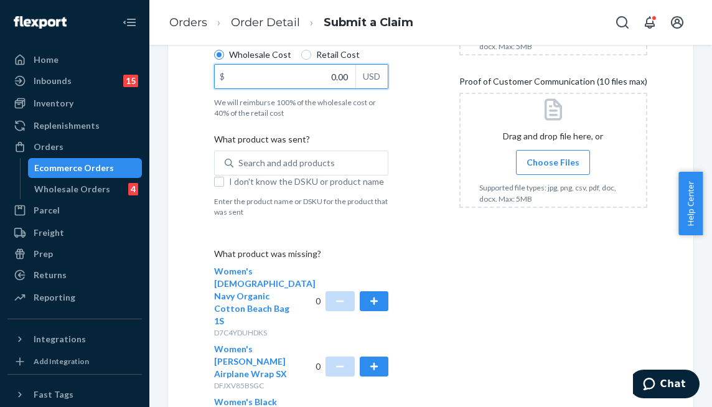
click at [311, 79] on input "0.00" at bounding box center [285, 77] width 141 height 24
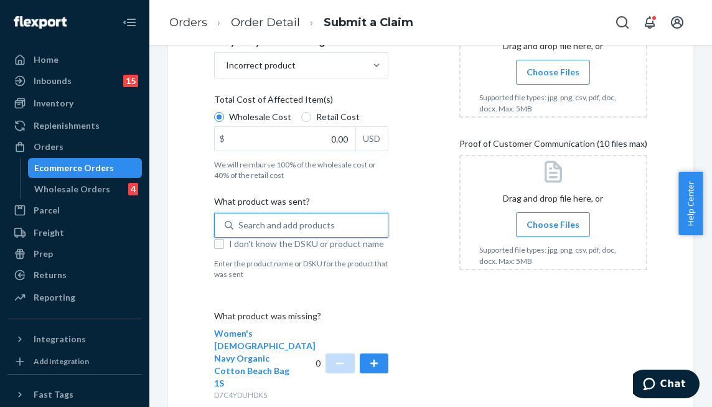
click at [332, 222] on div "Search and add products" at bounding box center [286, 225] width 96 height 12
click at [240, 222] on input "0 results available. Use Up and Down to choose options, press Enter to select t…" at bounding box center [238, 225] width 1 height 12
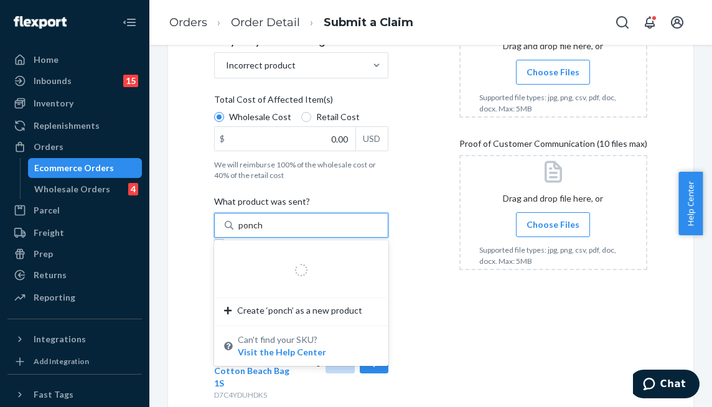
type input "poncho"
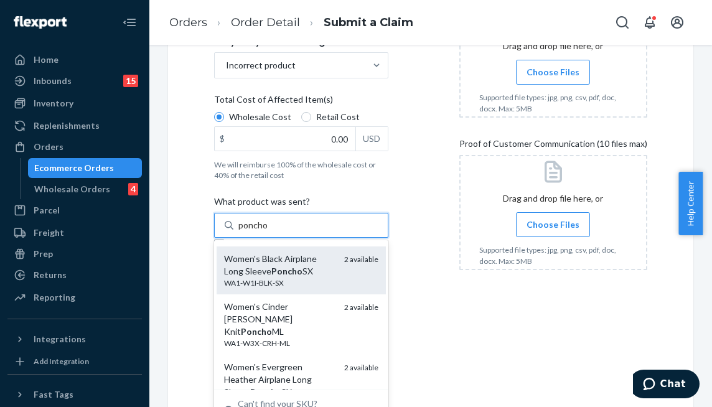
click at [325, 272] on div "Women's Black Airplane Long Sleeve Poncho SX WA1-W1I-BLK-SX 2 available" at bounding box center [301, 270] width 154 height 35
click at [268, 232] on input "poncho" at bounding box center [252, 225] width 29 height 12
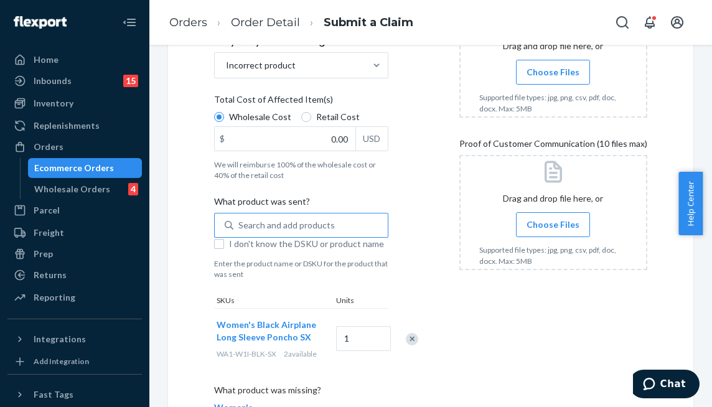
click at [437, 310] on div "Details Flexport Order ID 134670723 Why are you submitting a claim? Incorrect p…" at bounding box center [430, 337] width 433 height 756
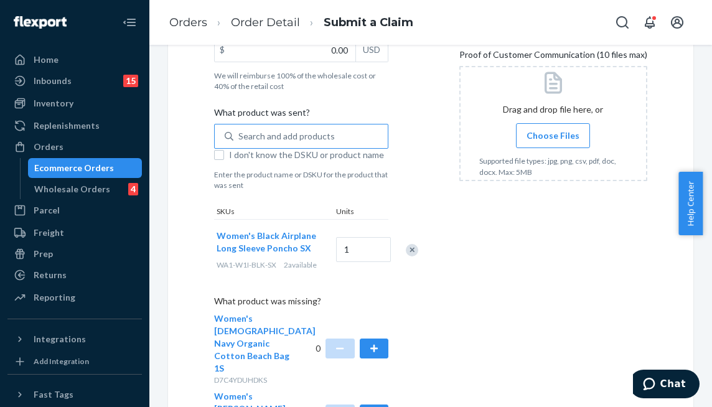
scroll to position [498, 0]
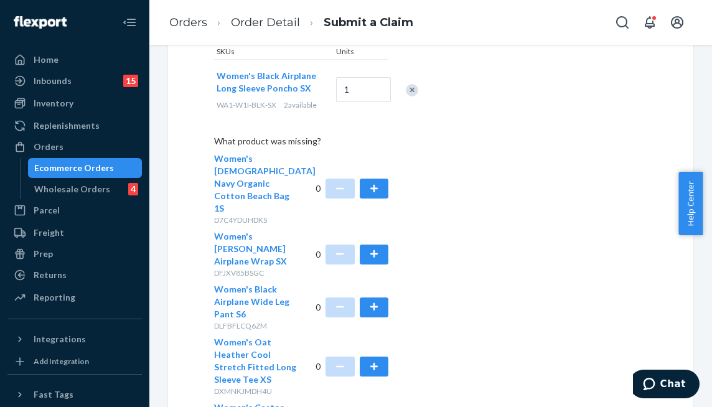
drag, startPoint x: 389, startPoint y: 209, endPoint x: 463, endPoint y: 206, distance: 74.1
click at [388, 245] on button "button" at bounding box center [374, 255] width 29 height 20
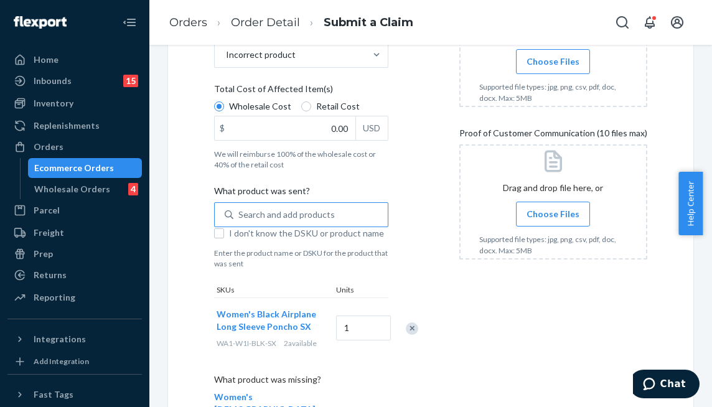
scroll to position [62, 0]
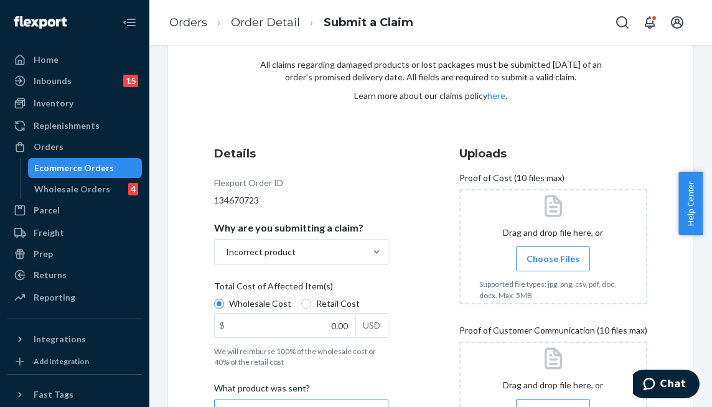
click at [568, 261] on span "Choose Files" at bounding box center [553, 259] width 53 height 12
click at [553, 261] on input "Choose Files" at bounding box center [553, 259] width 1 height 14
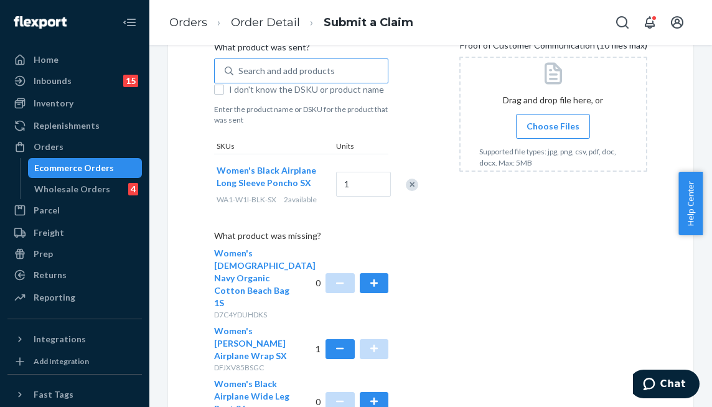
scroll to position [311, 0]
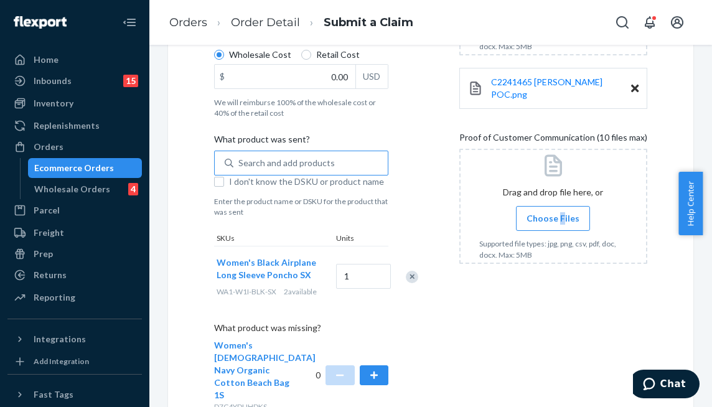
click at [574, 212] on span "Choose Files" at bounding box center [553, 218] width 53 height 12
click at [550, 216] on label "Choose Files" at bounding box center [553, 218] width 74 height 25
click at [553, 216] on input "Choose Files" at bounding box center [553, 219] width 1 height 14
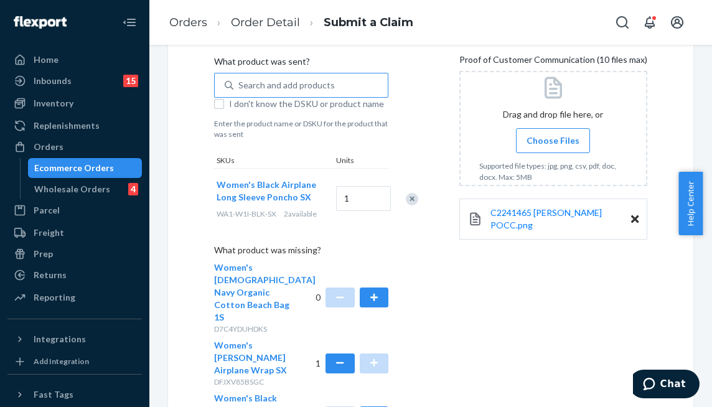
scroll to position [541, 0]
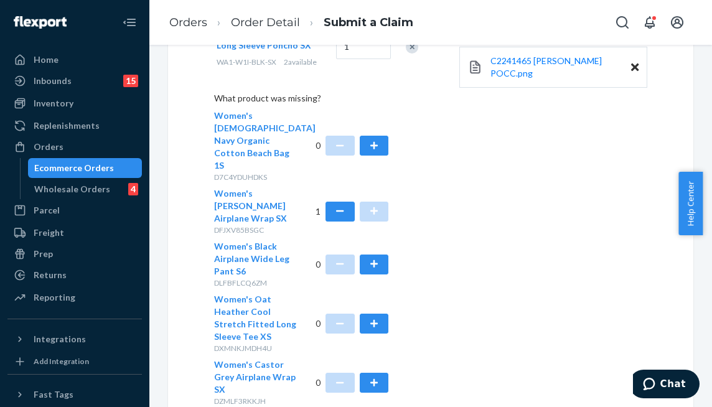
drag, startPoint x: 583, startPoint y: 327, endPoint x: 551, endPoint y: 302, distance: 39.9
click at [583, 326] on div "Uploads Proof of Cost (10 files max) Drag and drop file here, or Choose Files S…" at bounding box center [553, 45] width 188 height 766
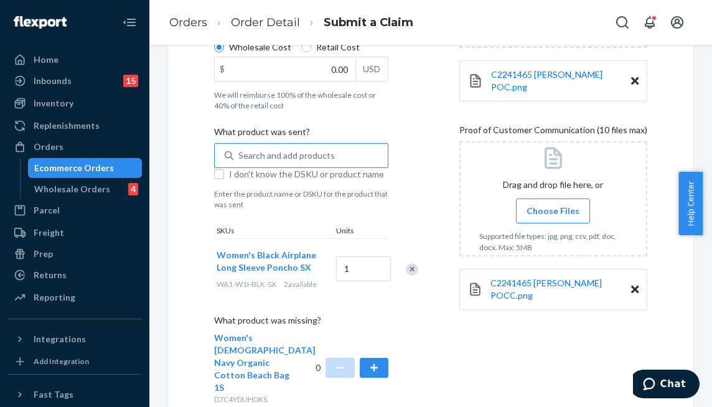
scroll to position [230, 0]
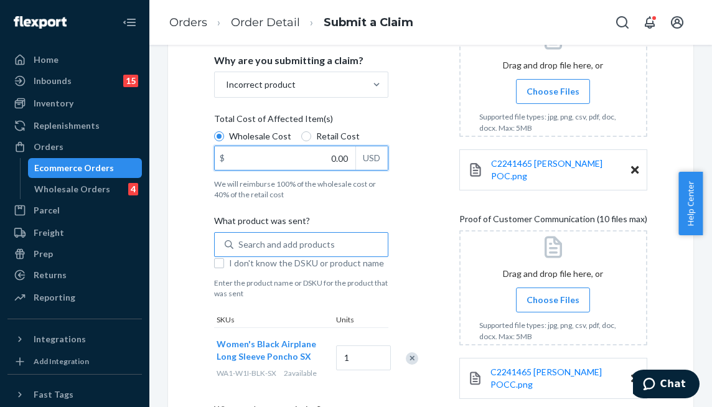
click at [312, 165] on input "0.00" at bounding box center [285, 158] width 141 height 24
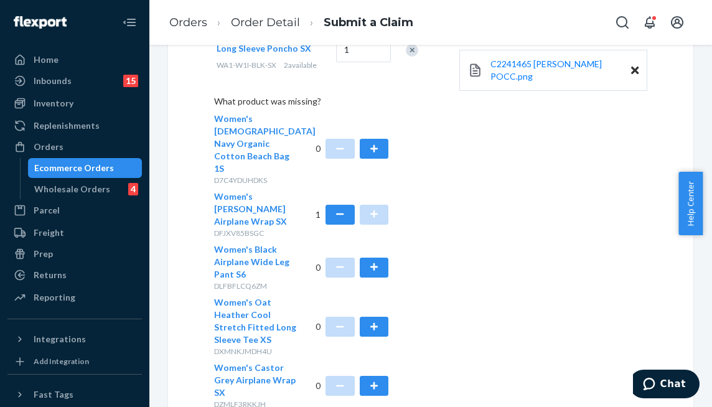
scroll to position [541, 0]
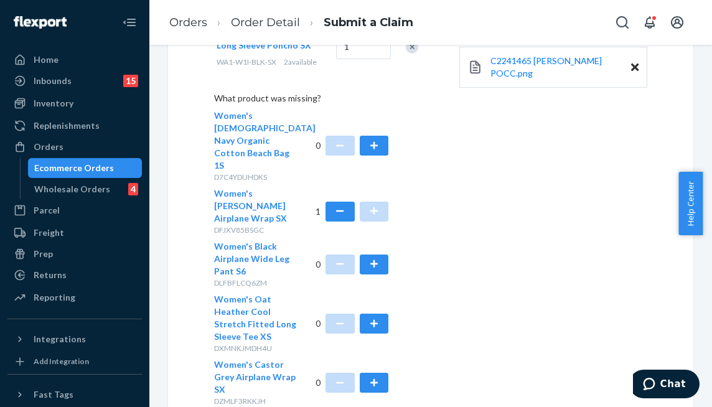
type input "46.00"
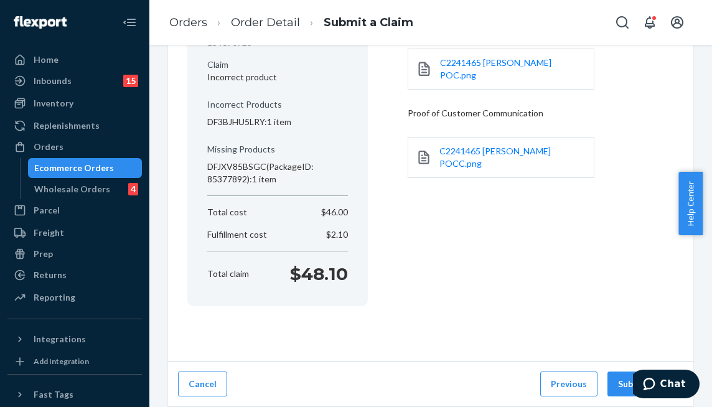
scroll to position [171, 0]
click at [607, 384] on button "Submit Claim" at bounding box center [645, 384] width 76 height 25
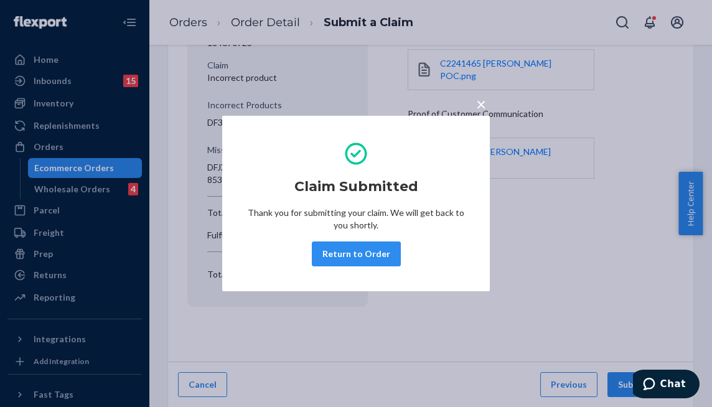
drag, startPoint x: 336, startPoint y: 256, endPoint x: 274, endPoint y: 239, distance: 64.5
click at [337, 255] on button "Return to Order" at bounding box center [356, 253] width 89 height 25
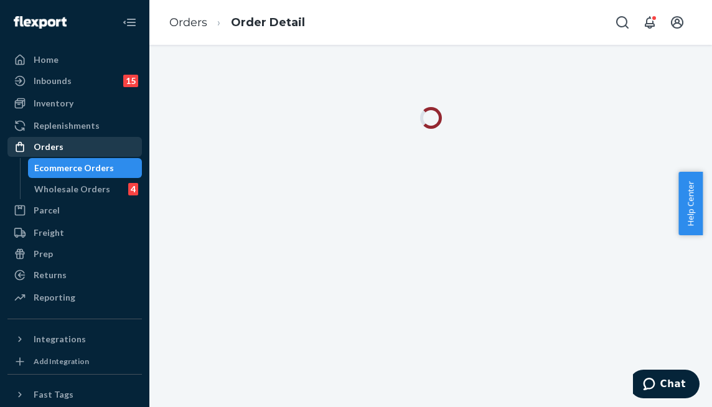
click at [75, 145] on div "Orders" at bounding box center [75, 146] width 132 height 17
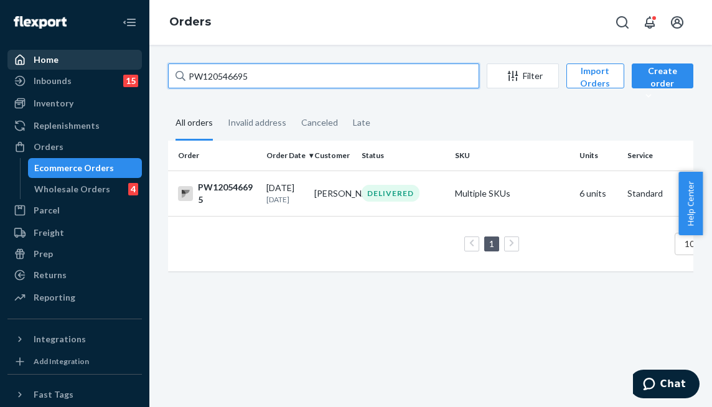
drag, startPoint x: 262, startPoint y: 73, endPoint x: 109, endPoint y: 64, distance: 153.3
click at [109, 64] on div "Home Inbounds 15 Shipping Plans Problems 15 Inventory Products Branded Packagin…" at bounding box center [356, 203] width 712 height 407
type input "[PERSON_NAME]"
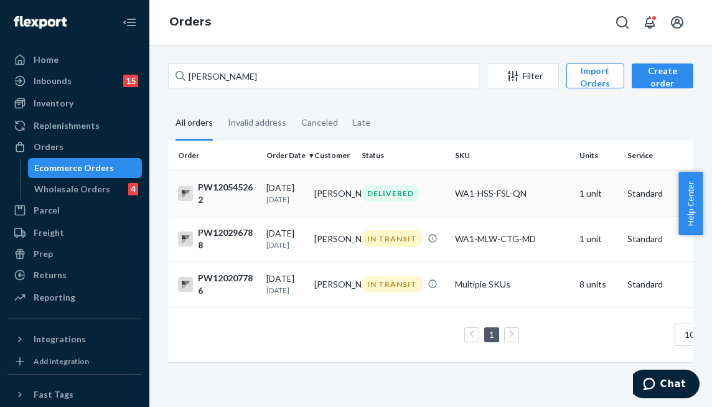
click at [399, 194] on div "DELIVERED" at bounding box center [391, 193] width 58 height 17
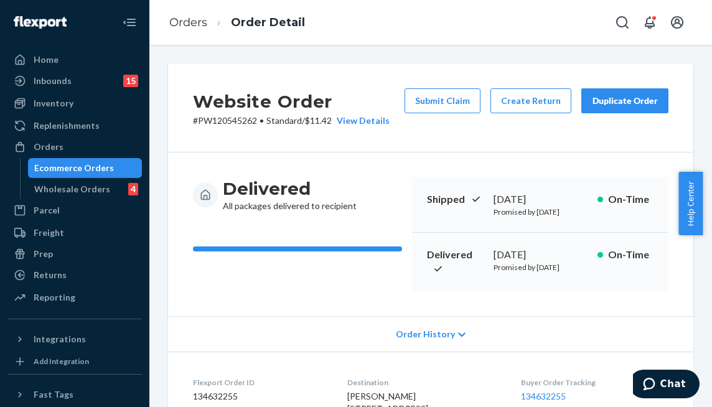
click at [408, 50] on div "Website Order # PW120545262 • Standard / $11.42 View Details Submit Claim Creat…" at bounding box center [430, 226] width 563 height 362
click at [157, 205] on div "Website Order # PW120545262 • Standard / $11.42 View Details Submit Claim Creat…" at bounding box center [430, 226] width 563 height 362
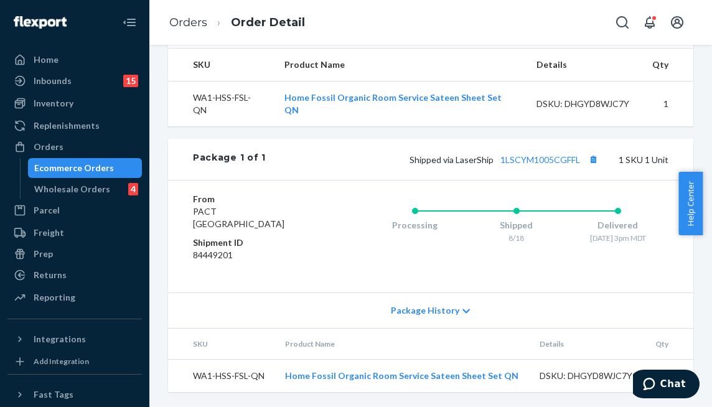
scroll to position [438, 0]
click at [87, 148] on div "Orders" at bounding box center [75, 146] width 132 height 17
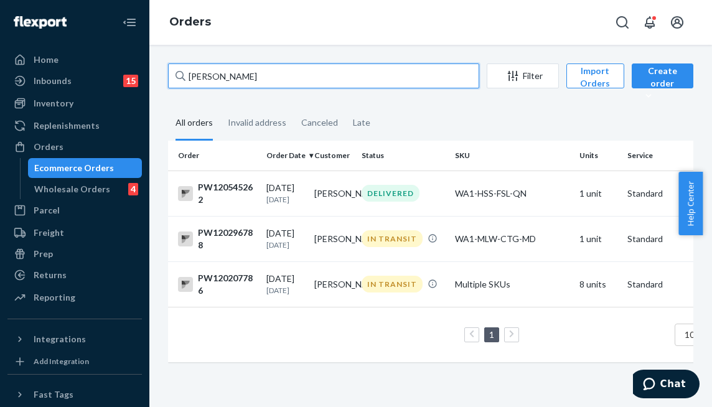
drag, startPoint x: 272, startPoint y: 73, endPoint x: 6, endPoint y: 44, distance: 267.4
click at [11, 45] on div "Home Inbounds 15 Shipping Plans Problems 15 Inventory Products Branded Packagin…" at bounding box center [356, 203] width 712 height 407
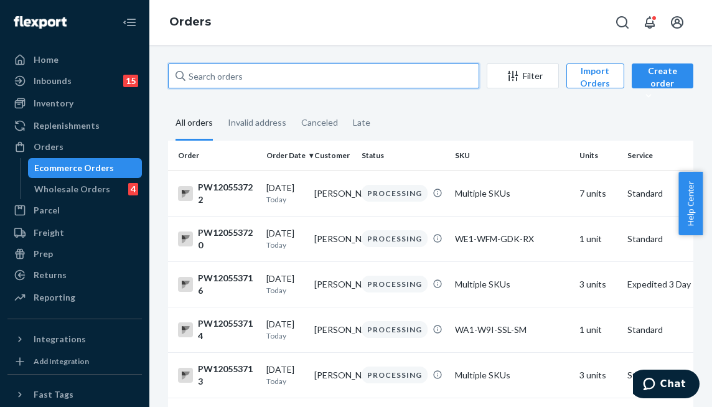
click at [230, 77] on input "text" at bounding box center [323, 75] width 311 height 25
paste input "PW120532156"
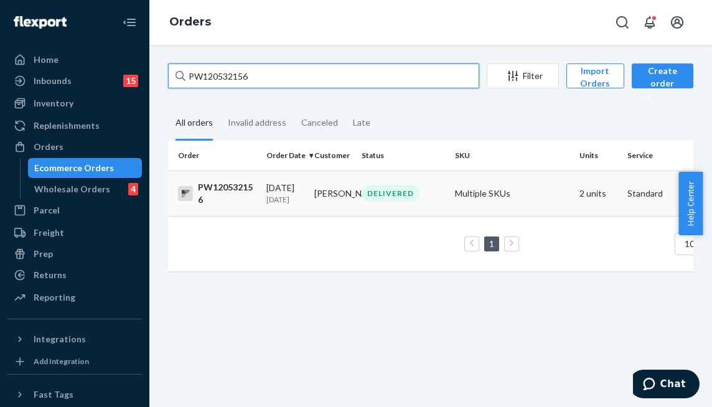
type input "PW120532156"
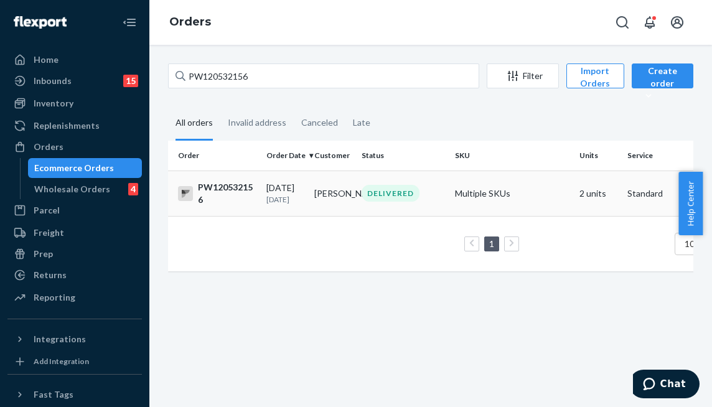
click at [339, 194] on td "Monica Guo" at bounding box center [333, 193] width 48 height 45
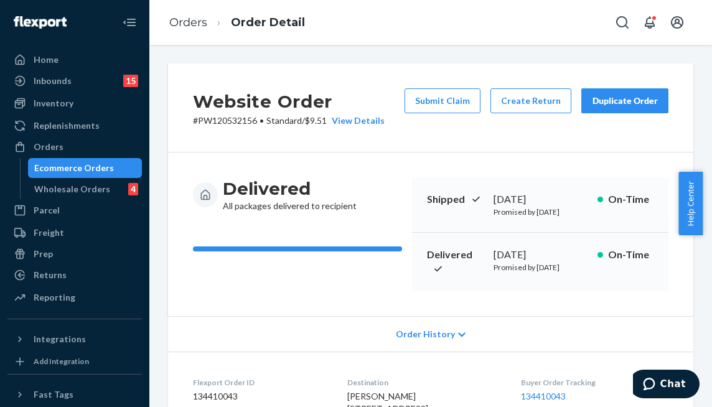
drag, startPoint x: 446, startPoint y: 99, endPoint x: 444, endPoint y: 126, distance: 27.4
click at [446, 99] on button "Submit Claim" at bounding box center [443, 100] width 76 height 25
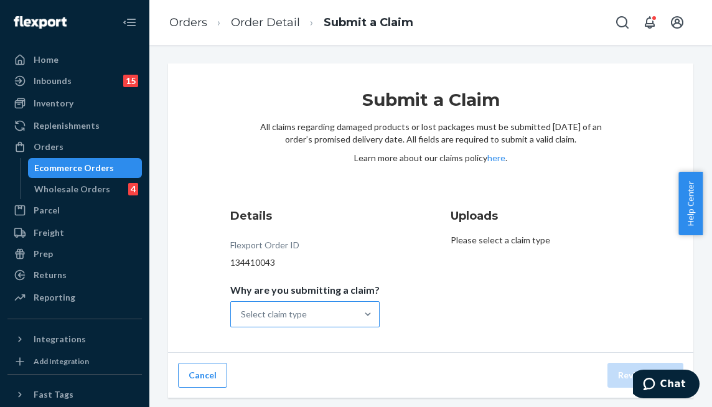
click at [346, 316] on div "Select claim type" at bounding box center [294, 314] width 126 height 25
click at [242, 316] on input "Why are you submitting a claim? Select claim type" at bounding box center [241, 314] width 1 height 12
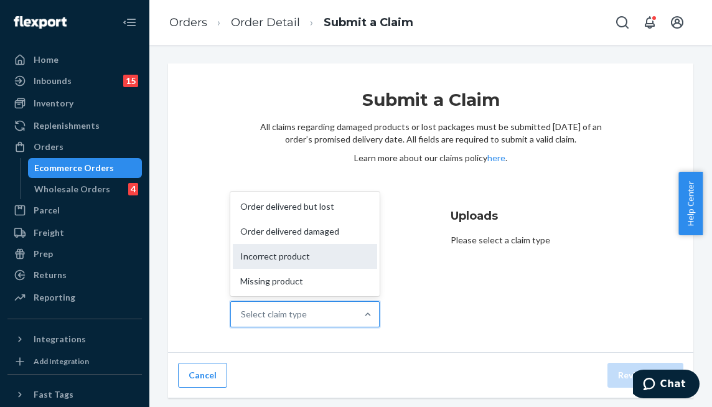
click at [360, 251] on div "Incorrect product" at bounding box center [305, 256] width 144 height 25
click at [242, 308] on input "Why are you submitting a claim? option Incorrect product focused, 3 of 4. 4 res…" at bounding box center [241, 314] width 1 height 12
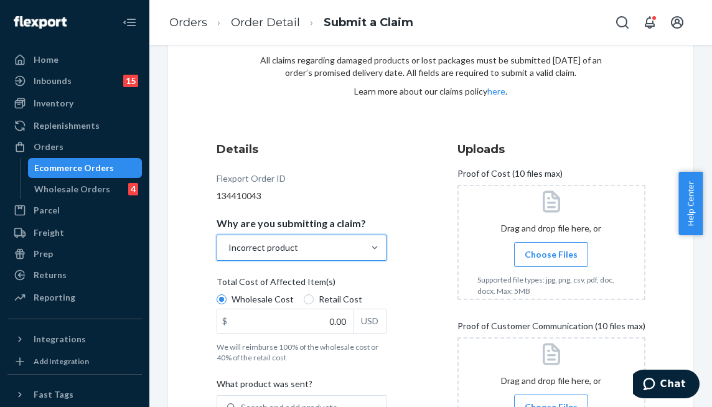
scroll to position [249, 0]
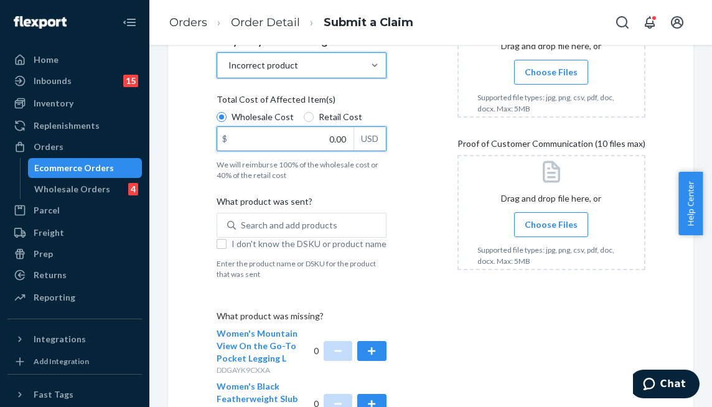
click at [324, 134] on input "0.00" at bounding box center [285, 139] width 136 height 24
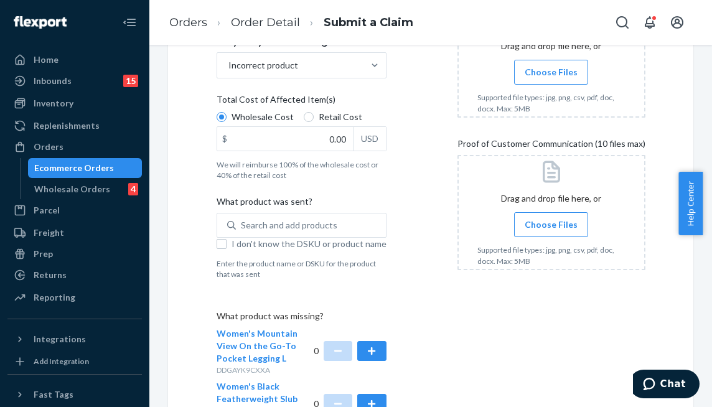
click at [545, 70] on span "Choose Files" at bounding box center [551, 72] width 53 height 12
click at [551, 70] on input "Choose Files" at bounding box center [551, 72] width 1 height 14
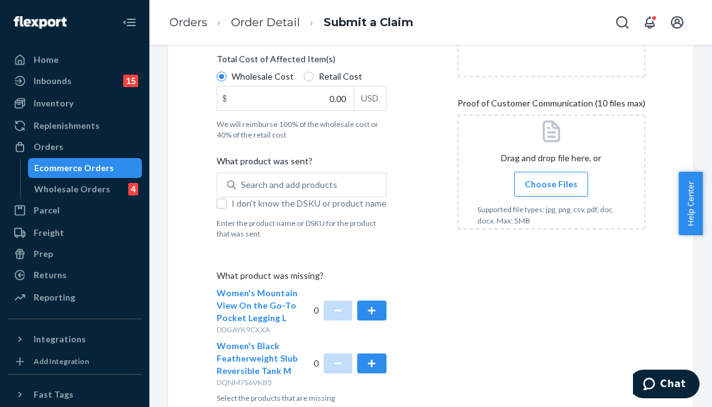
scroll to position [311, 0]
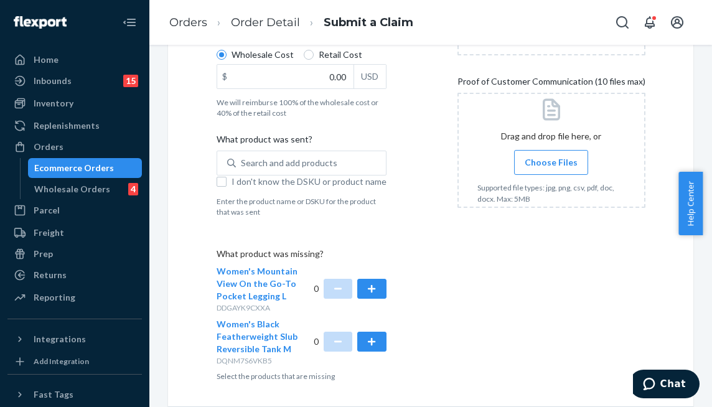
click at [550, 207] on div at bounding box center [551, 150] width 188 height 115
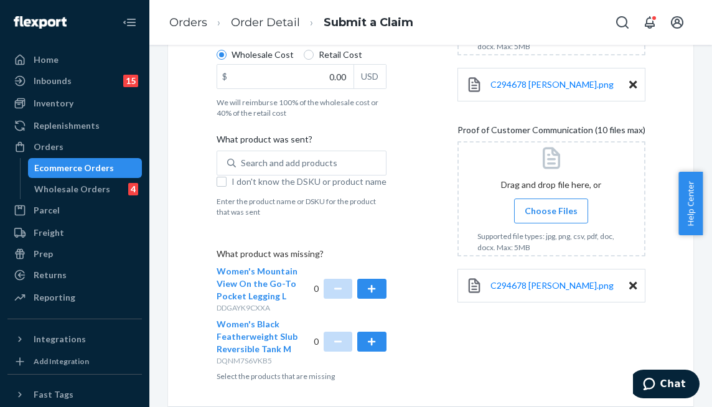
click at [404, 252] on div "Details Flexport Order ID 134410043 Why are you submitting a claim? Incorrect p…" at bounding box center [317, 139] width 201 height 500
click at [362, 289] on button "button" at bounding box center [371, 289] width 29 height 20
click at [398, 215] on div "Details Flexport Order ID 134410043 Why are you submitting a claim? Incorrect p…" at bounding box center [317, 139] width 201 height 500
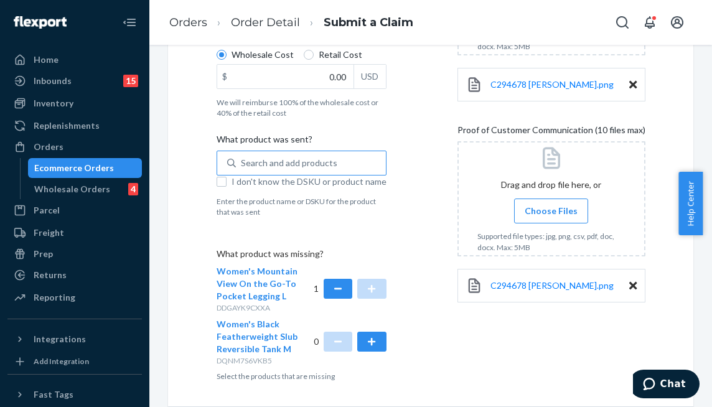
click at [262, 161] on div "Search and add products" at bounding box center [289, 163] width 96 height 12
click at [242, 161] on input "Search and add products" at bounding box center [241, 163] width 1 height 12
click at [217, 181] on input "I don't know the DSKU or product name" at bounding box center [222, 182] width 10 height 10
checkbox input "true"
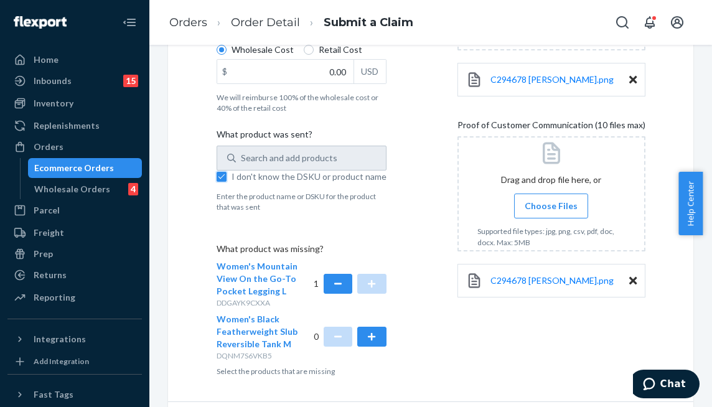
scroll to position [294, 0]
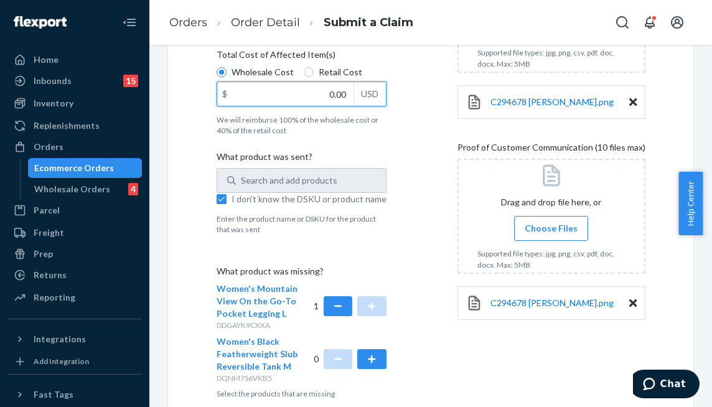
click at [296, 95] on input "0.00" at bounding box center [285, 94] width 136 height 24
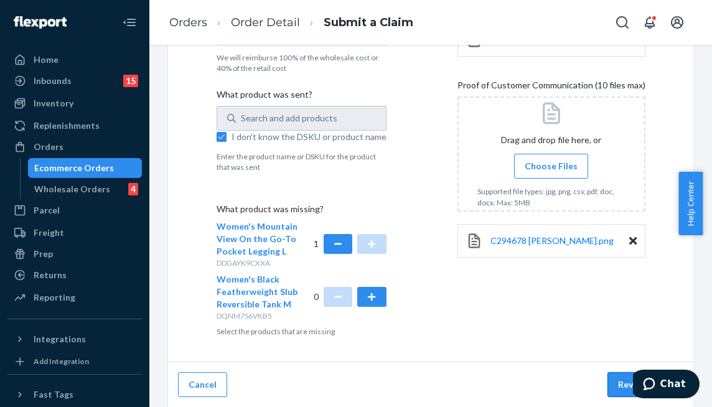
type input "11.00"
click at [609, 379] on button "Review Claim" at bounding box center [645, 384] width 76 height 25
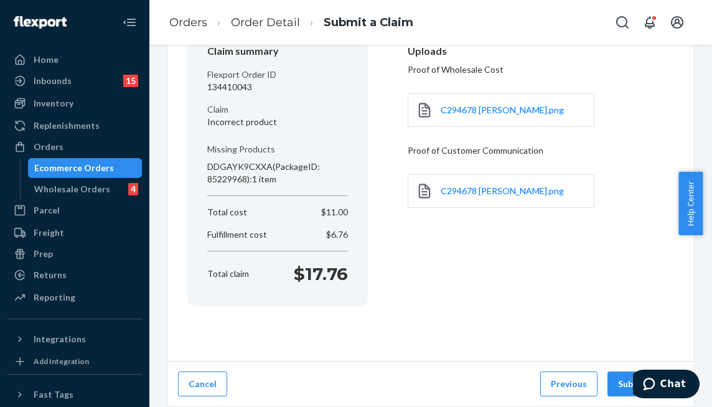
scroll to position [126, 0]
click at [609, 379] on button "Submit Claim" at bounding box center [645, 384] width 76 height 25
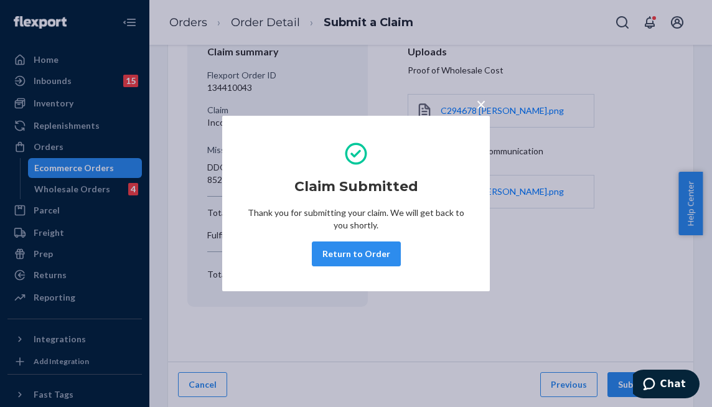
drag, startPoint x: 334, startPoint y: 258, endPoint x: 239, endPoint y: 286, distance: 99.1
click at [335, 258] on button "Return to Order" at bounding box center [356, 253] width 89 height 25
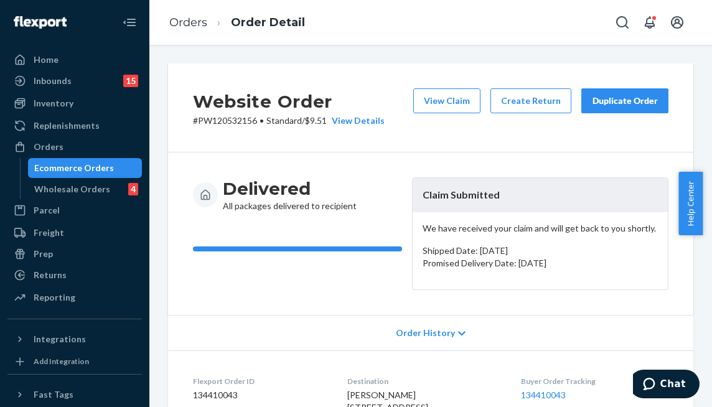
click at [311, 311] on div "Delivered All packages delivered to recipient Claim Submitted We have received …" at bounding box center [430, 233] width 525 height 162
click at [85, 143] on div "Orders" at bounding box center [75, 146] width 132 height 17
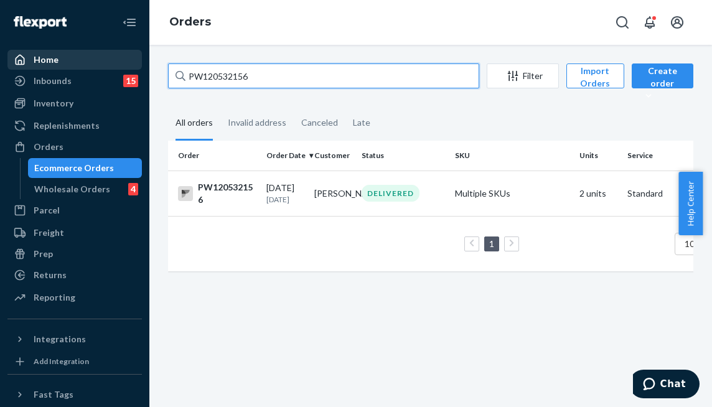
drag, startPoint x: 264, startPoint y: 72, endPoint x: 91, endPoint y: 57, distance: 173.6
click at [133, 62] on div "Home Inbounds 15 Shipping Plans Problems 15 Inventory Products Branded Packagin…" at bounding box center [356, 203] width 712 height 407
paste input "5001"
type input "PW120535001"
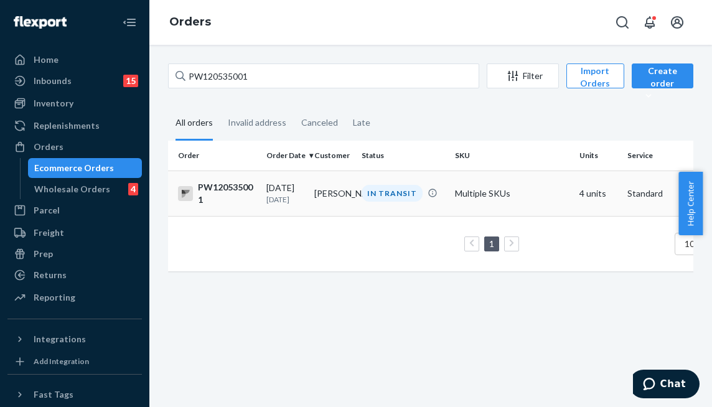
click at [352, 204] on td "Justin Leblanc" at bounding box center [333, 193] width 48 height 45
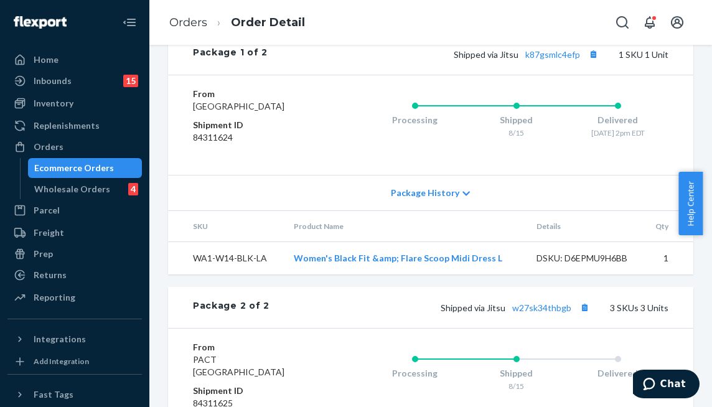
scroll to position [766, 0]
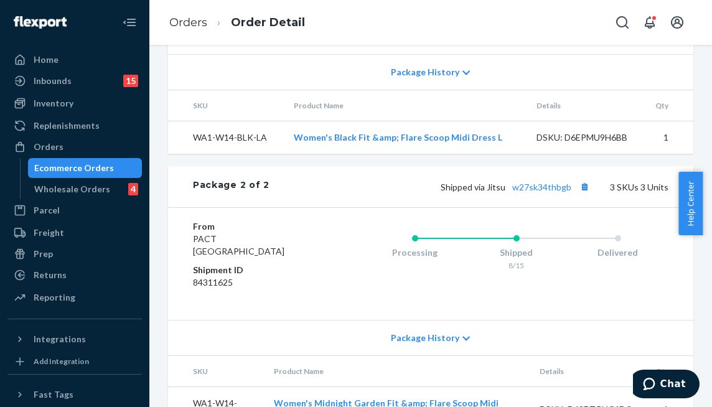
click at [550, 195] on div "Shipped via Jitsu w27sk34thbgb 3 SKUs 3 Units" at bounding box center [468, 187] width 399 height 16
click at [546, 195] on div "Shipped via Jitsu w27sk34thbgb 3 SKUs 3 Units" at bounding box center [468, 187] width 399 height 16
click at [544, 192] on link "w27sk34thbgb" at bounding box center [541, 187] width 59 height 11
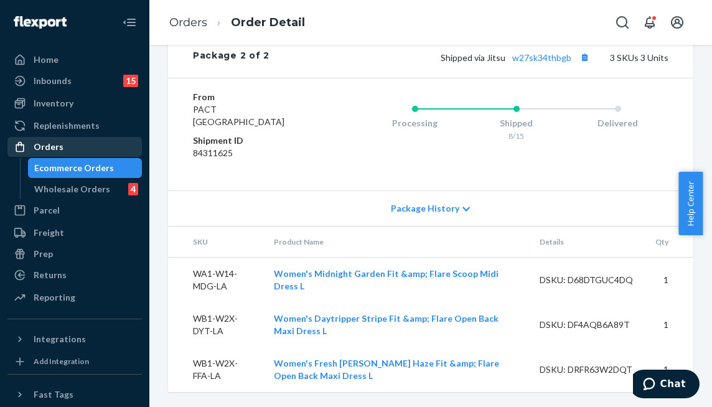
click at [101, 143] on div "Orders" at bounding box center [75, 146] width 132 height 17
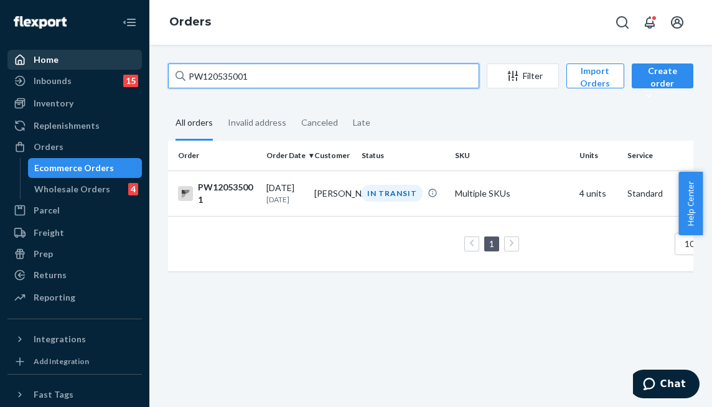
drag, startPoint x: 251, startPoint y: 73, endPoint x: 124, endPoint y: 52, distance: 128.7
click at [124, 52] on div "Home Inbounds 15 Shipping Plans Problems 15 Inventory Products Branded Packagin…" at bounding box center [356, 203] width 712 height 407
paste input "53848"
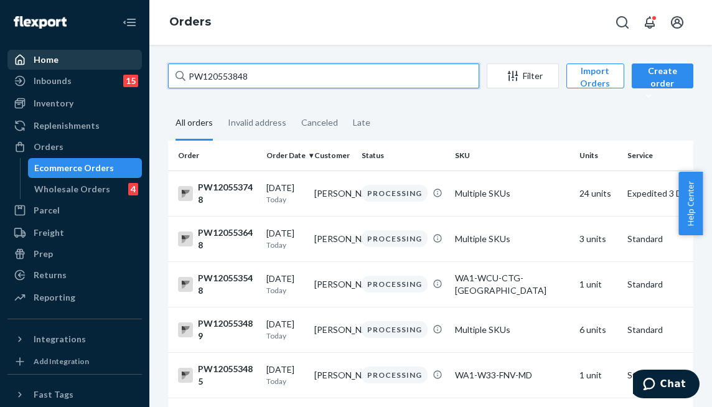
type input "PW120553848"
